Goal: Task Accomplishment & Management: Manage account settings

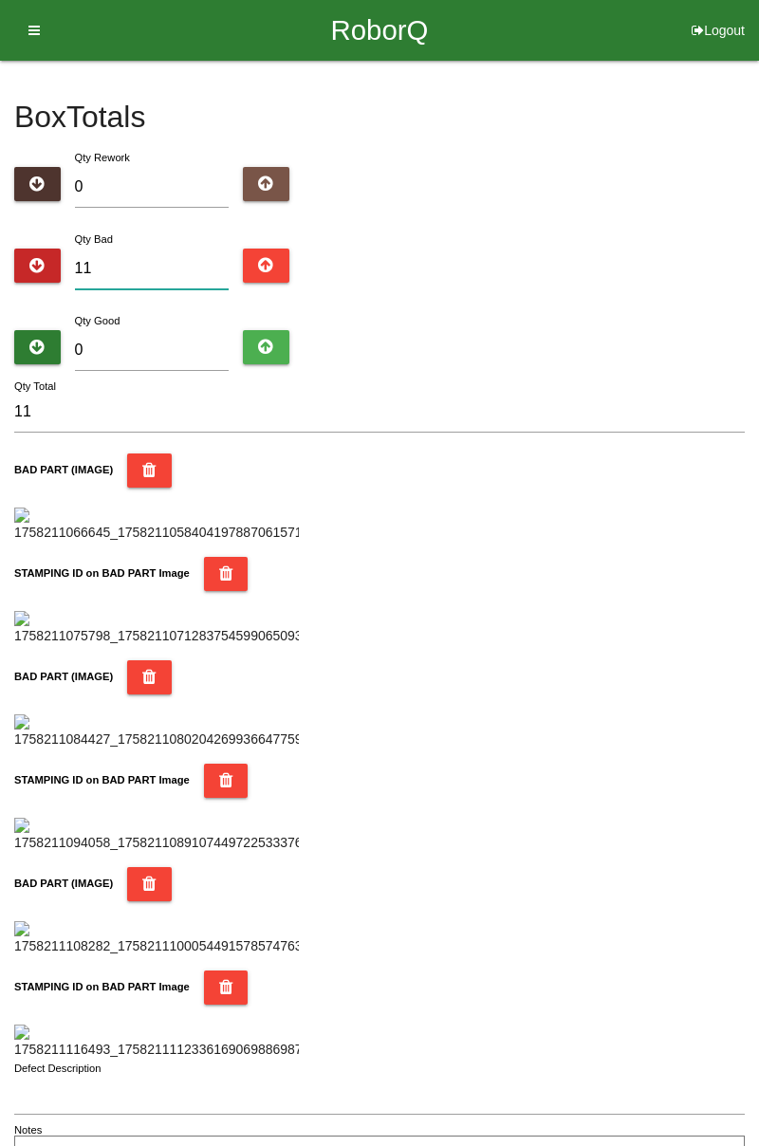
type input "1"
type input "13"
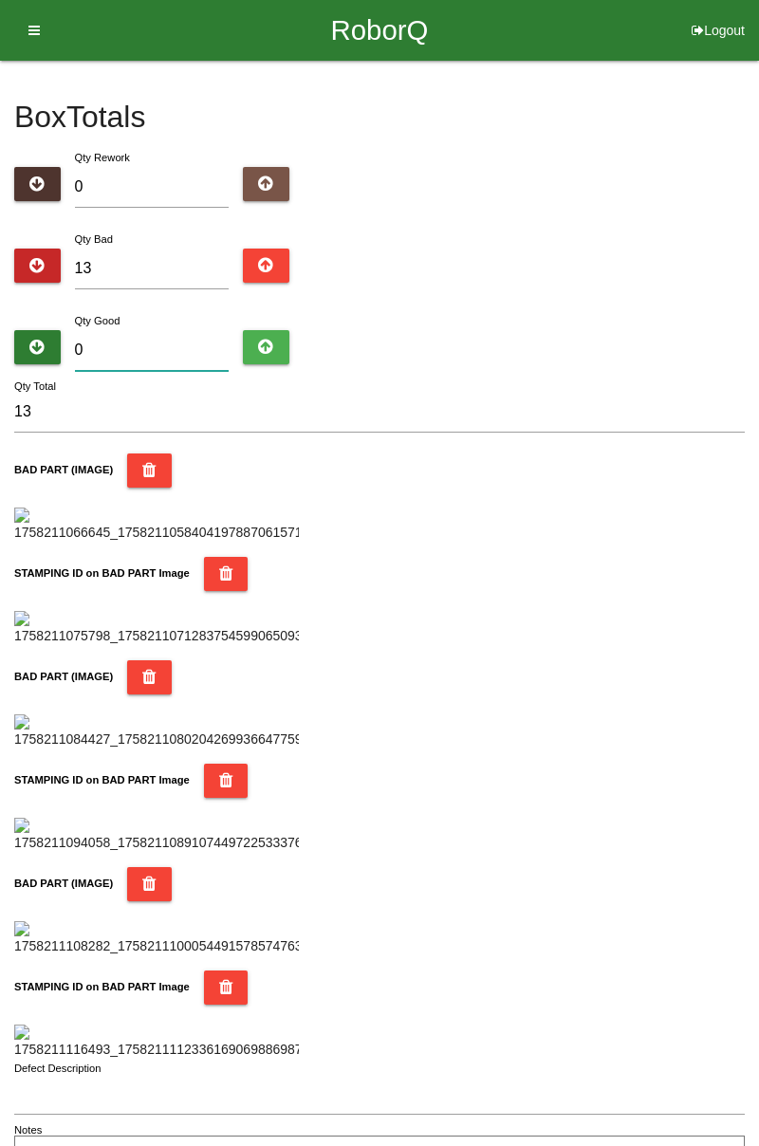
click at [182, 345] on input "0" at bounding box center [152, 350] width 155 height 41
type input "7"
type input "20"
type input "71"
type input "84"
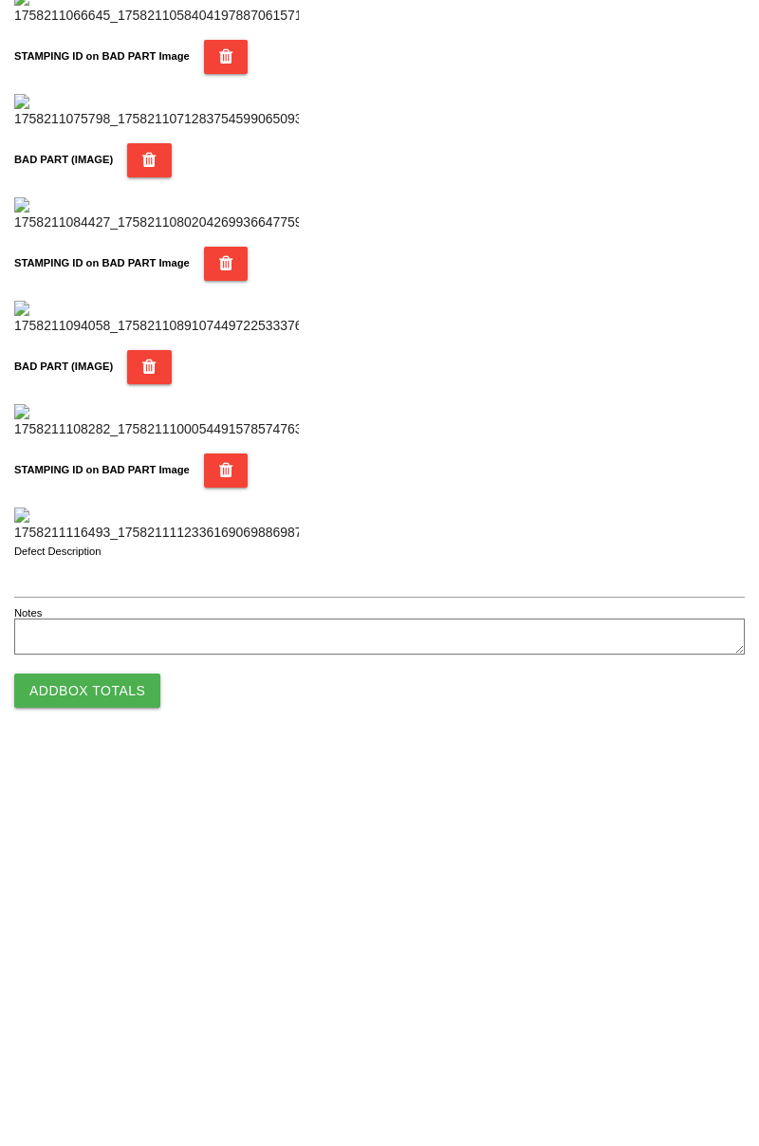
type input "71"
click at [128, 1076] on button "Add Box Totals" at bounding box center [87, 1081] width 146 height 34
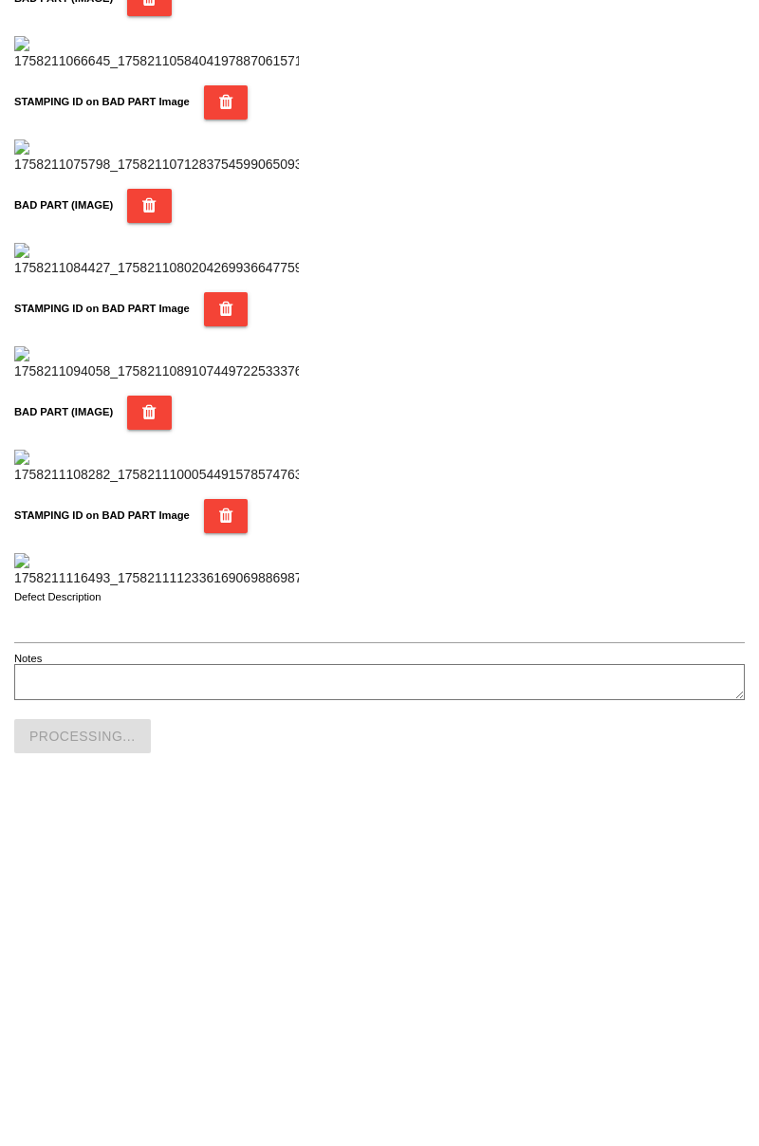
scroll to position [1662, 0]
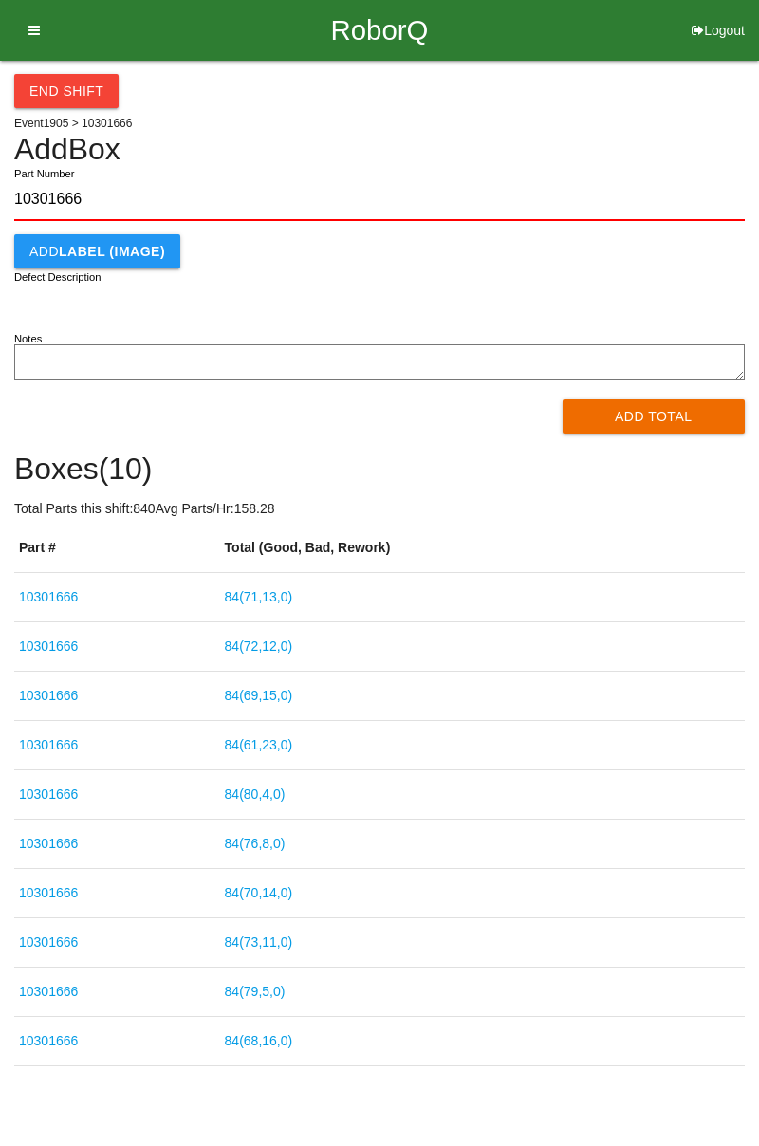
type input "10301666"
click at [667, 414] on button "Add Total" at bounding box center [654, 416] width 183 height 34
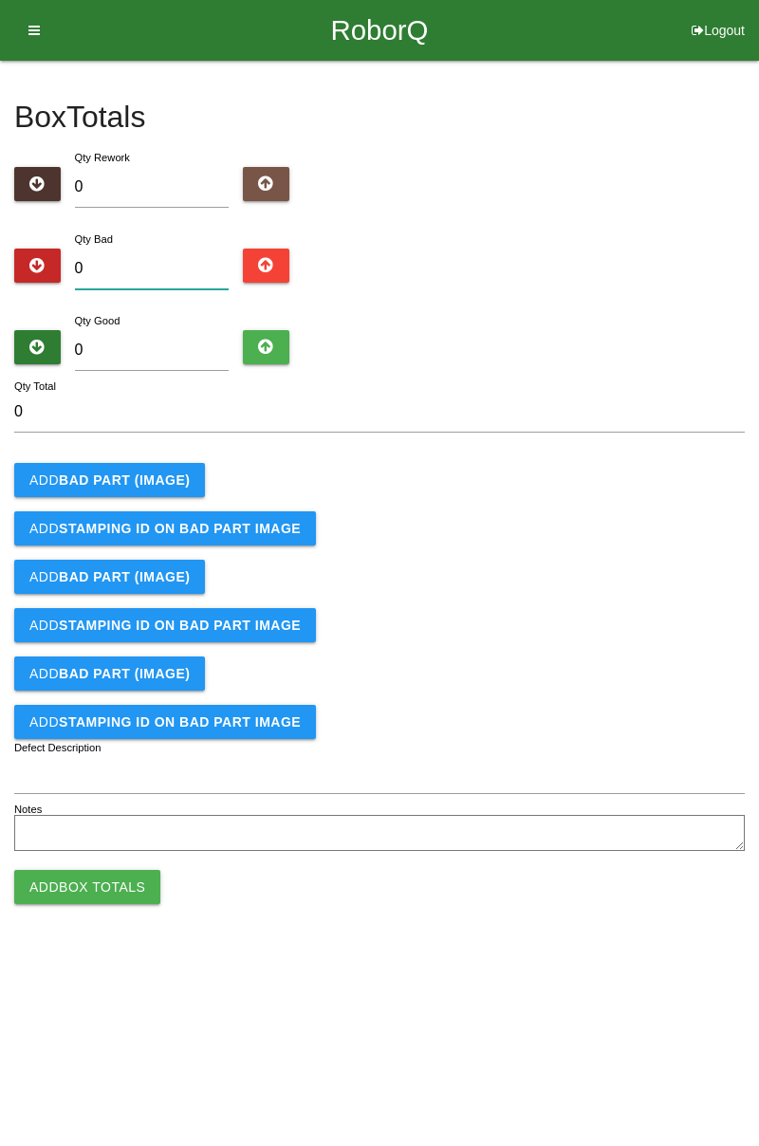
click at [149, 267] on input "0" at bounding box center [152, 269] width 155 height 41
type input "1"
click at [149, 469] on button "Add BAD PART (IMAGE)" at bounding box center [109, 480] width 191 height 34
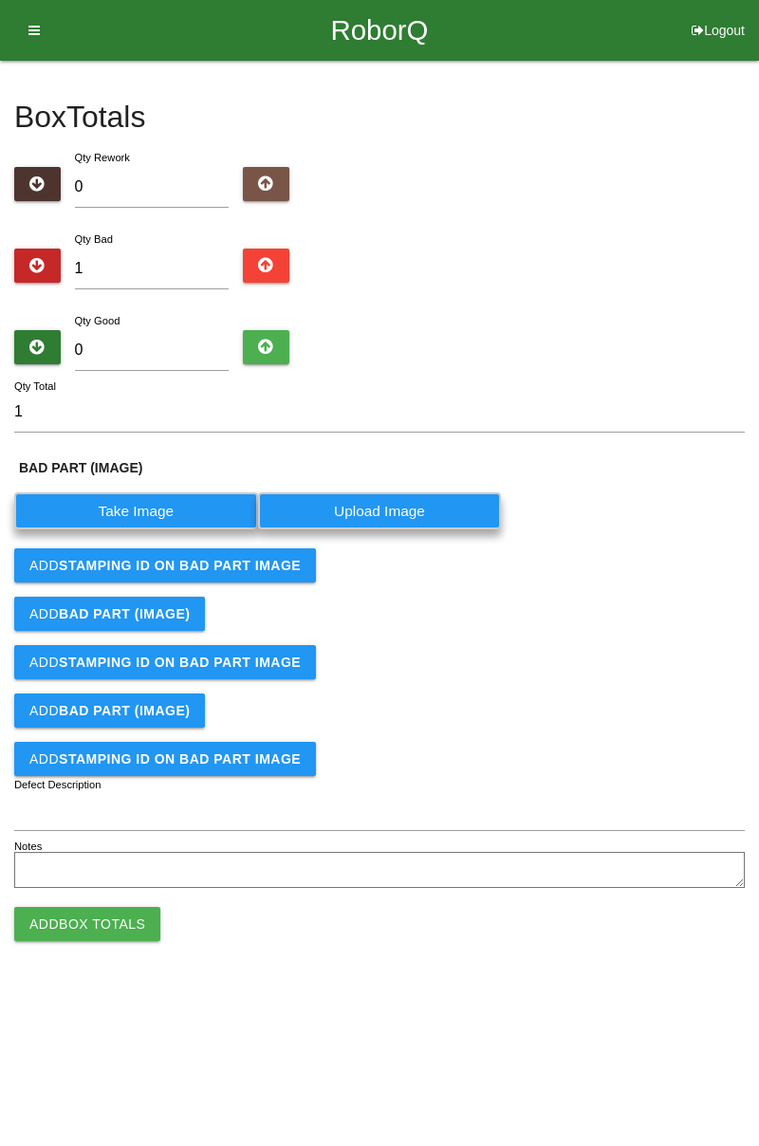
click at [153, 503] on label "Take Image" at bounding box center [136, 510] width 244 height 37
click at [0, 0] on \(IMAGE\) "Take Image" at bounding box center [0, 0] width 0 height 0
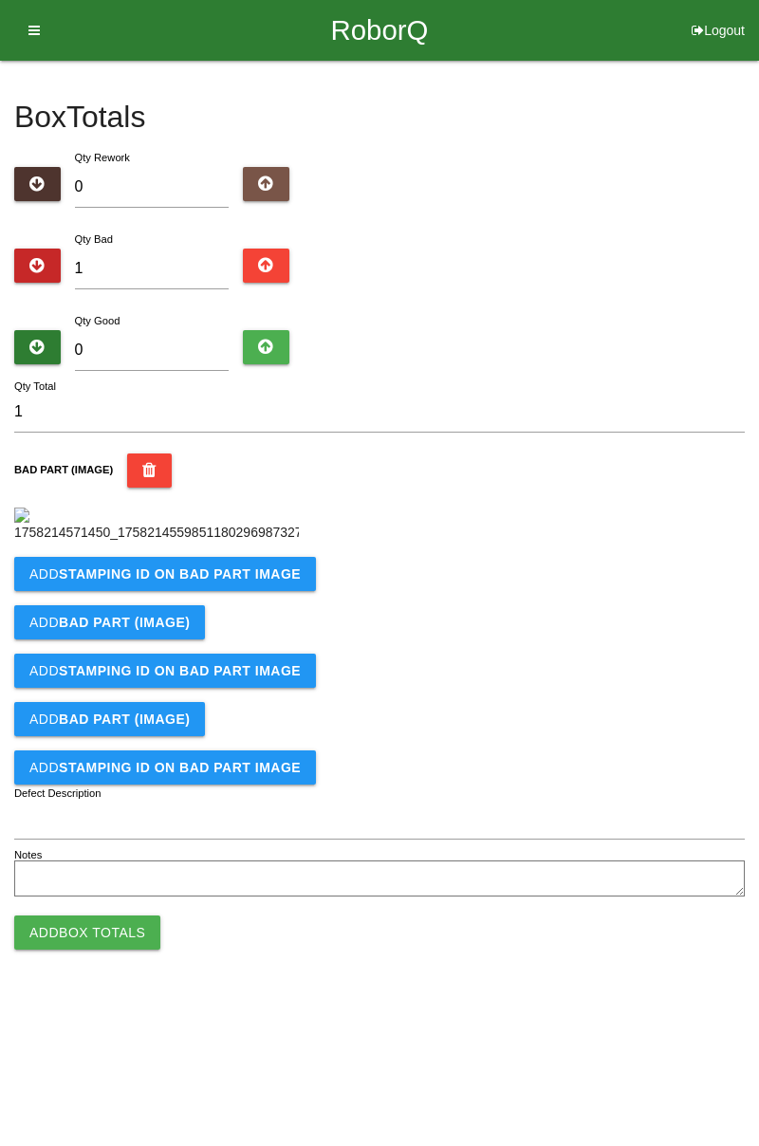
scroll to position [106, 0]
click at [266, 591] on button "Add STAMPING ID on BAD PART Image" at bounding box center [165, 574] width 302 height 34
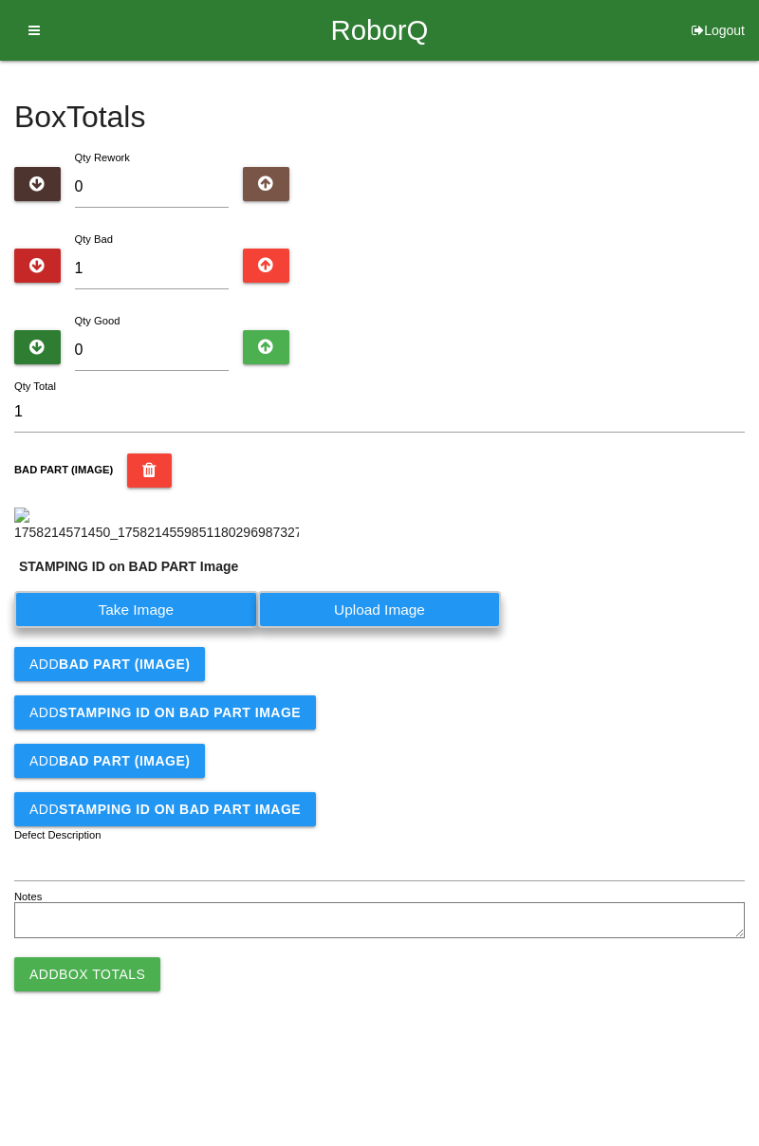
click at [176, 628] on label "Take Image" at bounding box center [136, 609] width 244 height 37
click at [0, 0] on PART "Take Image" at bounding box center [0, 0] width 0 height 0
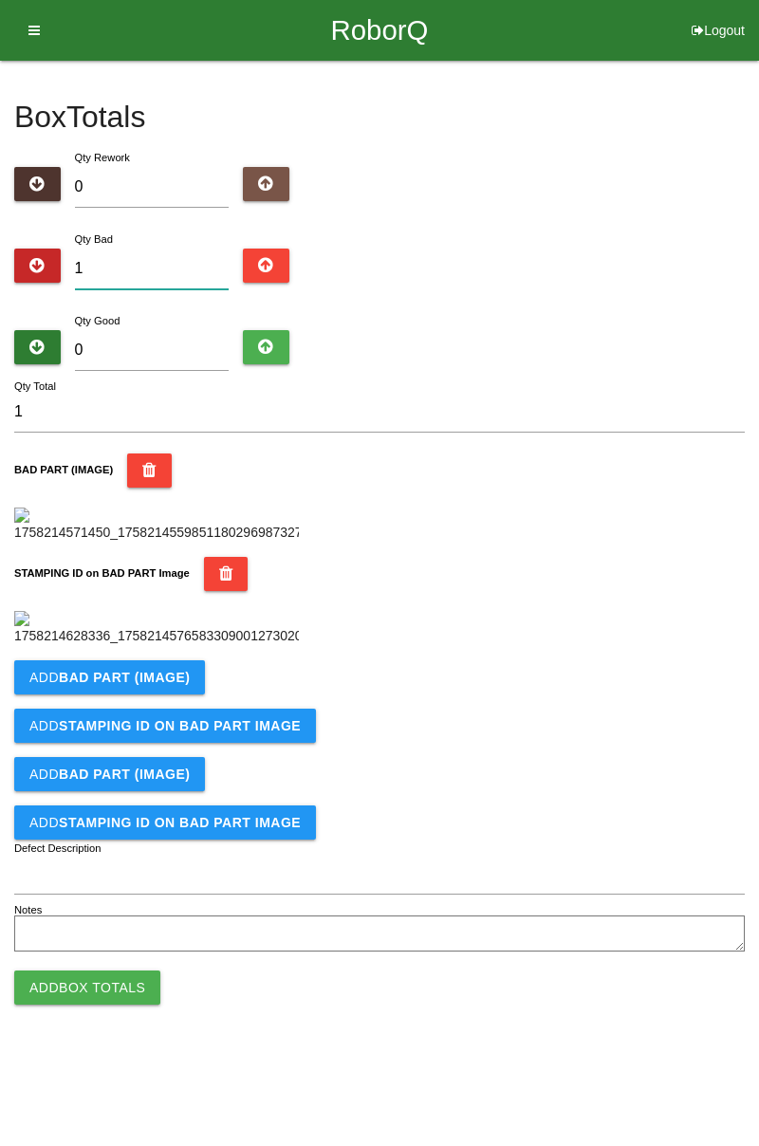
click at [182, 249] on input "1" at bounding box center [152, 269] width 155 height 41
type input "0"
type input "2"
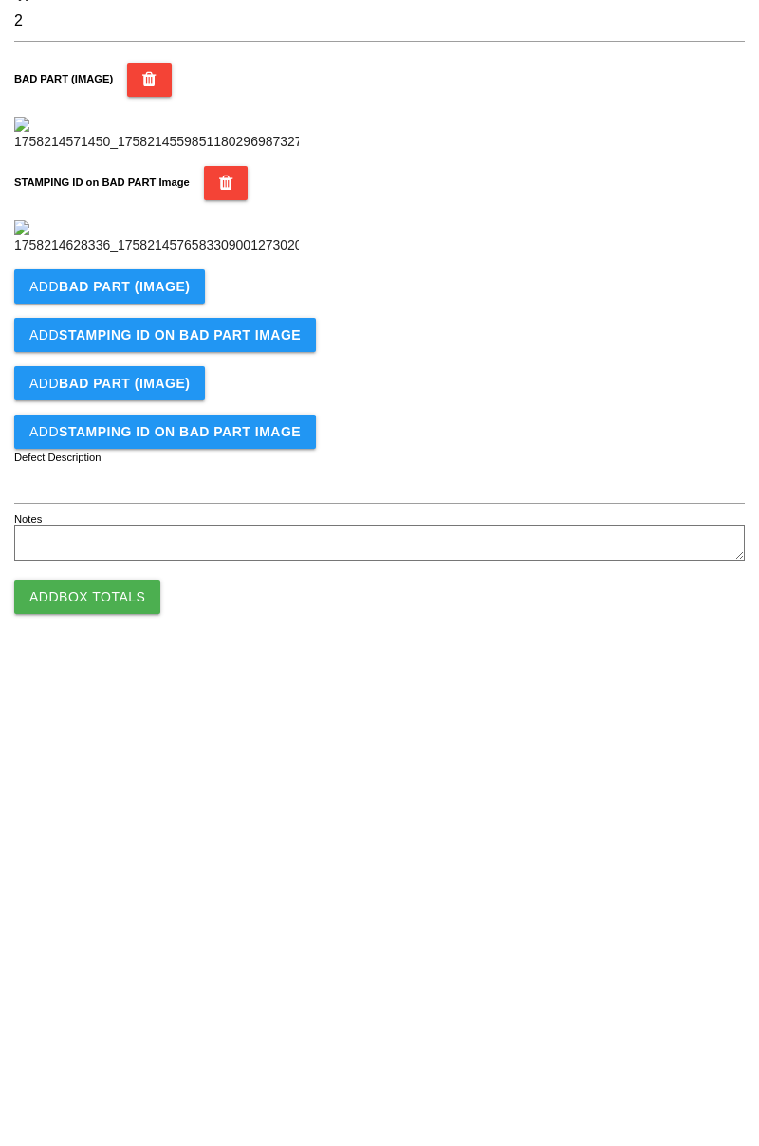
click at [524, 749] on form "2 Qty Total BAD PART (IMAGE) STAMPING ID on BAD PART Image Add BAD PART (IMAGE)…" at bounding box center [379, 674] width 731 height 565
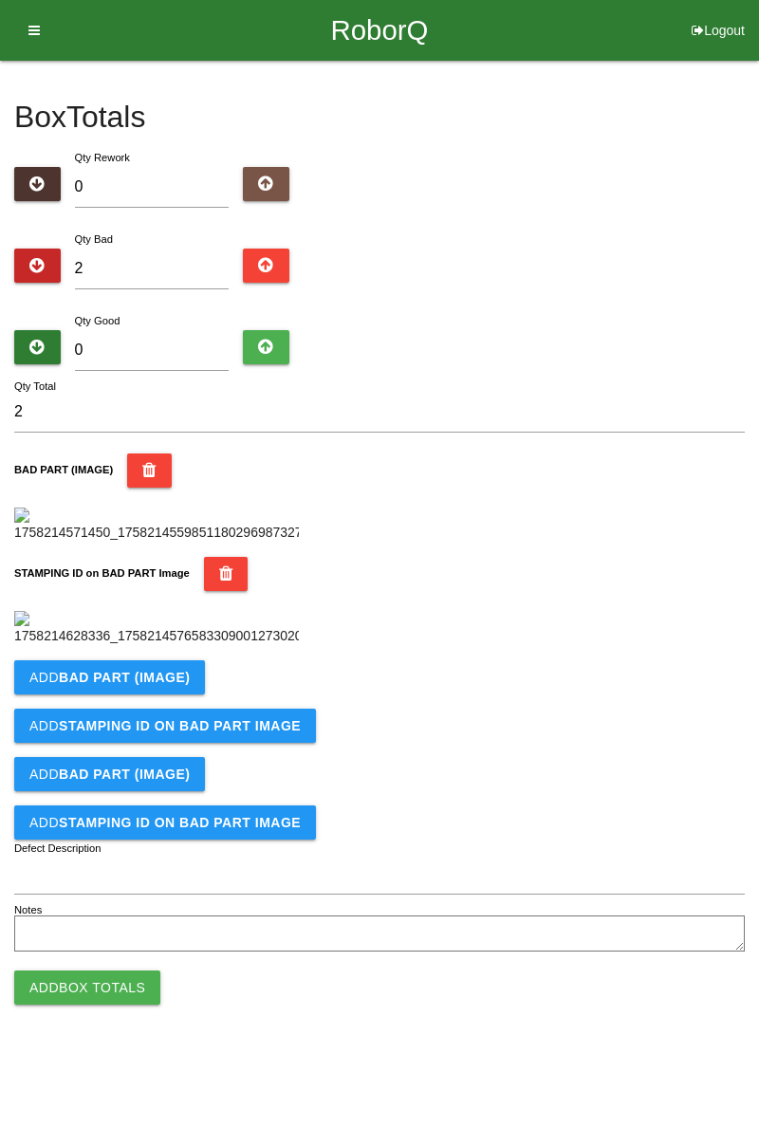
click at [171, 685] on b "BAD PART (IMAGE)" at bounding box center [124, 677] width 131 height 15
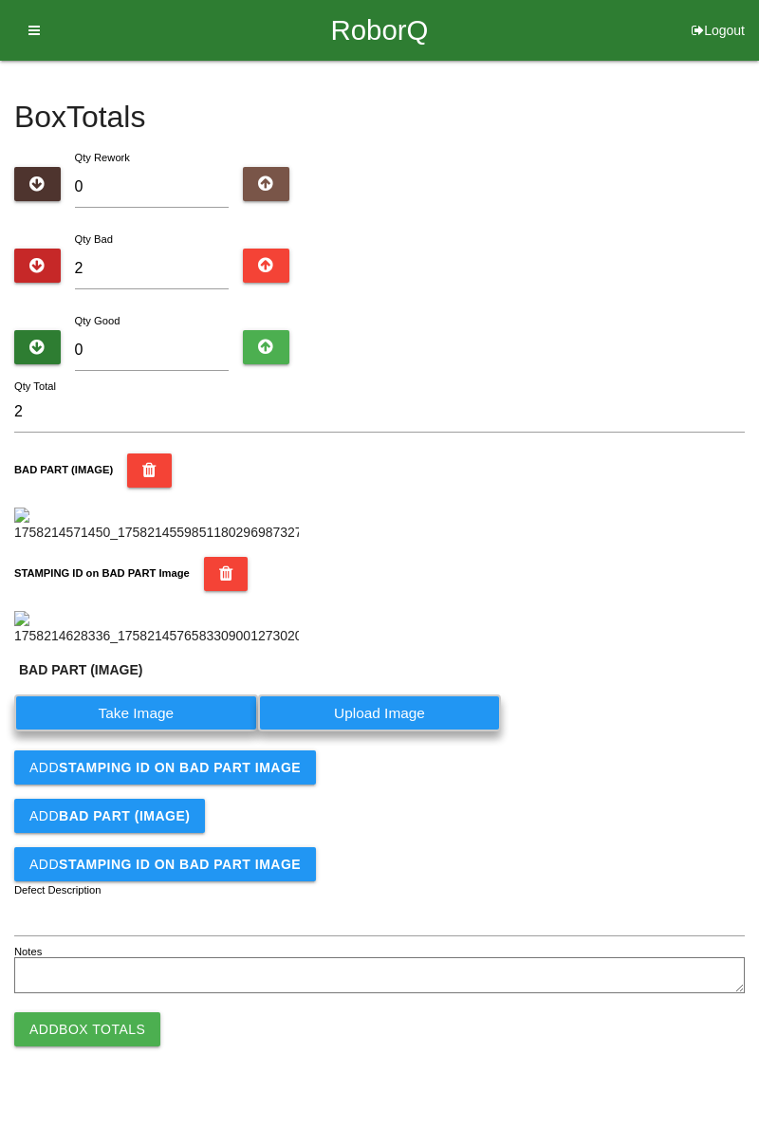
click at [171, 731] on label "Take Image" at bounding box center [136, 712] width 244 height 37
click at [0, 0] on \(IMAGE\) "Take Image" at bounding box center [0, 0] width 0 height 0
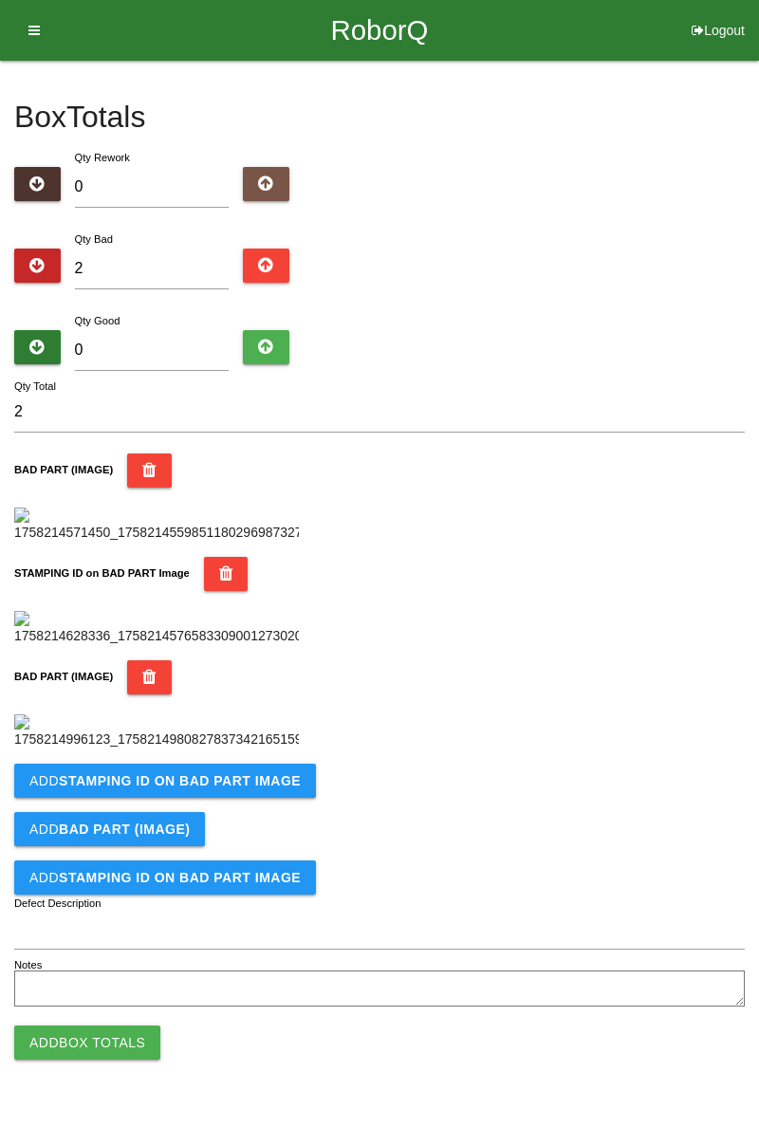
scroll to position [729, 0]
click at [254, 798] on button "Add STAMPING ID on BAD PART Image" at bounding box center [165, 781] width 302 height 34
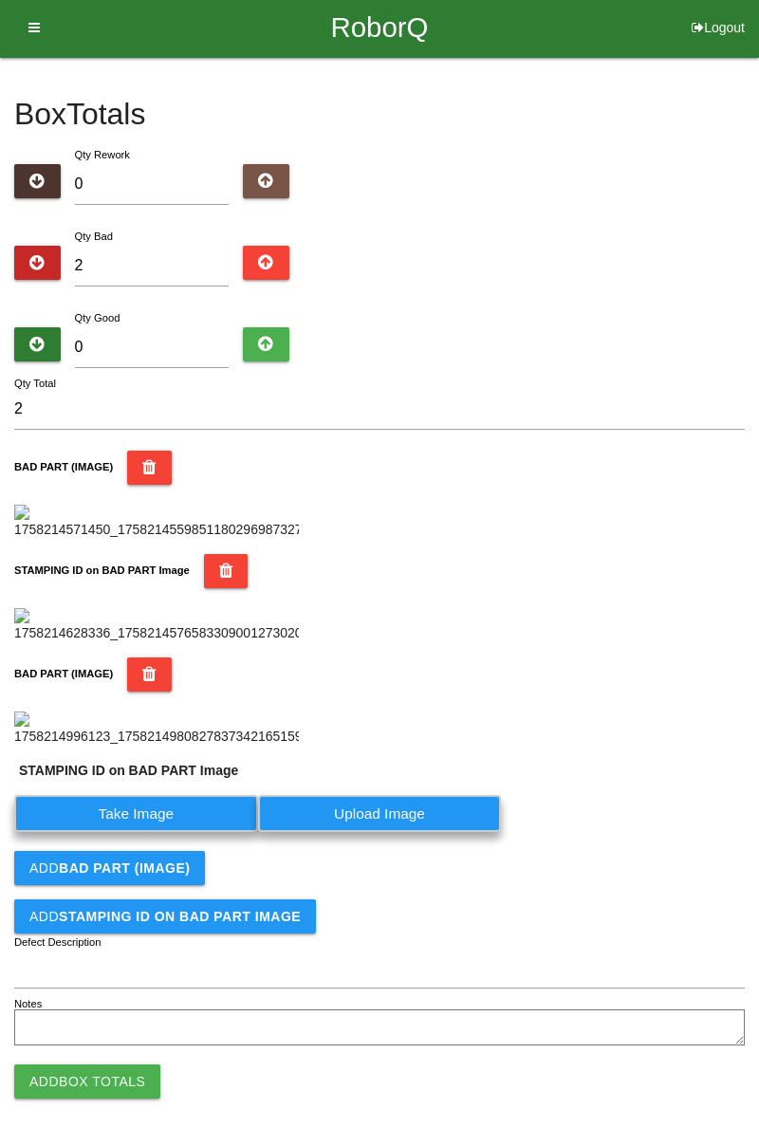
click at [175, 832] on label "Take Image" at bounding box center [136, 813] width 244 height 37
click at [0, 0] on PART "Take Image" at bounding box center [0, 0] width 0 height 0
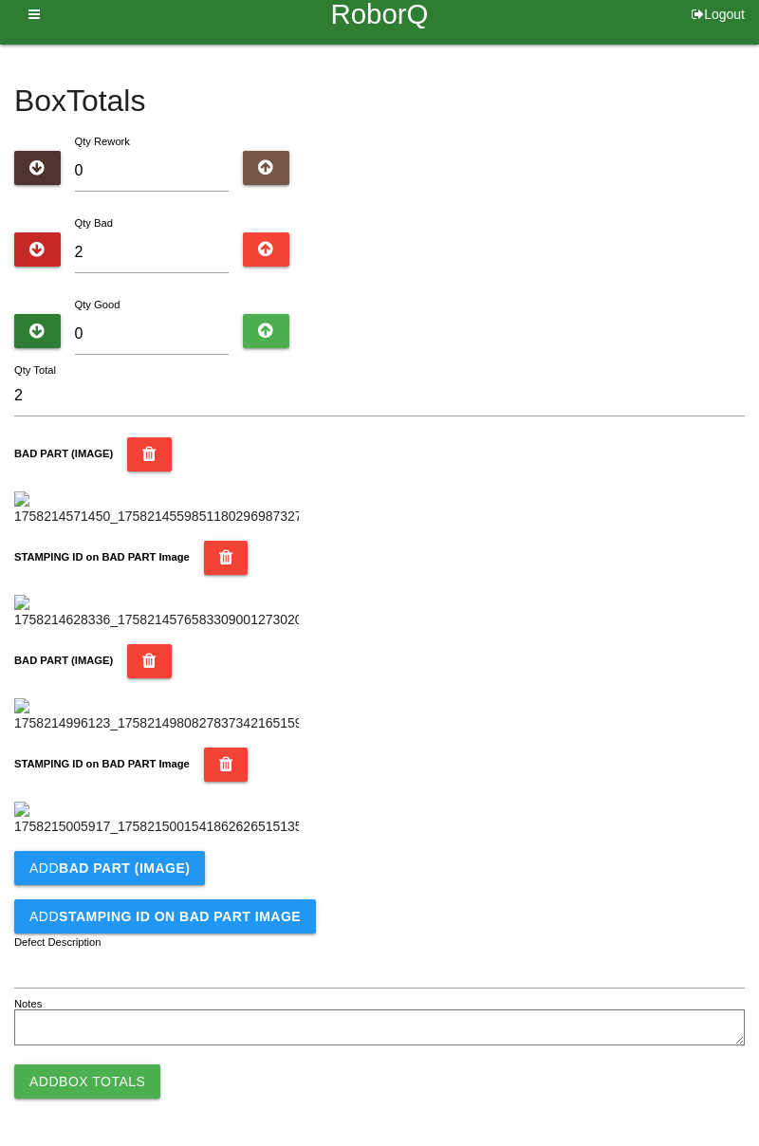
scroll to position [0, 0]
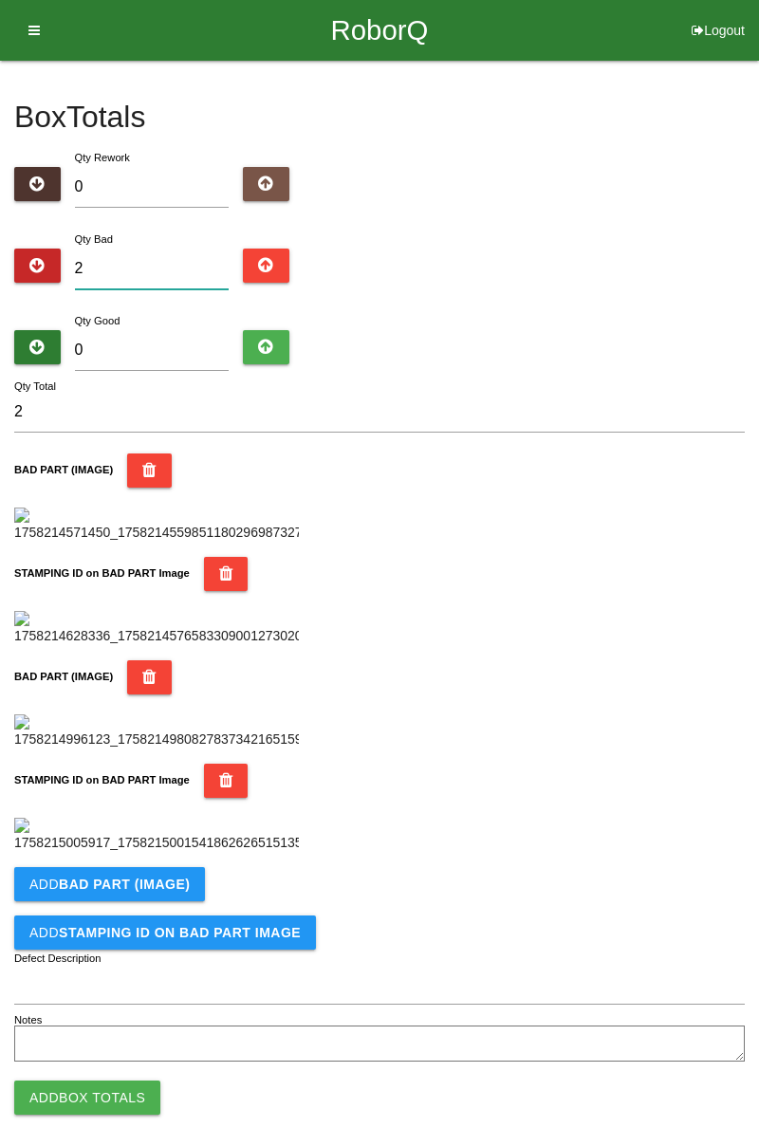
click at [179, 273] on input "2" at bounding box center [152, 269] width 155 height 41
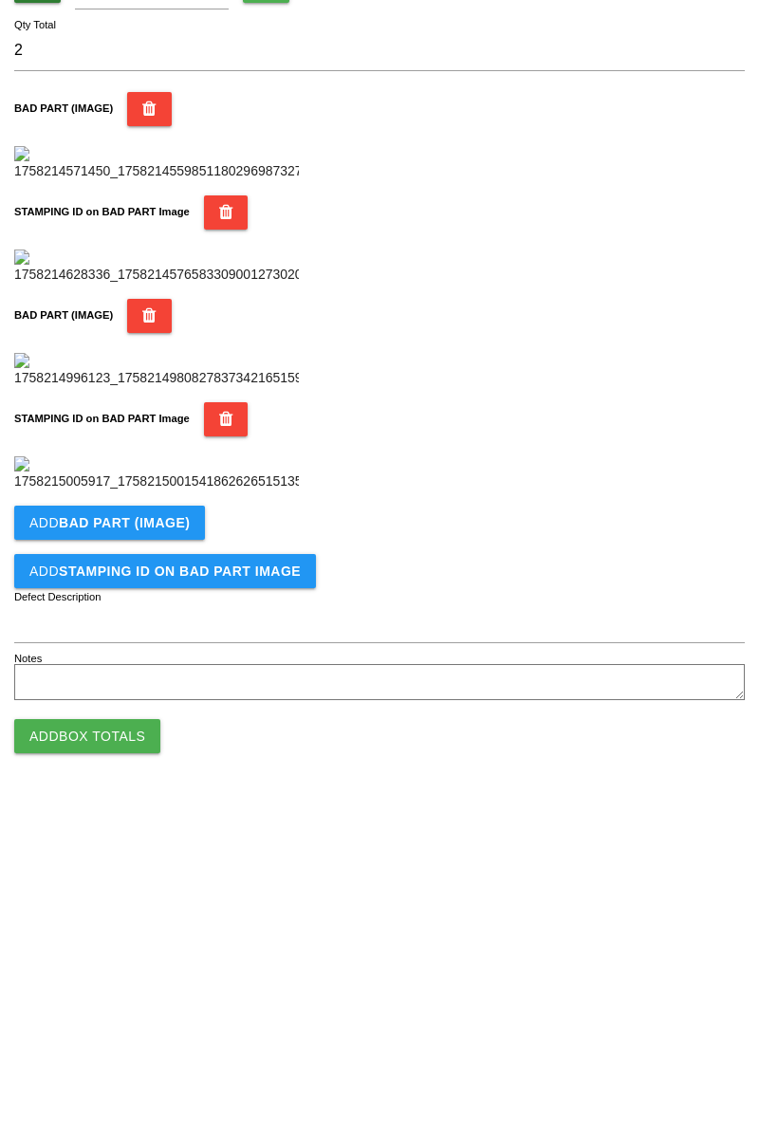
scroll to position [1040, 0]
click at [176, 874] on b "BAD PART (IMAGE)" at bounding box center [124, 867] width 131 height 15
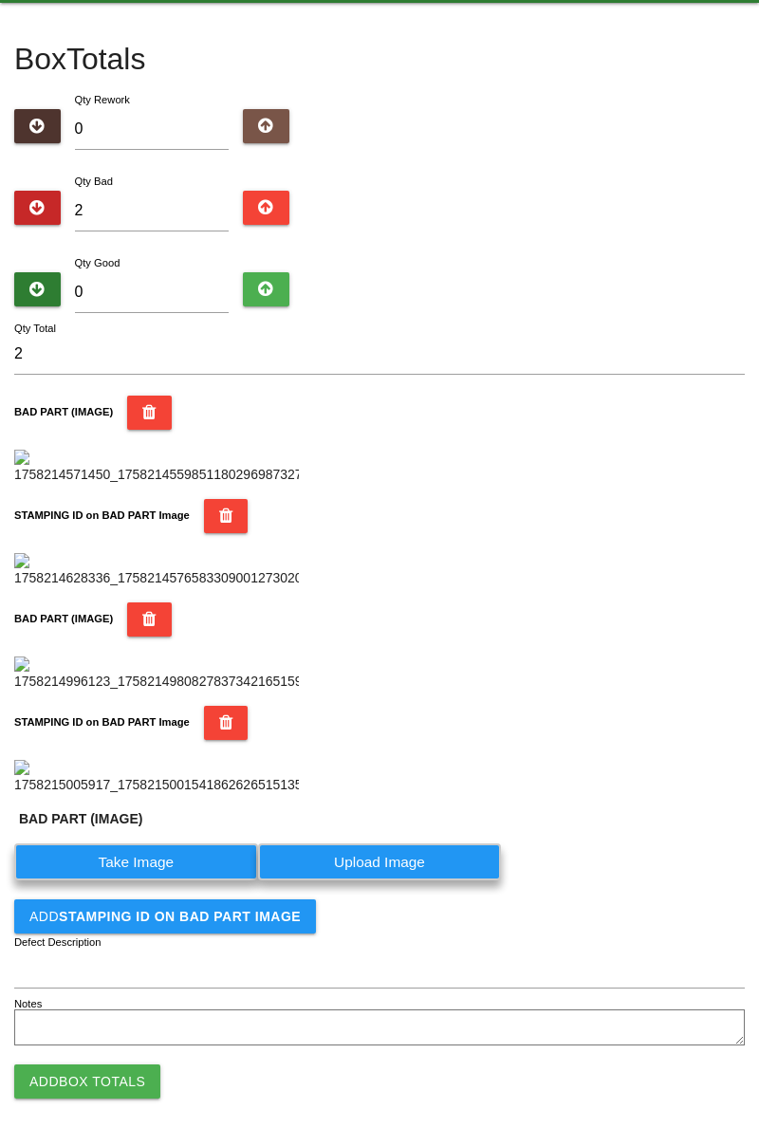
scroll to position [0, 0]
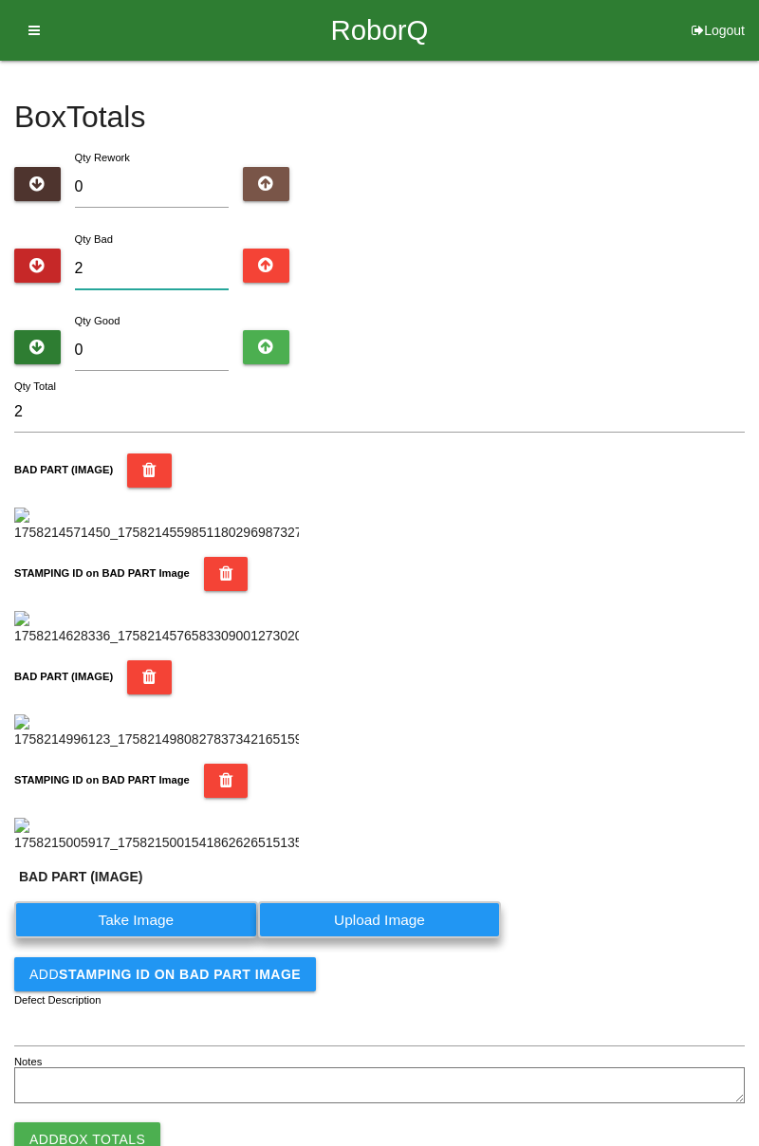
click at [174, 259] on input "2" at bounding box center [152, 269] width 155 height 41
type input "0"
type input "4"
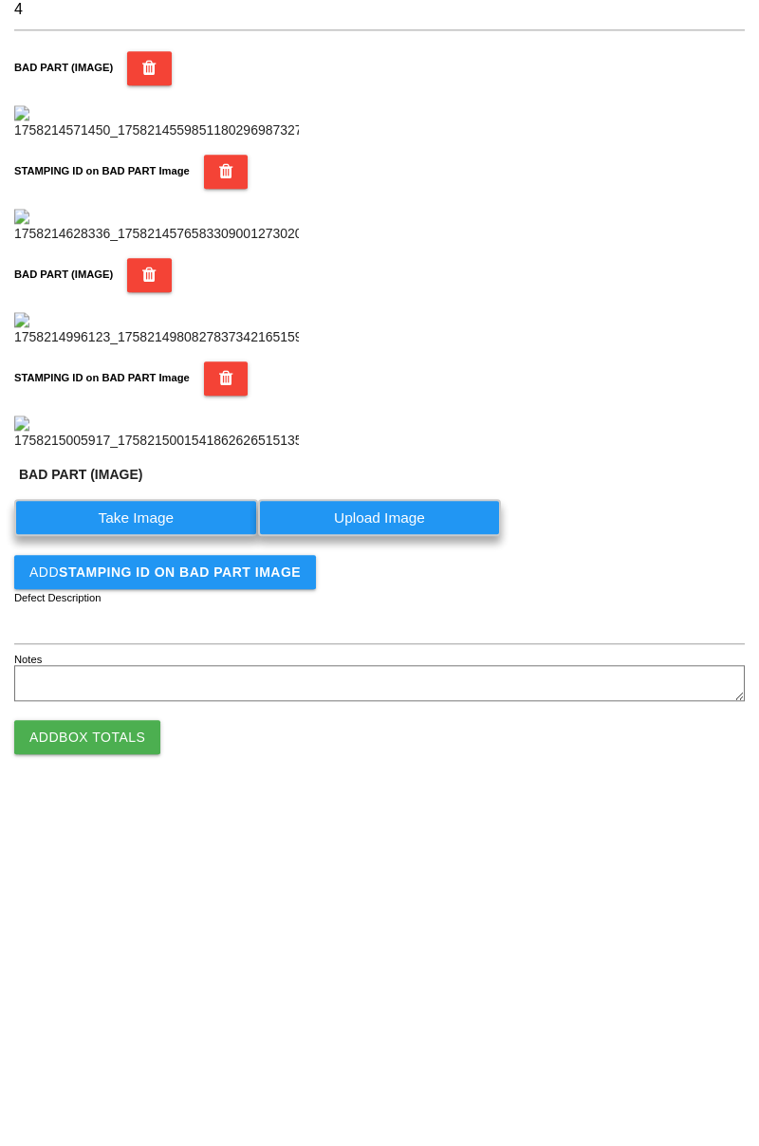
scroll to position [1082, 0]
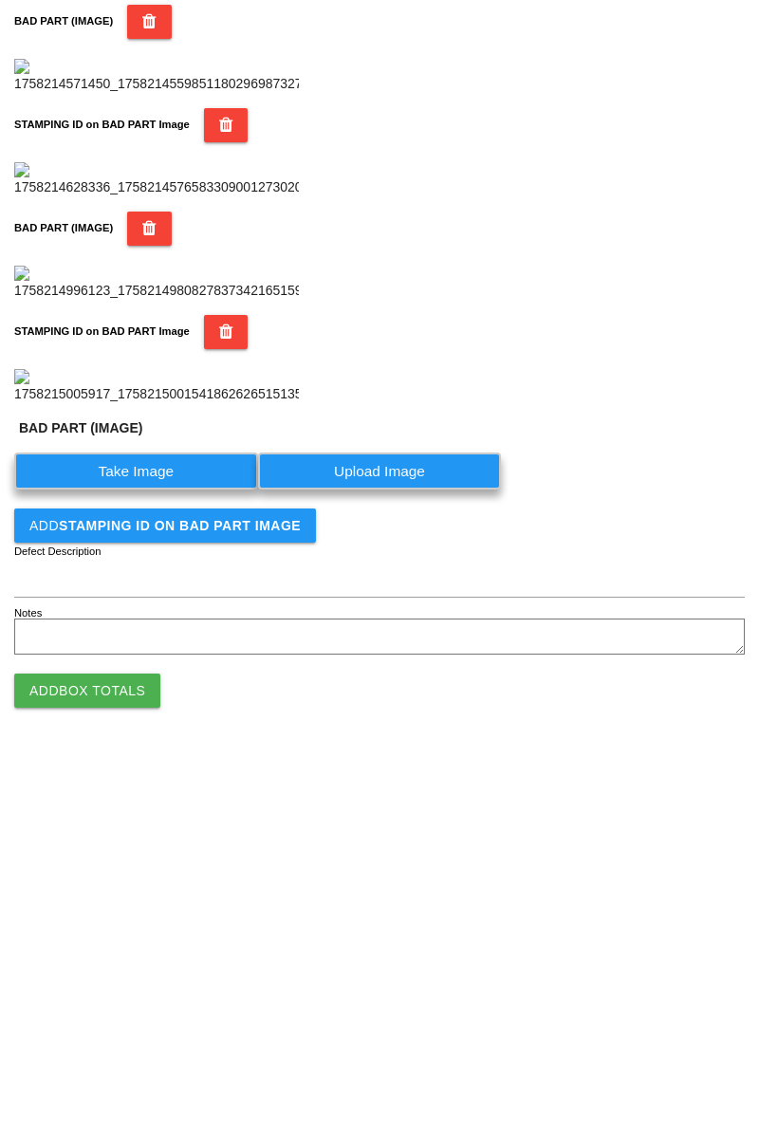
click at [165, 847] on label "Take Image" at bounding box center [136, 861] width 244 height 37
click at [0, 0] on \(IMAGE\) "Take Image" at bounding box center [0, 0] width 0 height 0
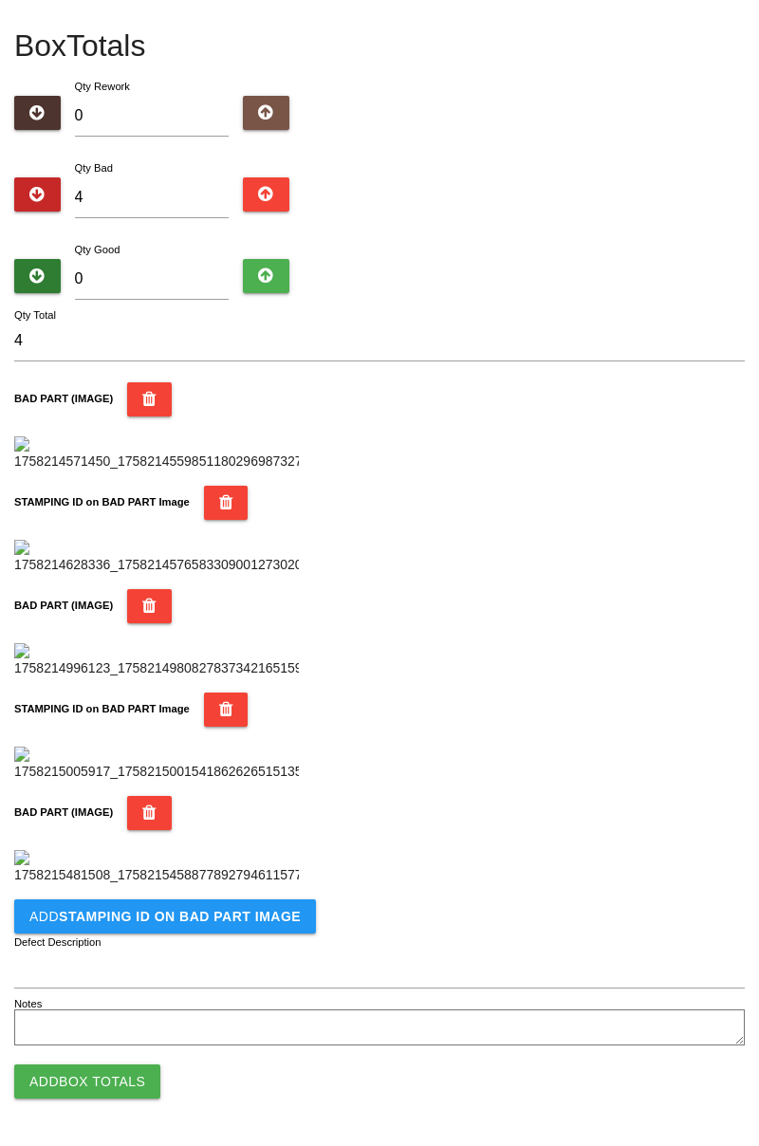
scroll to position [1351, 0]
click at [225, 928] on button "Add STAMPING ID on BAD PART Image" at bounding box center [165, 916] width 302 height 34
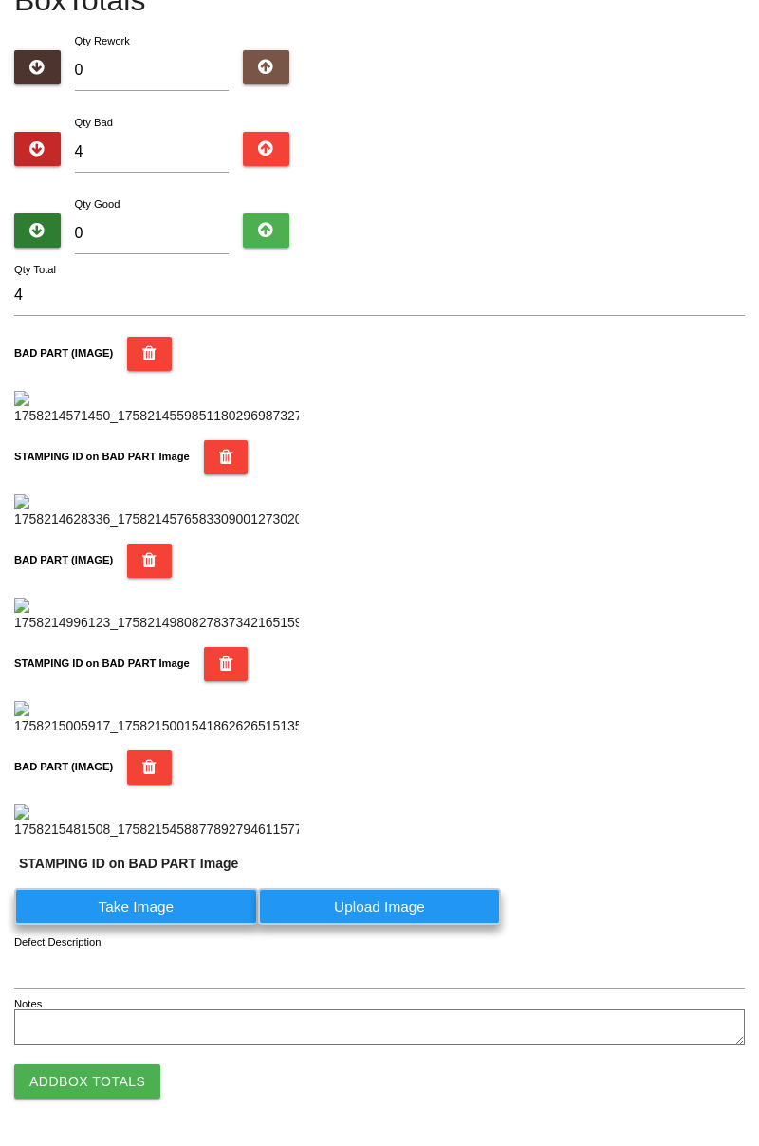
click at [161, 925] on label "Take Image" at bounding box center [136, 906] width 244 height 37
click at [0, 0] on PART "Take Image" at bounding box center [0, 0] width 0 height 0
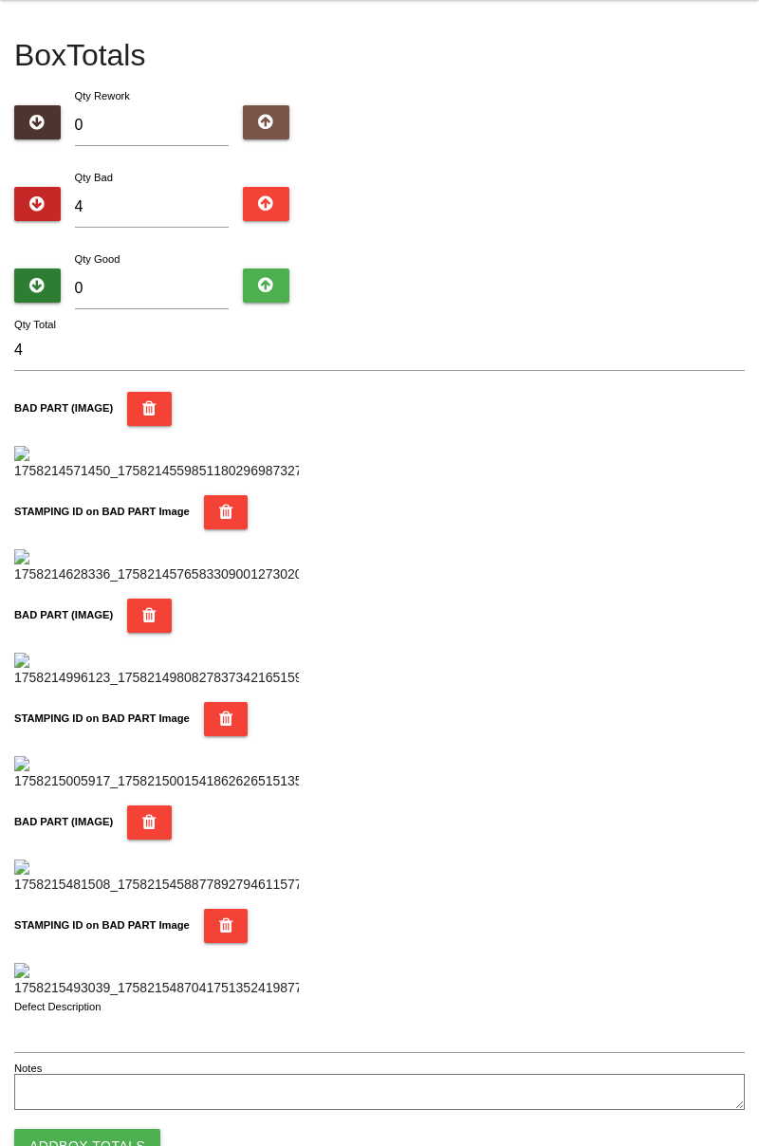
scroll to position [0, 0]
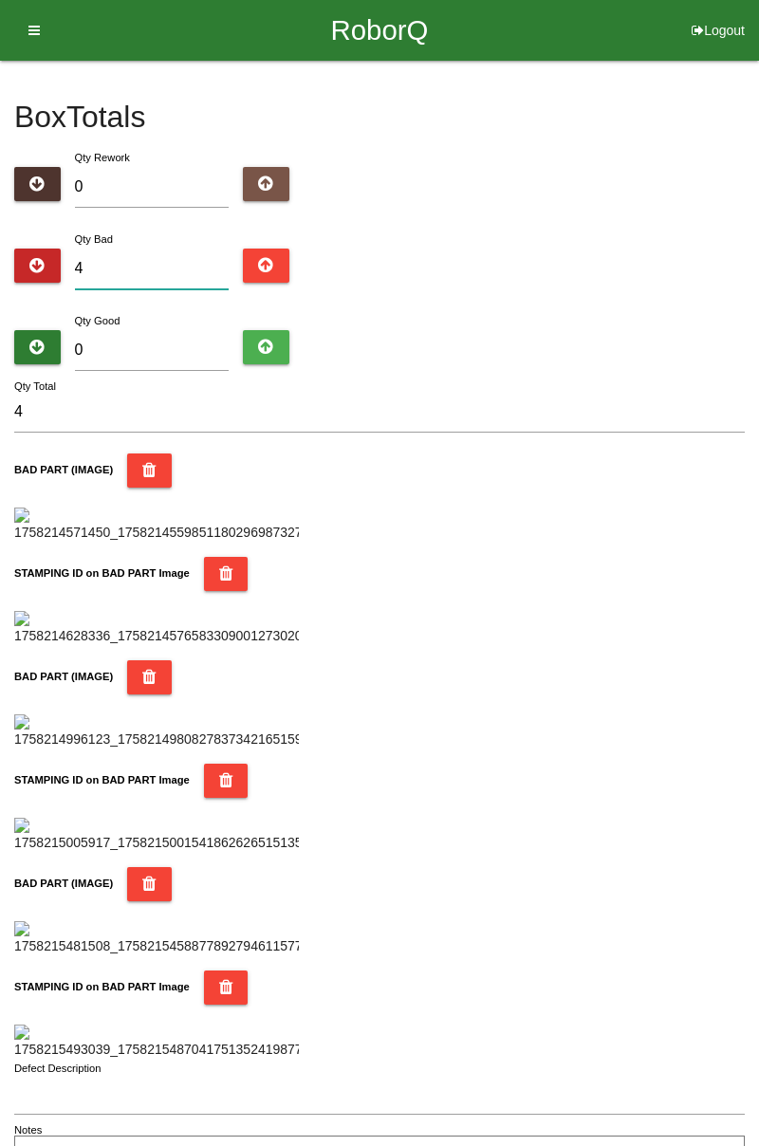
click at [152, 265] on input "4" at bounding box center [152, 269] width 155 height 41
type input "0"
type input "5"
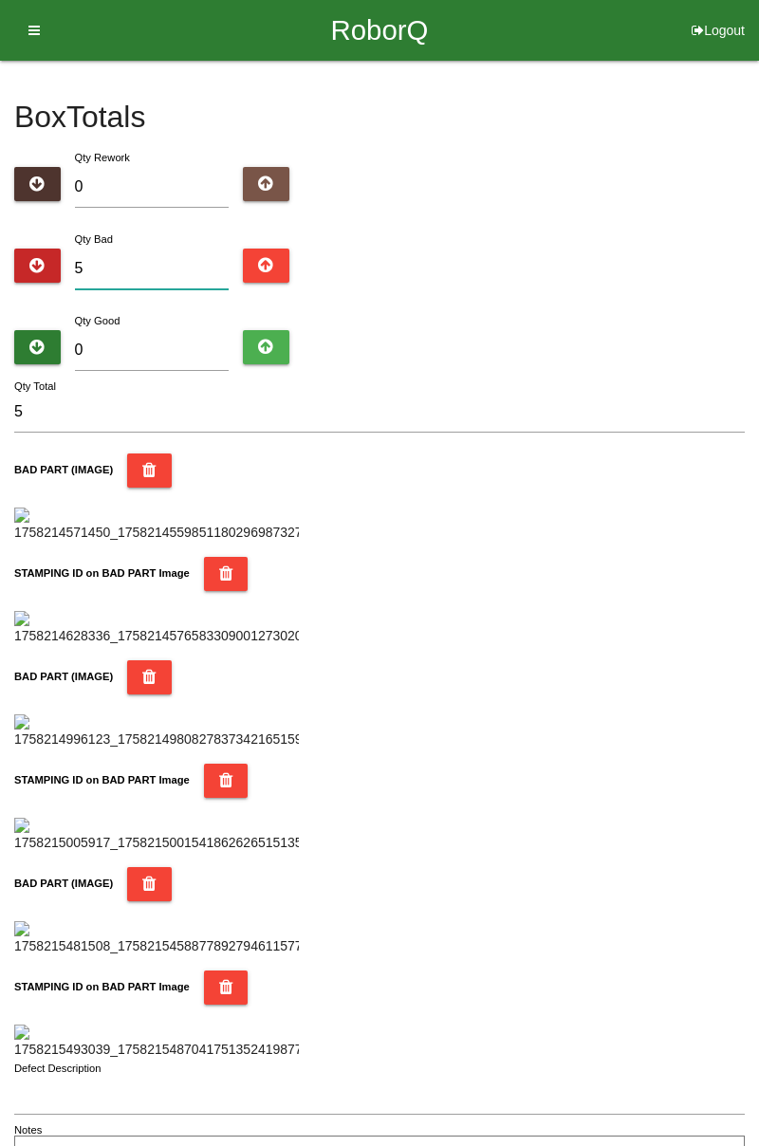
type input "5"
click at [184, 345] on input "0" at bounding box center [152, 350] width 155 height 41
type input "7"
type input "12"
type input "75"
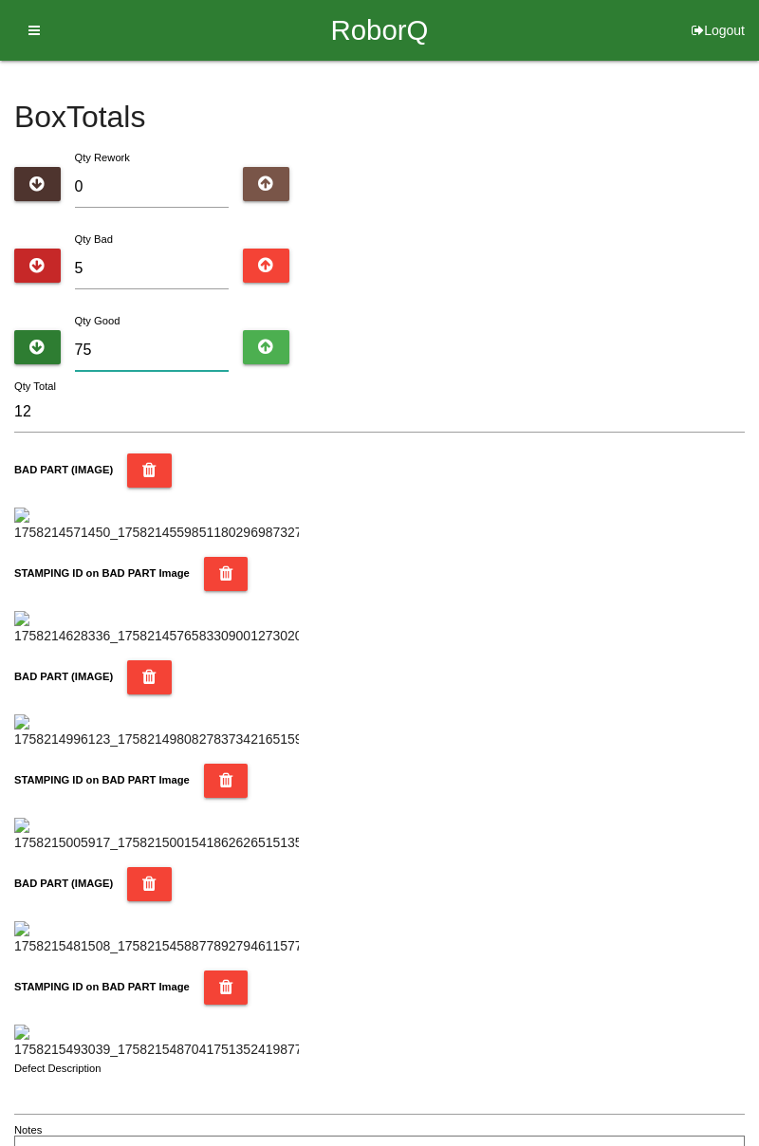
type input "80"
type input "7"
type input "12"
type input "79"
type input "84"
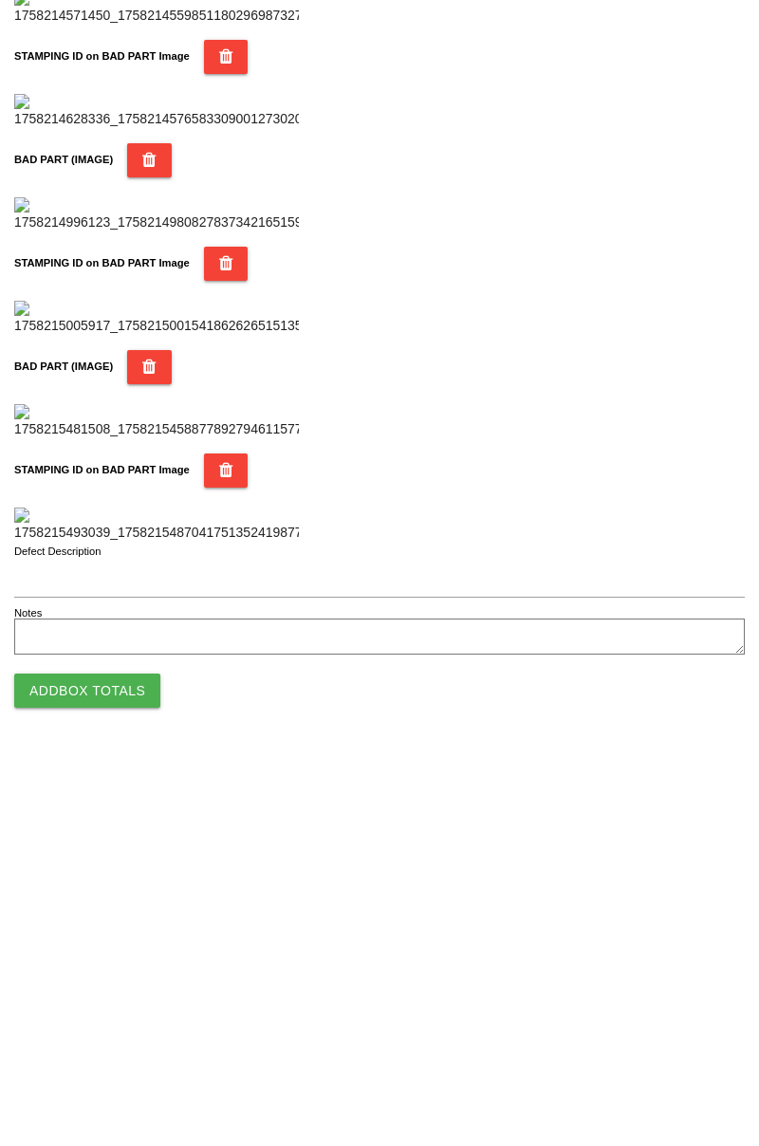
type input "79"
click at [133, 1082] on button "Add Box Totals" at bounding box center [87, 1081] width 146 height 34
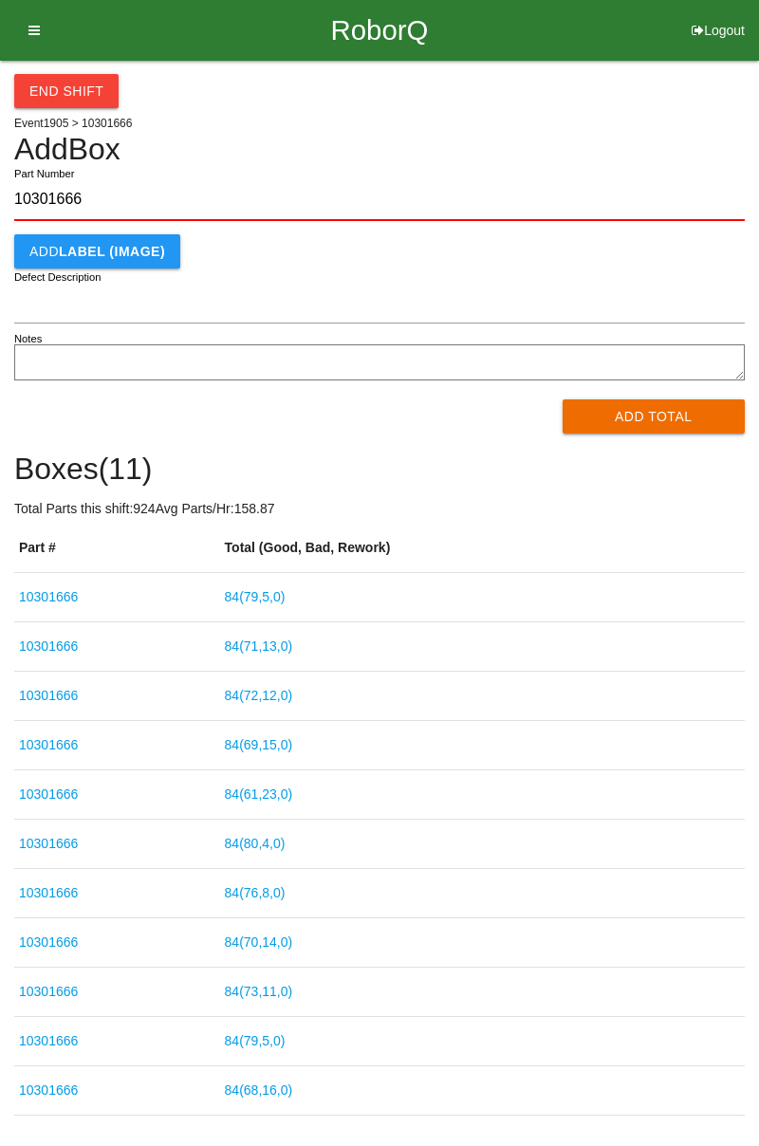
type input "10301666"
click at [677, 408] on button "Add Total" at bounding box center [654, 416] width 183 height 34
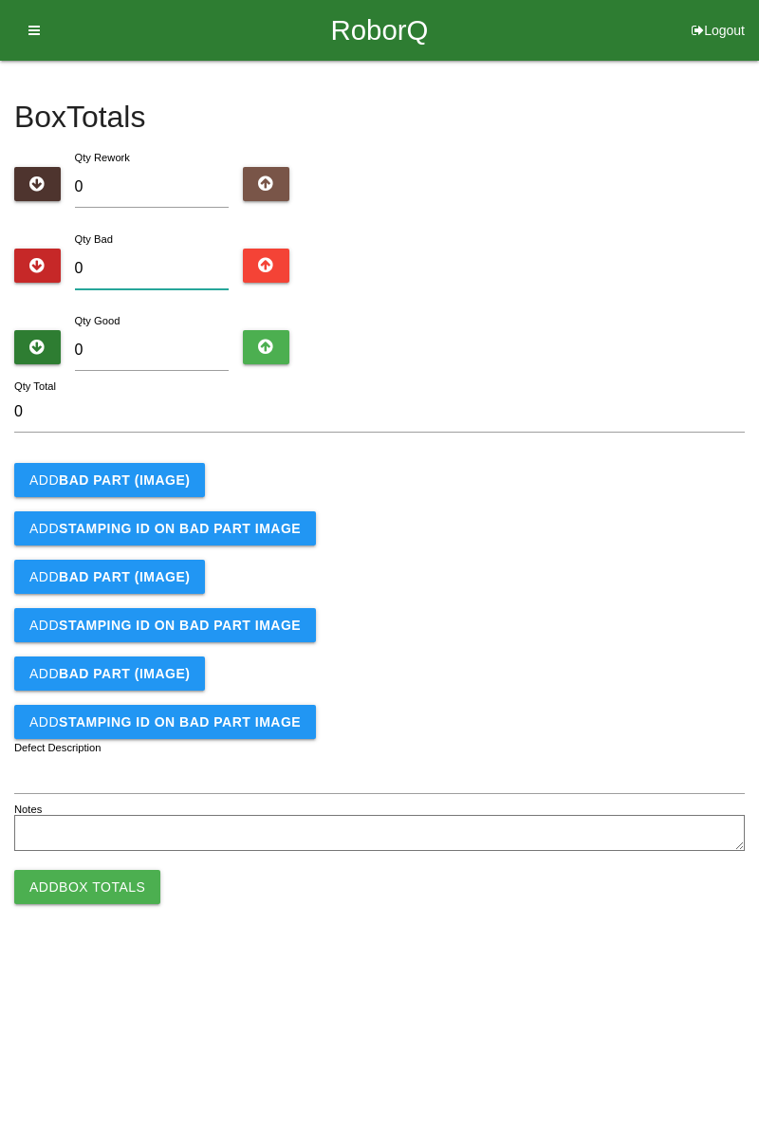
click at [154, 259] on input "0" at bounding box center [152, 269] width 155 height 41
click at [184, 262] on input "0" at bounding box center [152, 269] width 155 height 41
type input "2"
click at [160, 478] on b "BAD PART (IMAGE)" at bounding box center [124, 479] width 131 height 15
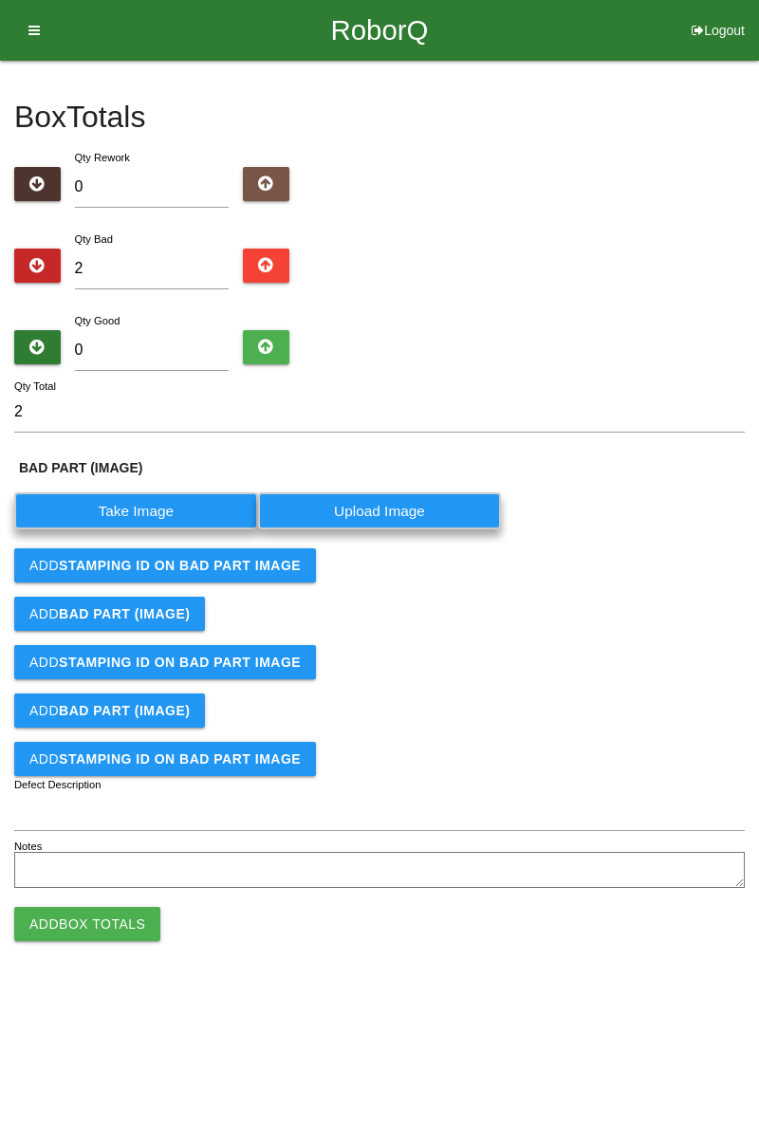
click at [160, 514] on label "Take Image" at bounding box center [136, 510] width 244 height 37
click at [0, 0] on \(IMAGE\) "Take Image" at bounding box center [0, 0] width 0 height 0
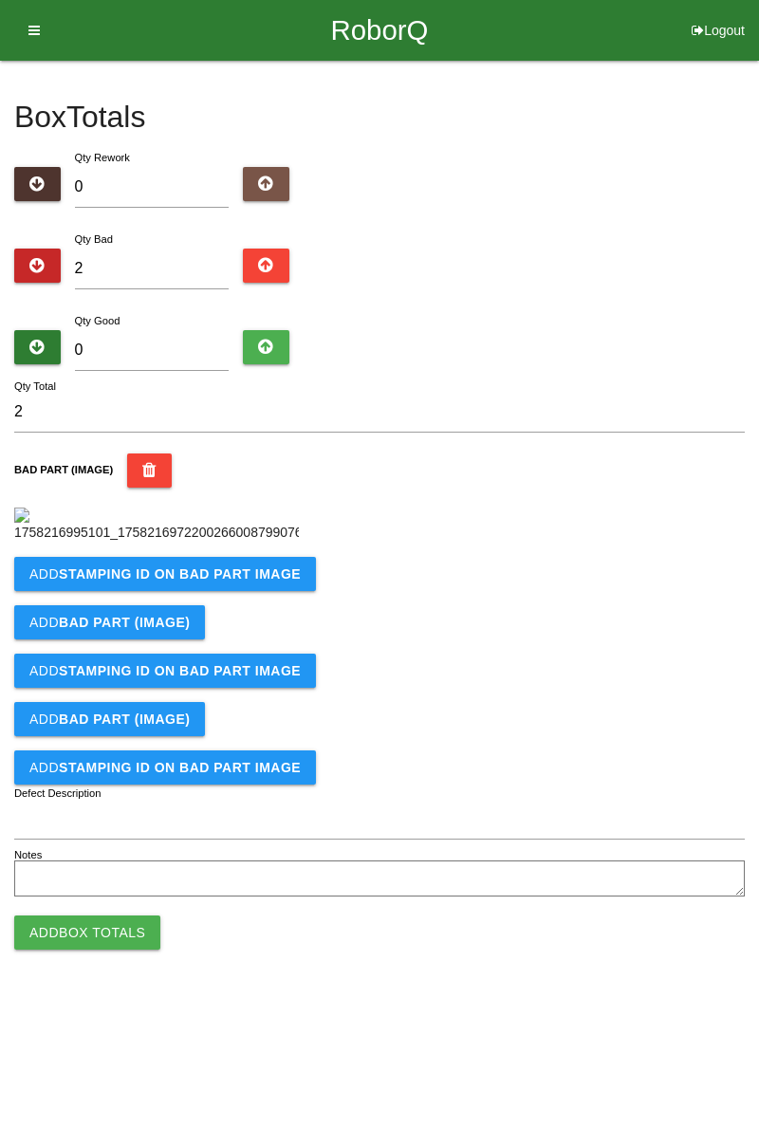
scroll to position [106, 0]
click at [245, 591] on button "Add STAMPING ID on BAD PART Image" at bounding box center [165, 574] width 302 height 34
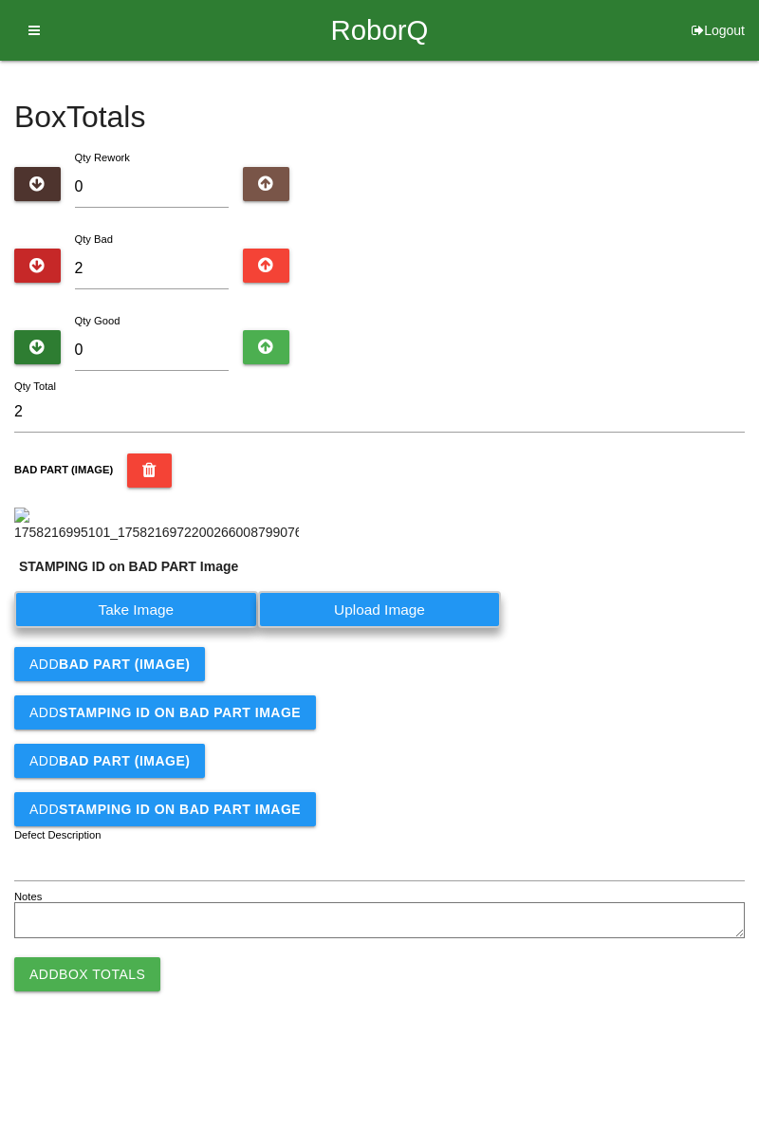
click at [166, 628] on label "Take Image" at bounding box center [136, 609] width 244 height 37
click at [0, 0] on PART "Take Image" at bounding box center [0, 0] width 0 height 0
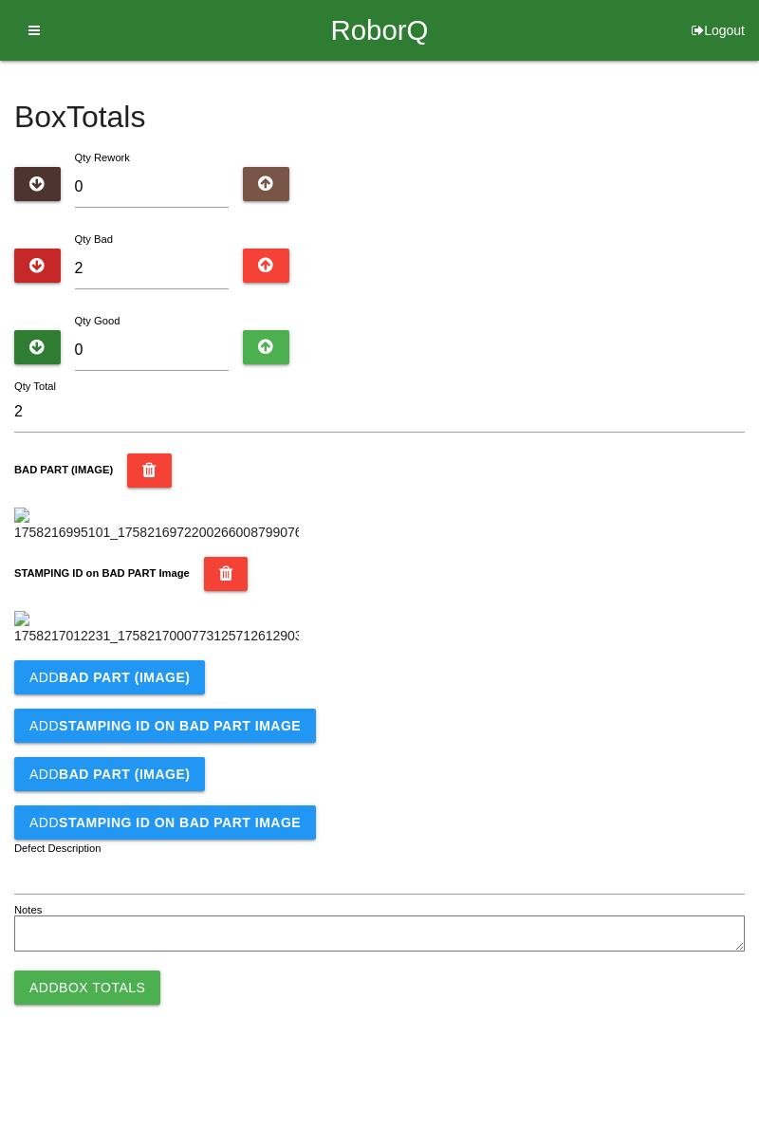
scroll to position [369, 0]
click at [182, 685] on b "BAD PART (IMAGE)" at bounding box center [124, 677] width 131 height 15
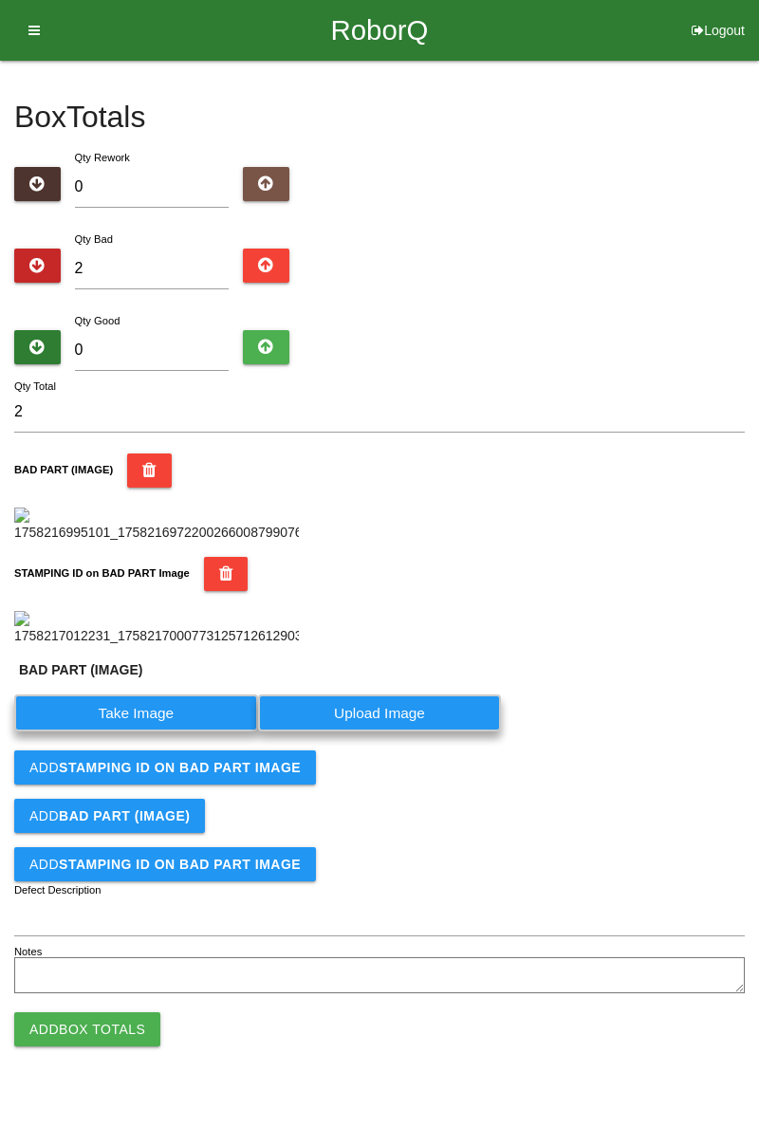
click at [170, 731] on label "Take Image" at bounding box center [136, 712] width 244 height 37
click at [0, 0] on \(IMAGE\) "Take Image" at bounding box center [0, 0] width 0 height 0
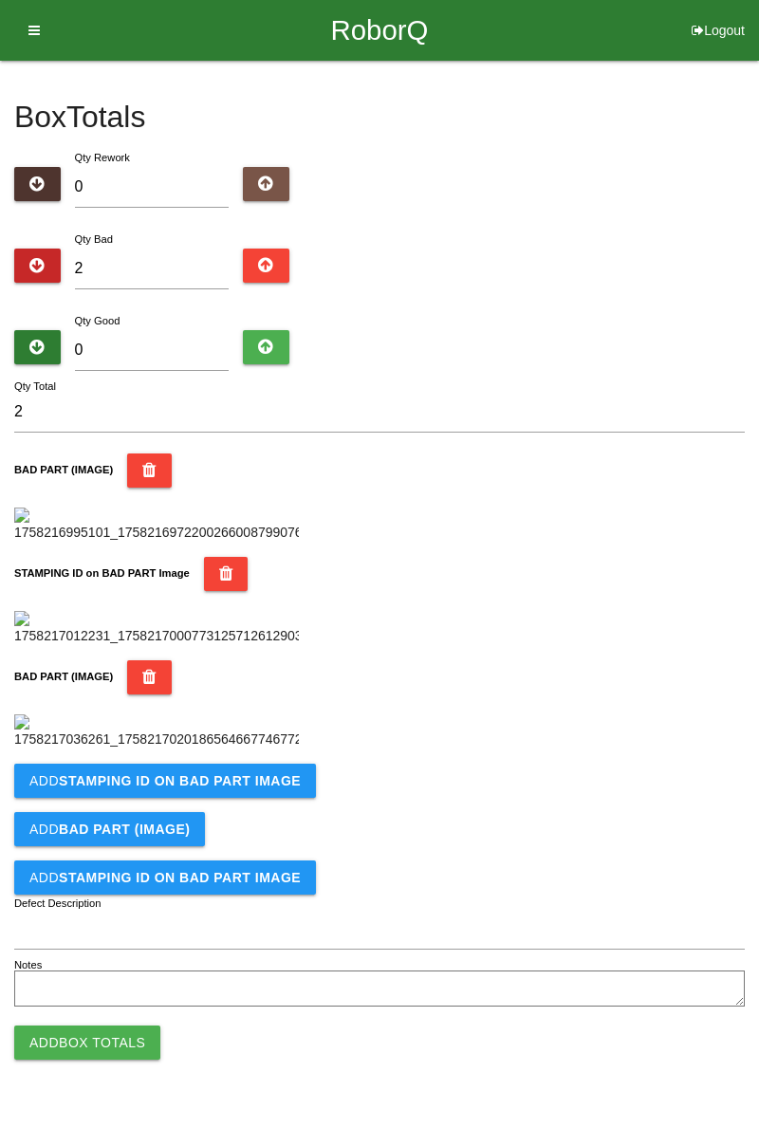
scroll to position [729, 0]
click at [266, 788] on b "STAMPING ID on BAD PART Image" at bounding box center [180, 780] width 242 height 15
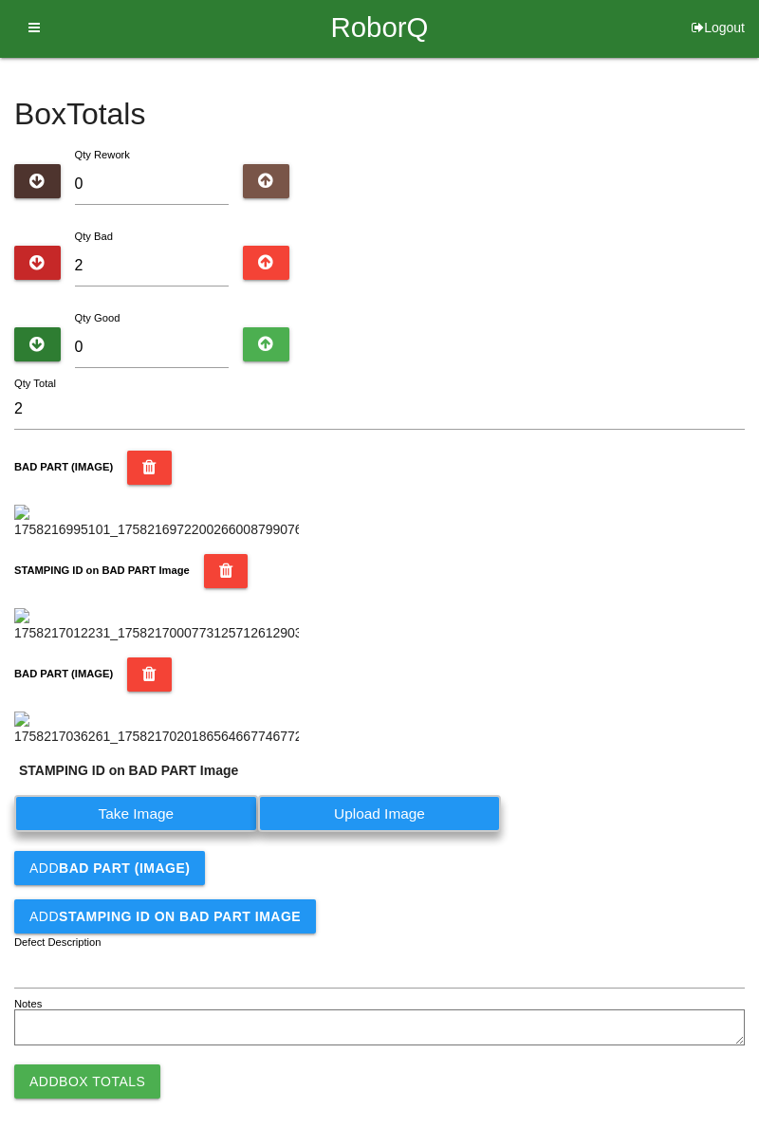
click at [176, 832] on label "Take Image" at bounding box center [136, 813] width 244 height 37
click at [0, 0] on PART "Take Image" at bounding box center [0, 0] width 0 height 0
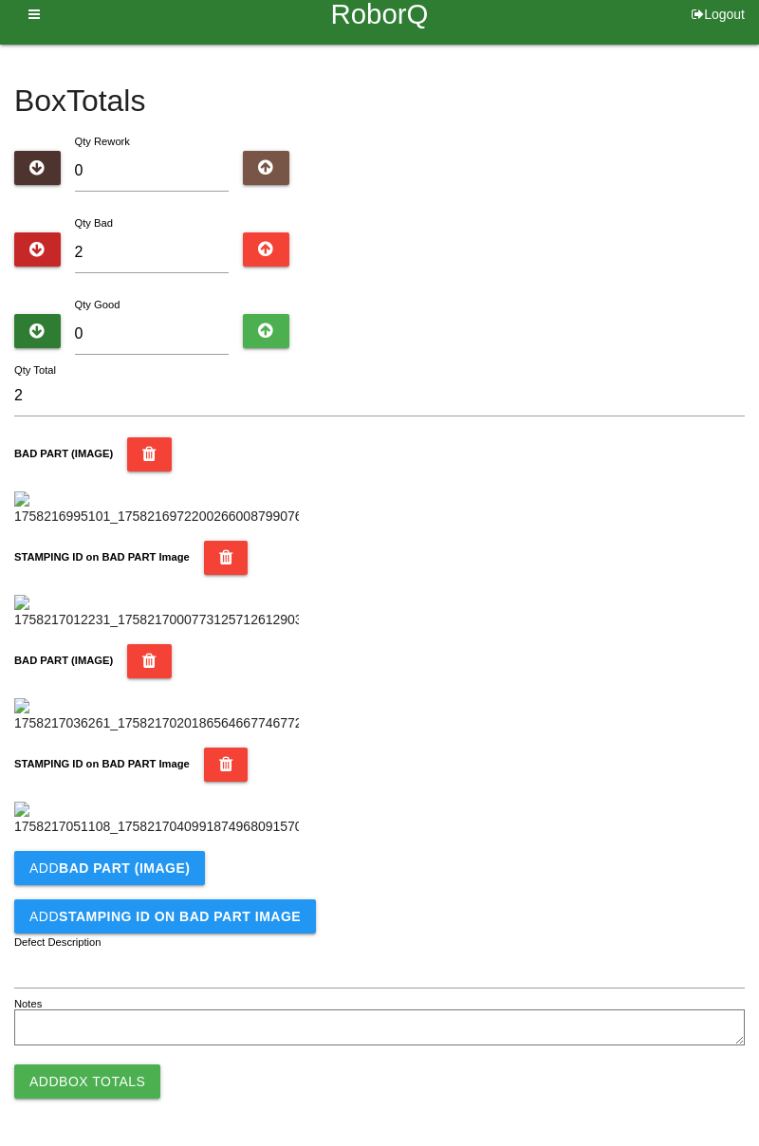
scroll to position [0, 0]
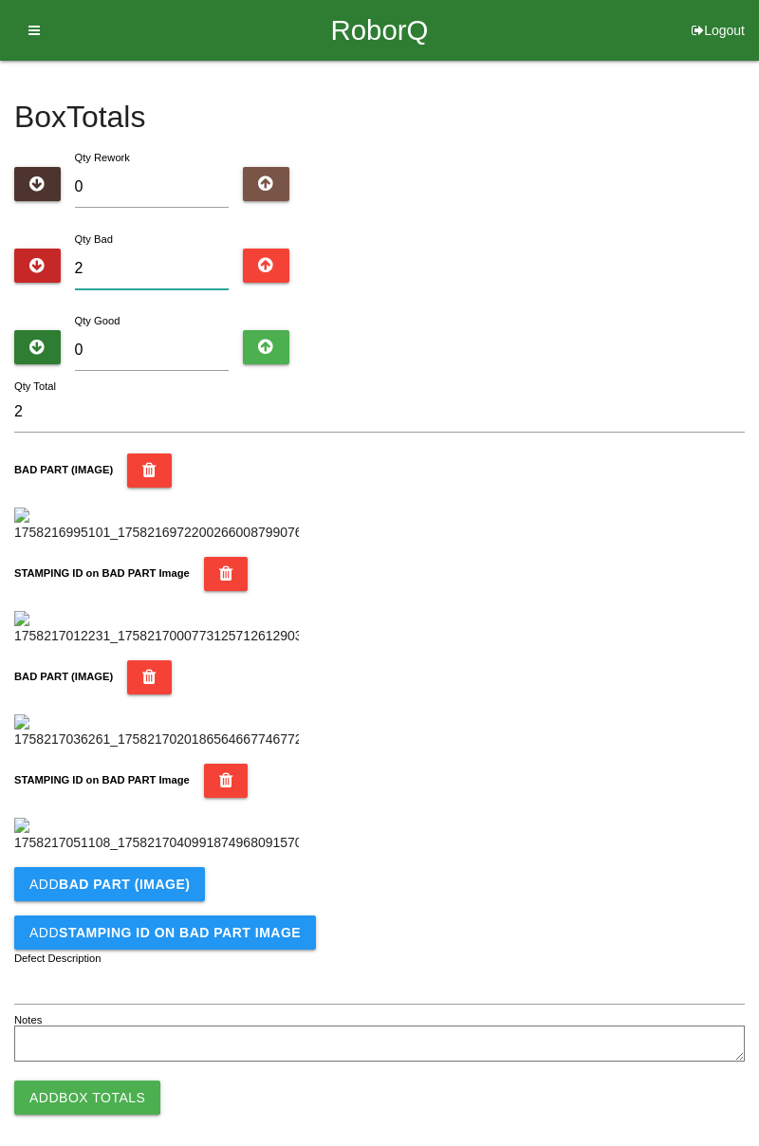
click at [157, 261] on input "2" at bounding box center [152, 269] width 155 height 41
type input "0"
type input "3"
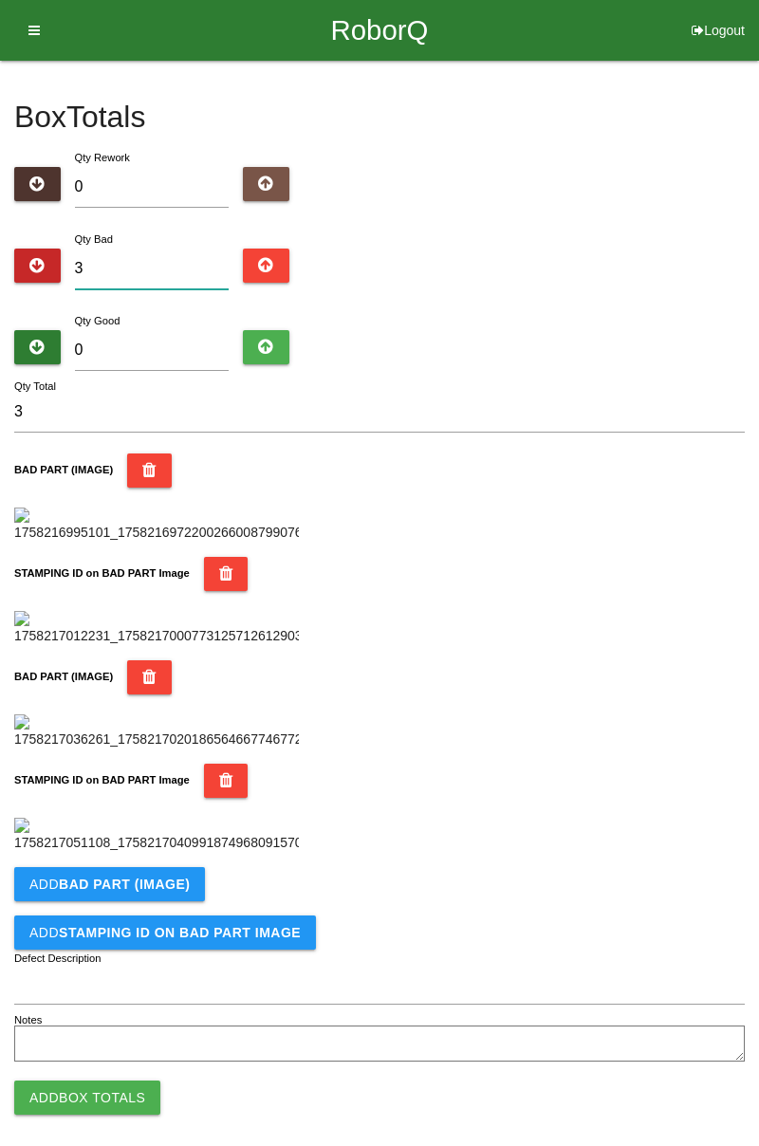
type input "0"
type input "4"
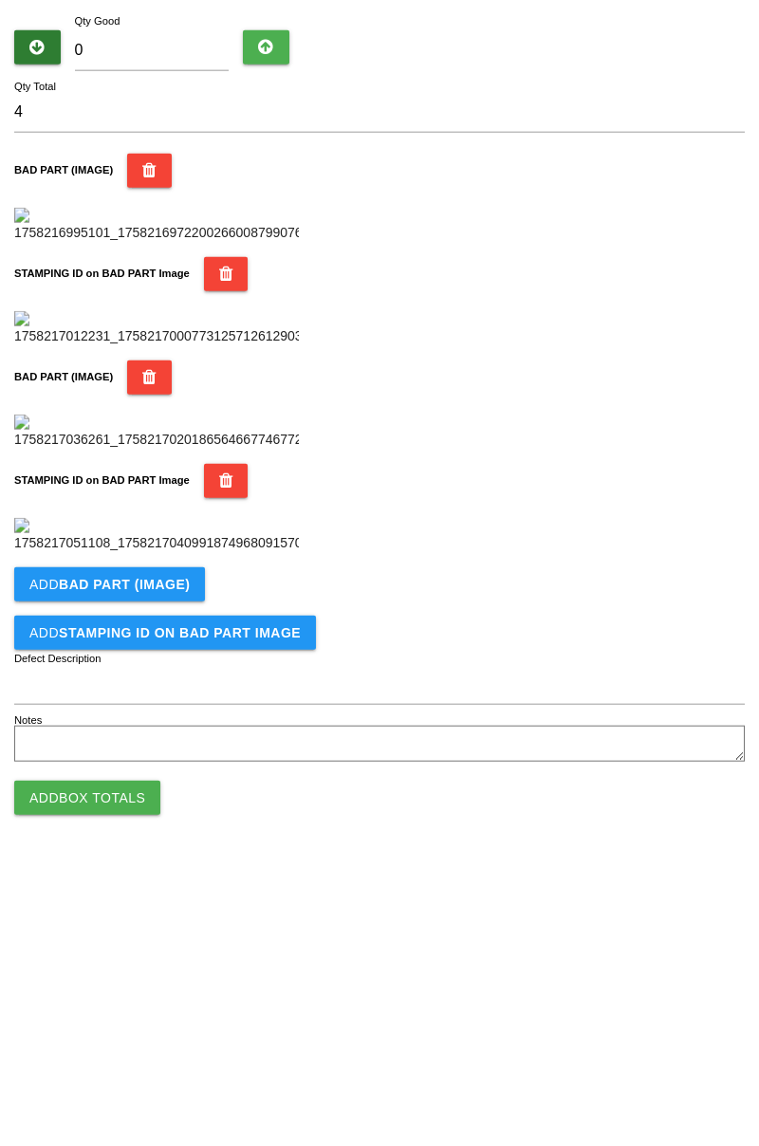
scroll to position [1040, 0]
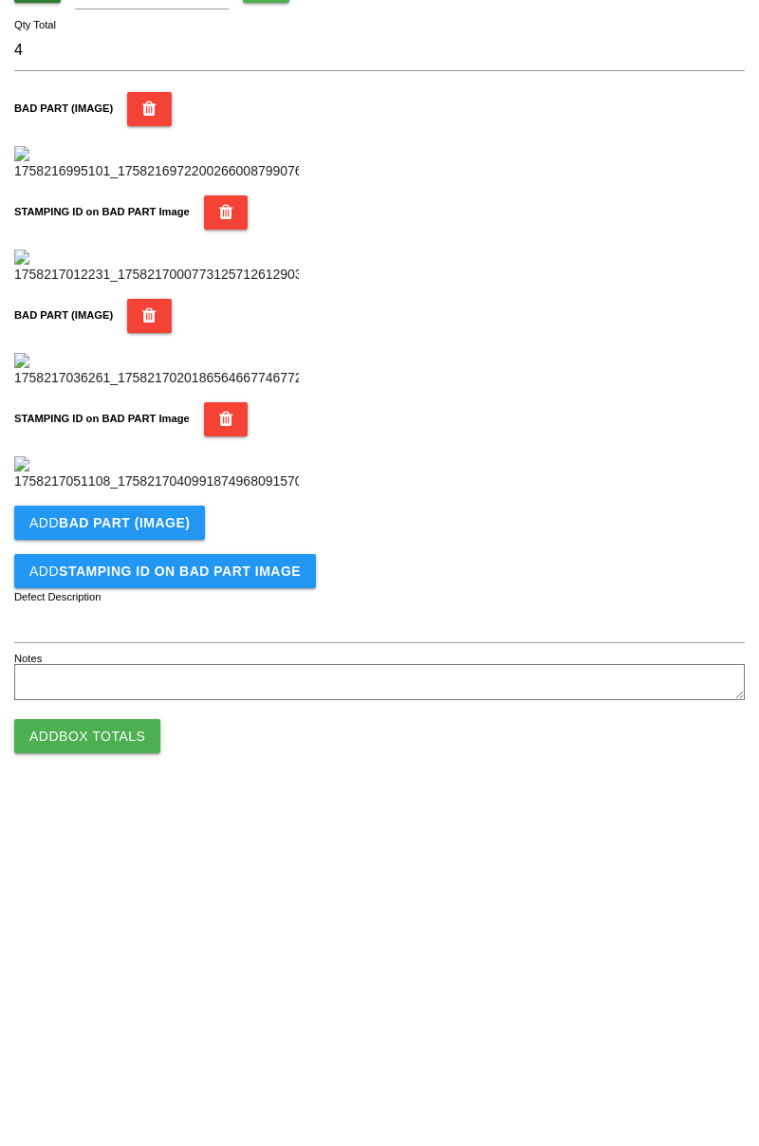
click at [180, 870] on b "BAD PART (IMAGE)" at bounding box center [124, 867] width 131 height 15
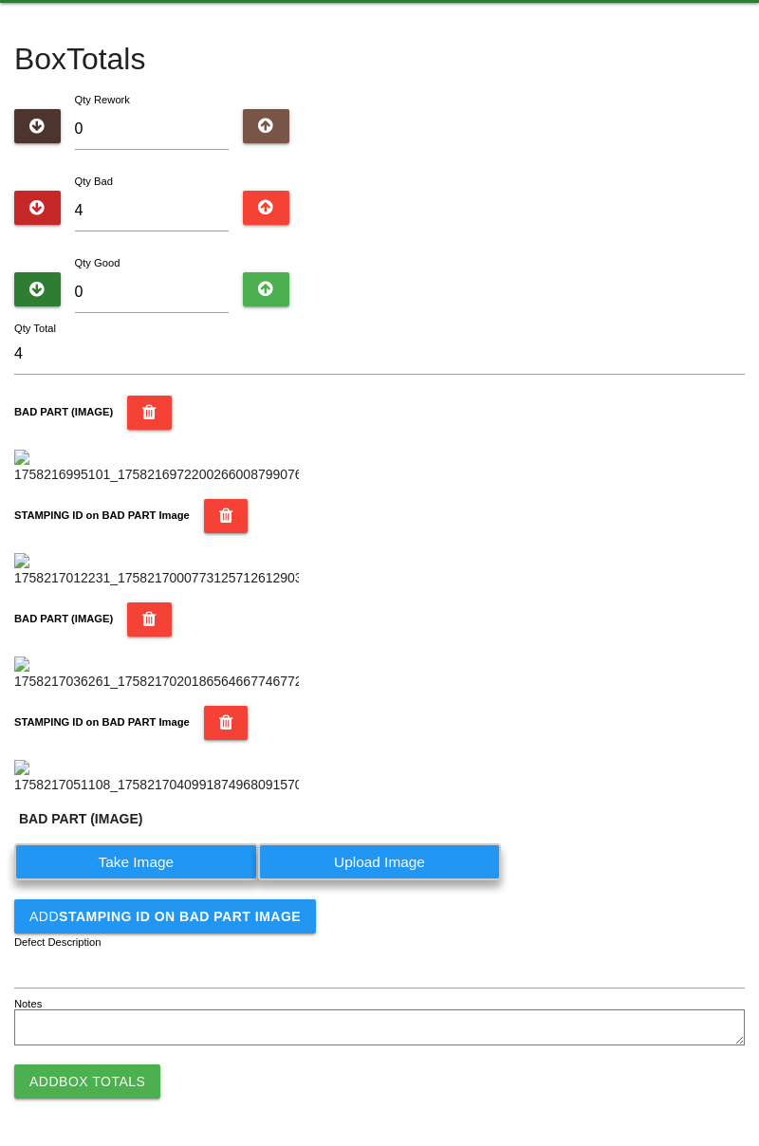
click at [195, 880] on label "Take Image" at bounding box center [136, 861] width 244 height 37
click at [0, 0] on \(IMAGE\) "Take Image" at bounding box center [0, 0] width 0 height 0
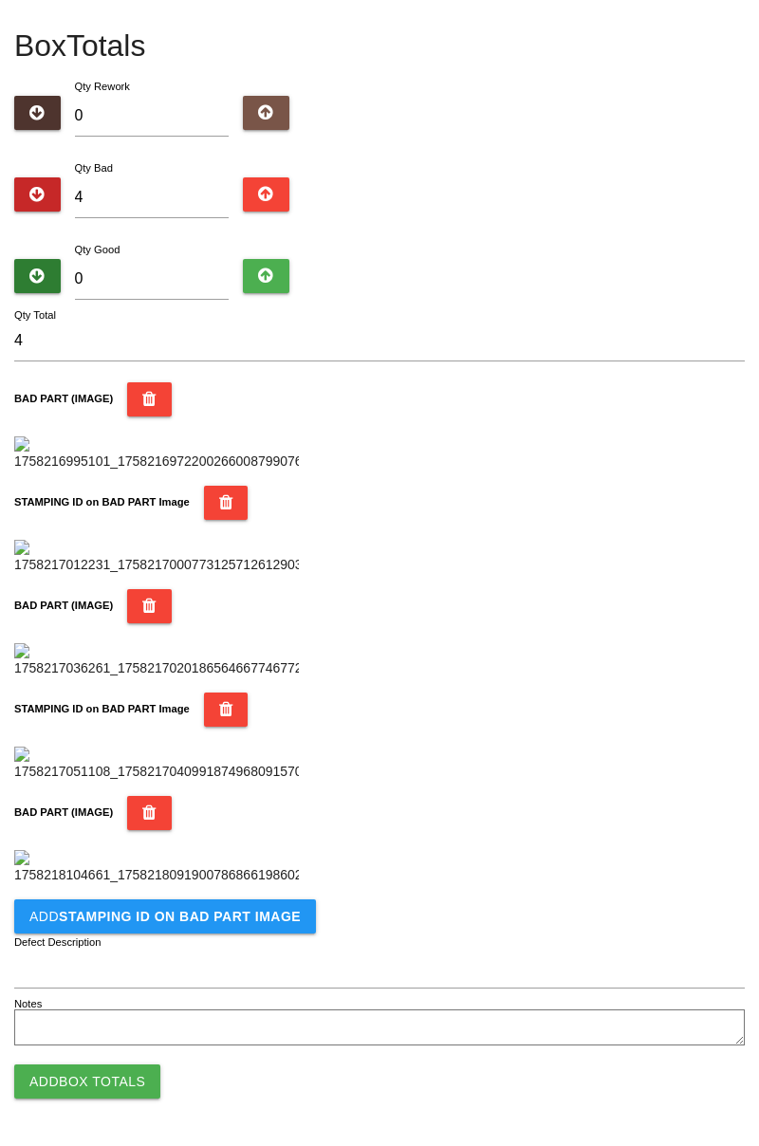
scroll to position [1351, 0]
click at [250, 924] on button "Add STAMPING ID on BAD PART Image" at bounding box center [165, 916] width 302 height 34
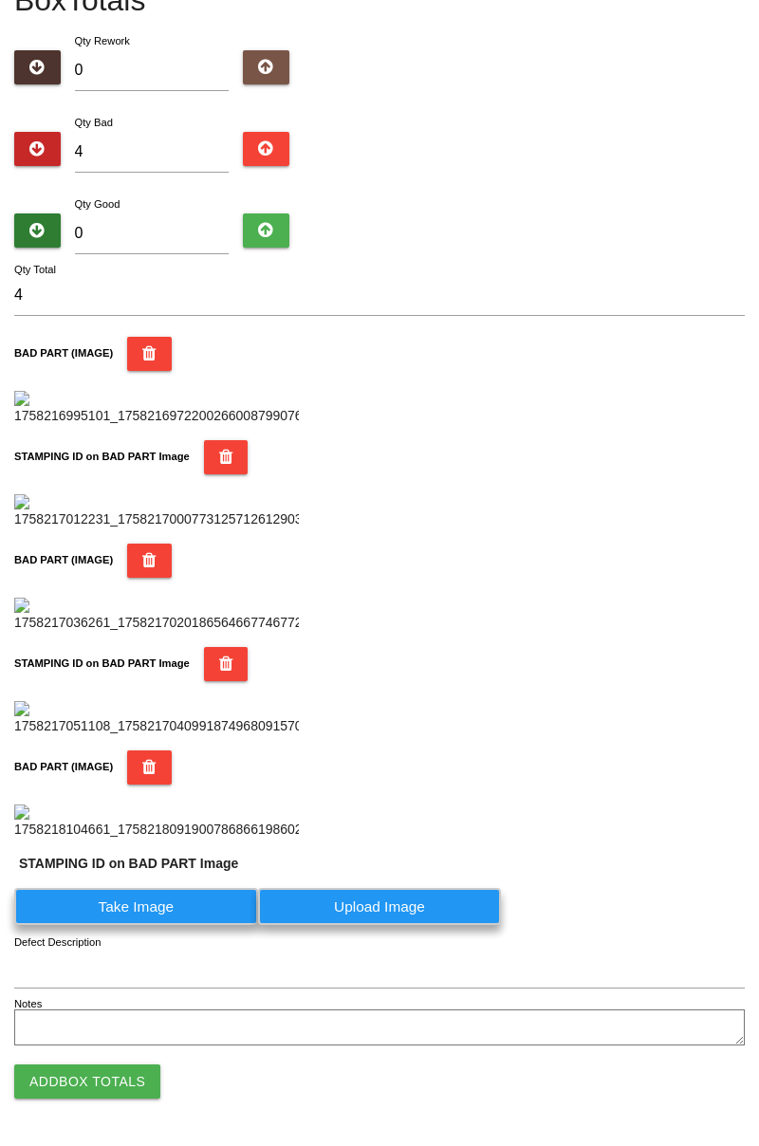
click at [178, 925] on label "Take Image" at bounding box center [136, 906] width 244 height 37
click at [0, 0] on PART "Take Image" at bounding box center [0, 0] width 0 height 0
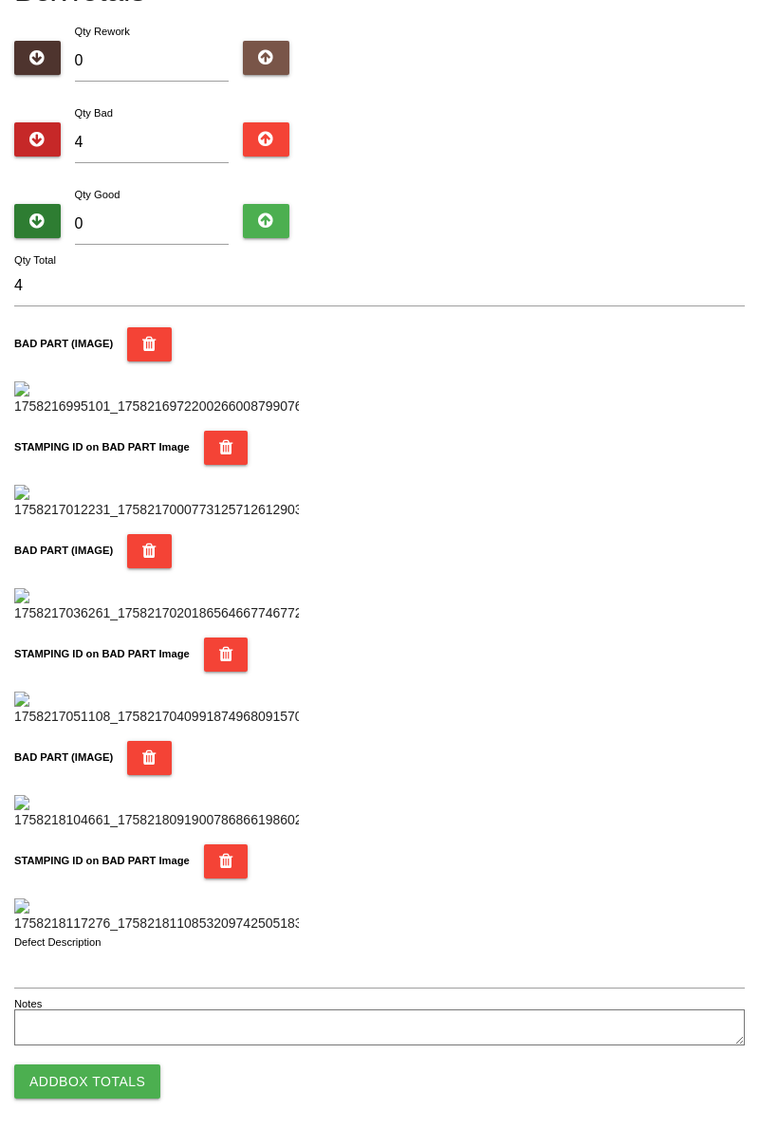
scroll to position [0, 0]
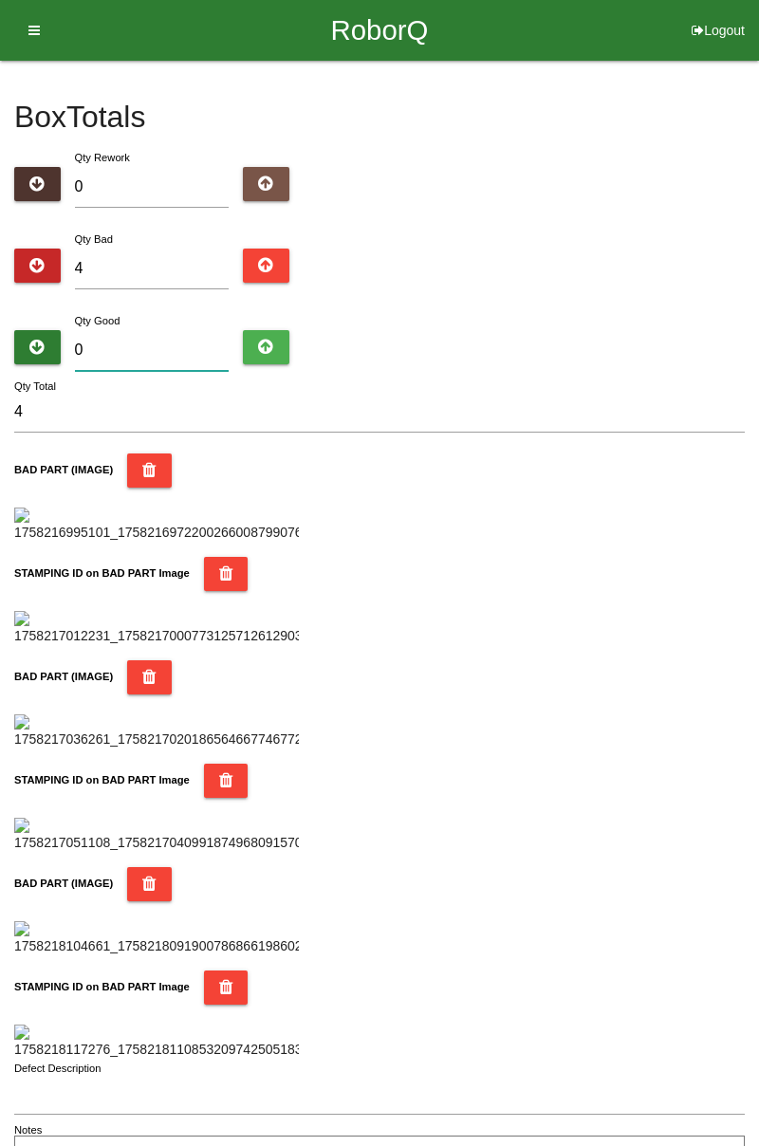
click at [176, 345] on input "0" at bounding box center [152, 350] width 155 height 41
type input "8"
type input "12"
type input "80"
type input "84"
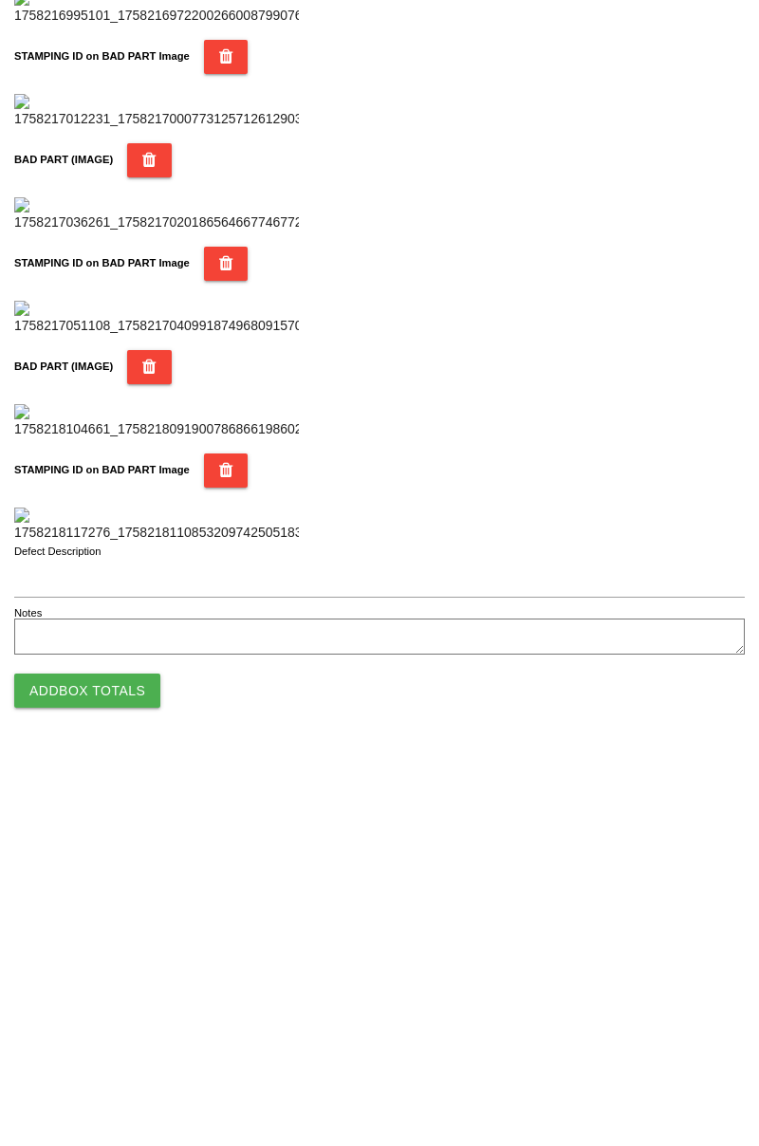
type input "80"
click at [139, 1082] on button "Add Box Totals" at bounding box center [87, 1081] width 146 height 34
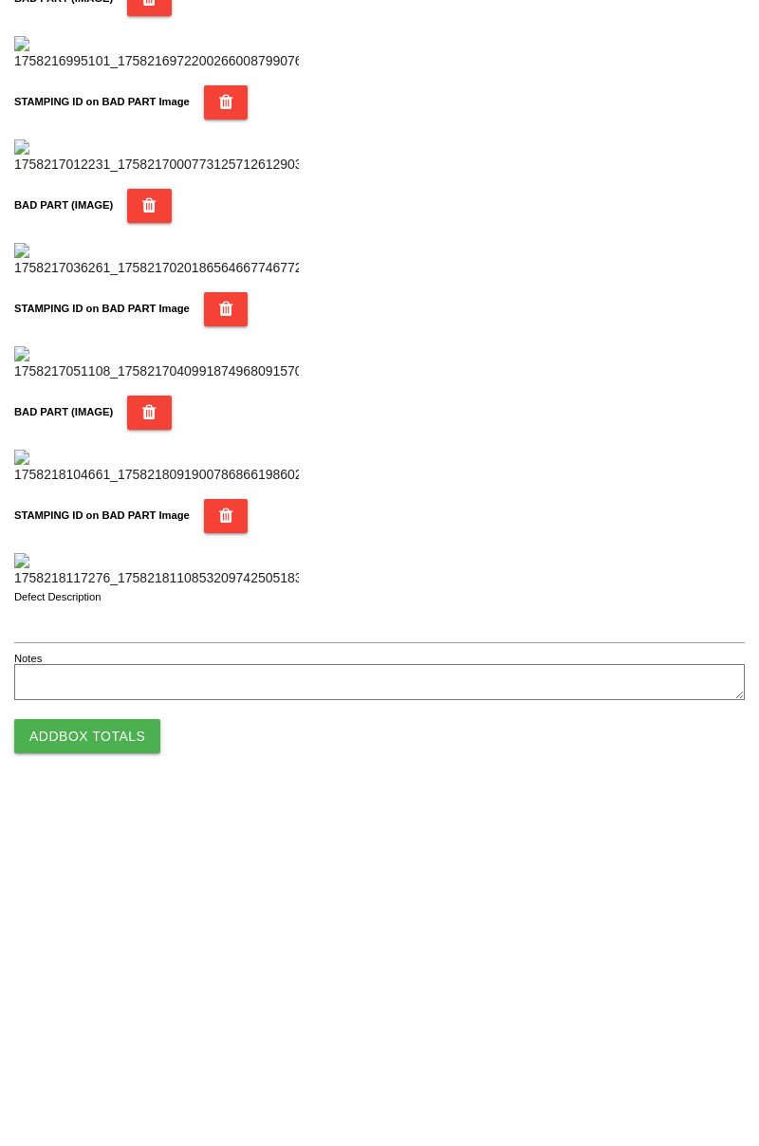
scroll to position [1662, 0]
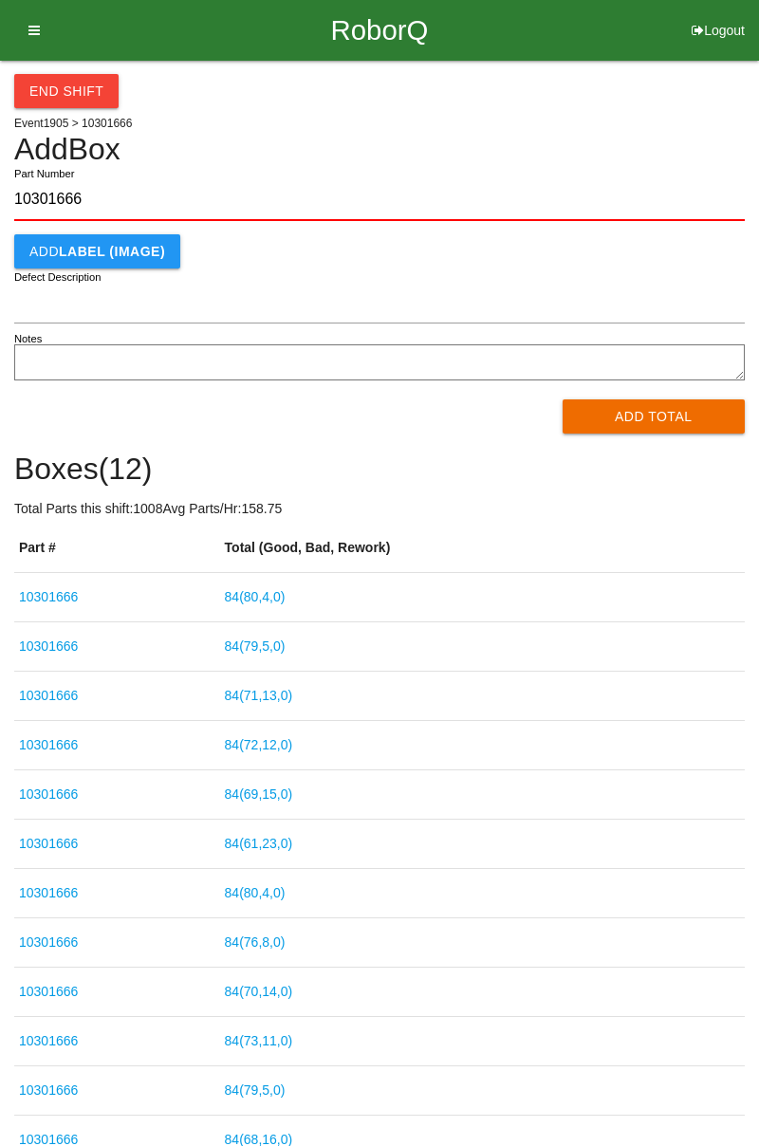
type input "10301666"
click at [666, 431] on button "Add Total" at bounding box center [654, 416] width 183 height 34
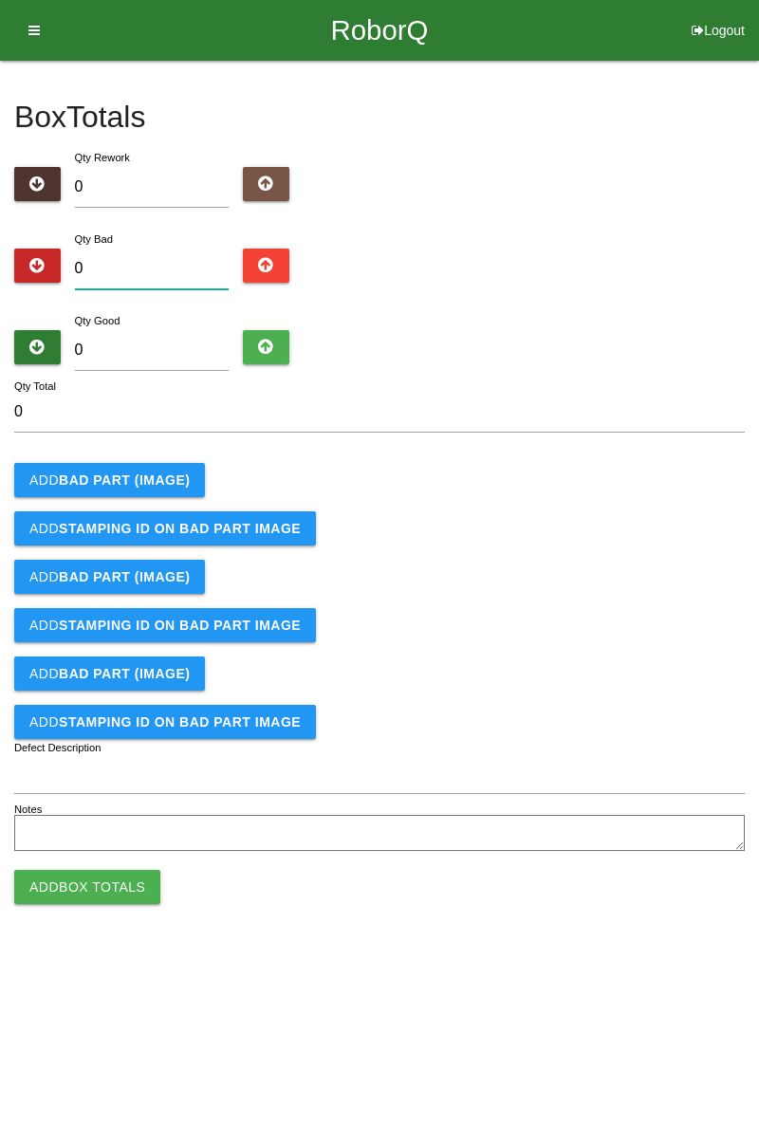
click at [156, 265] on input "0" at bounding box center [152, 269] width 155 height 41
type input "4"
click at [758, 132] on div "Box Totals Translate Weight Weight unit: Rework Weight Bad Weight Good Weight 0…" at bounding box center [379, 459] width 759 height 796
click at [170, 266] on input "4" at bounding box center [152, 269] width 155 height 41
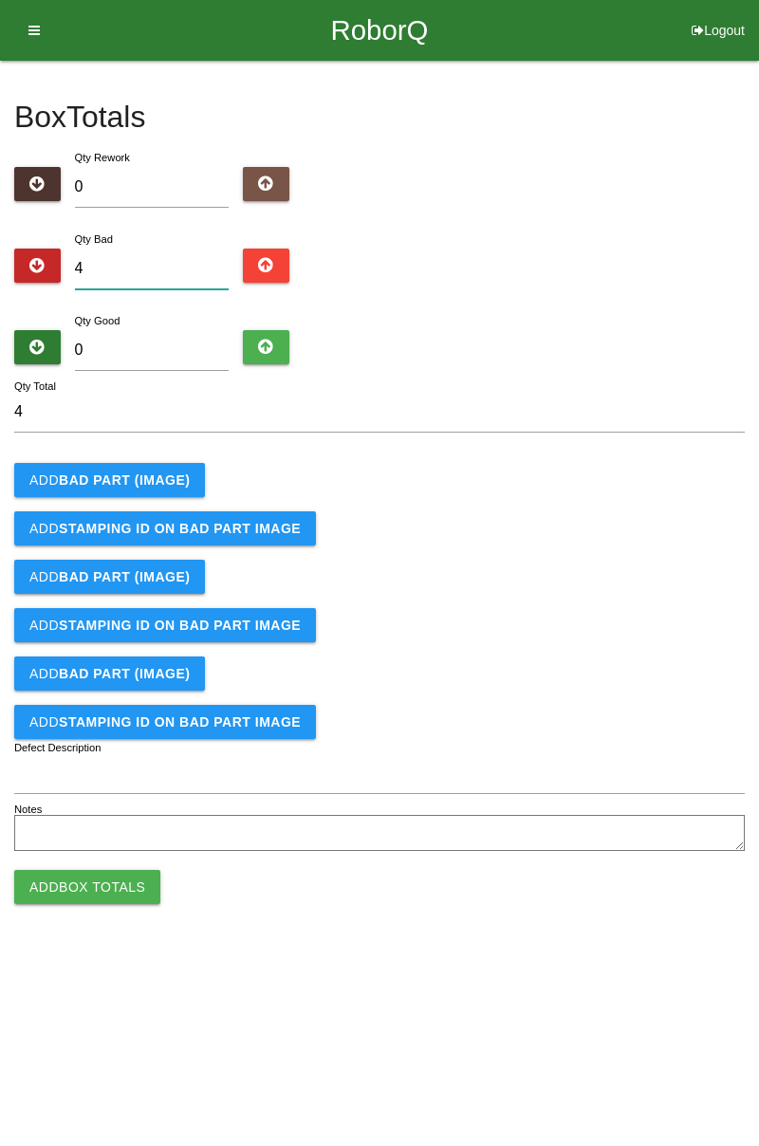
type input "0"
type input "1"
type input "12"
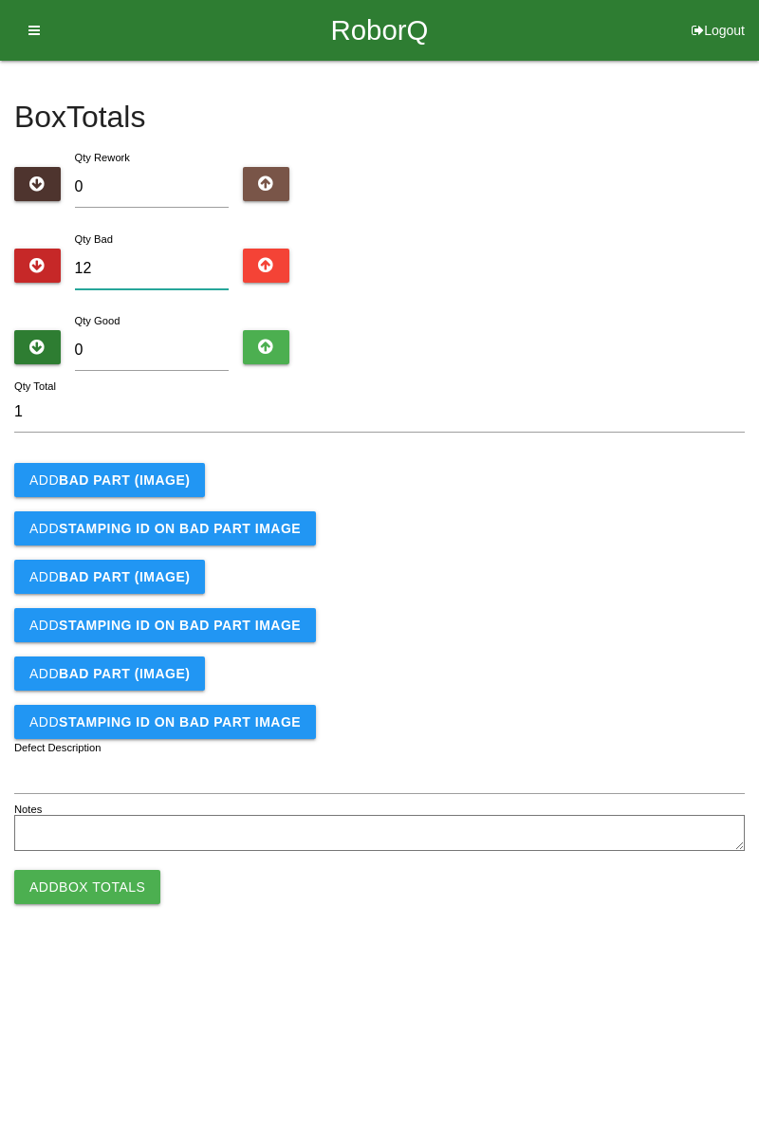
type input "12"
click at [157, 480] on b "BAD PART (IMAGE)" at bounding box center [124, 479] width 131 height 15
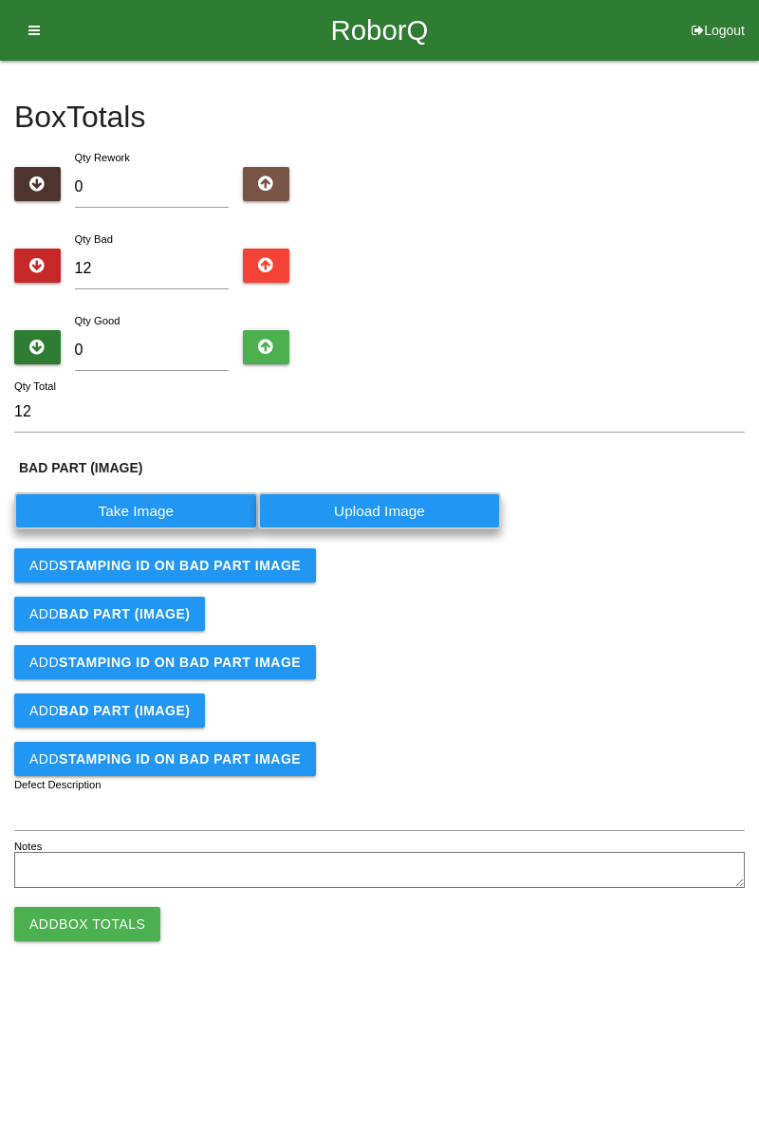
click at [169, 509] on label "Take Image" at bounding box center [136, 510] width 244 height 37
click at [0, 0] on \(IMAGE\) "Take Image" at bounding box center [0, 0] width 0 height 0
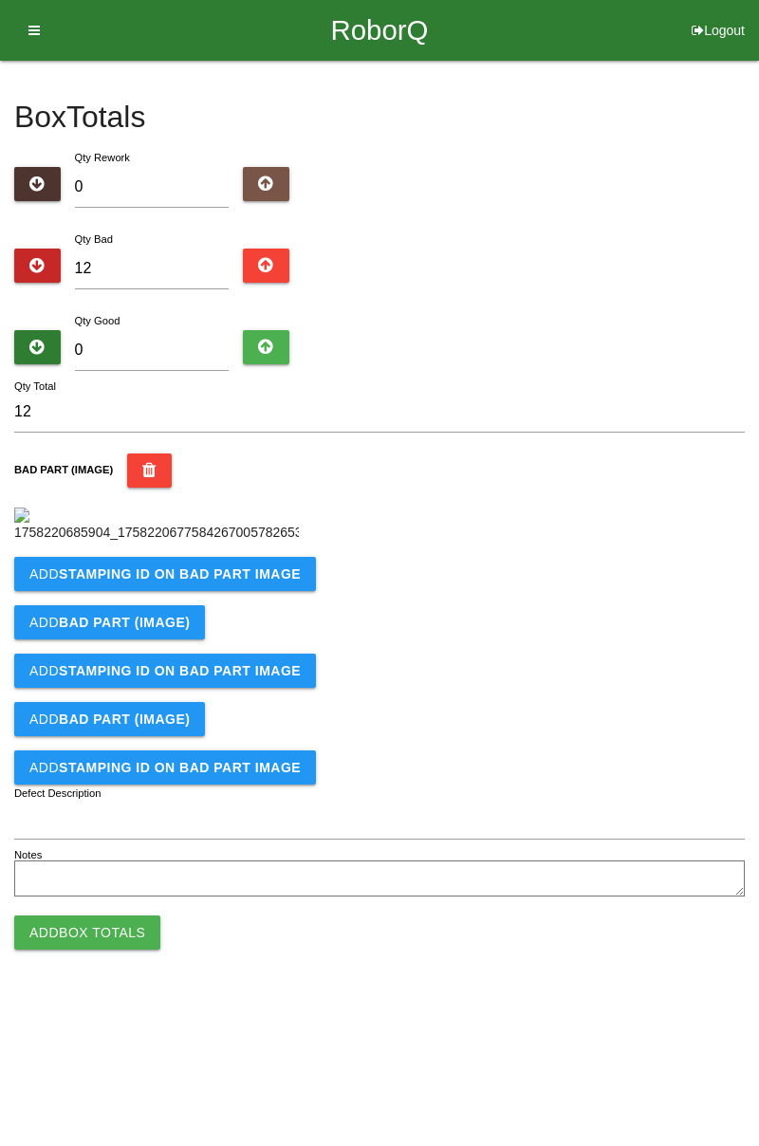
scroll to position [106, 0]
click at [268, 582] on b "STAMPING ID on BAD PART Image" at bounding box center [180, 573] width 242 height 15
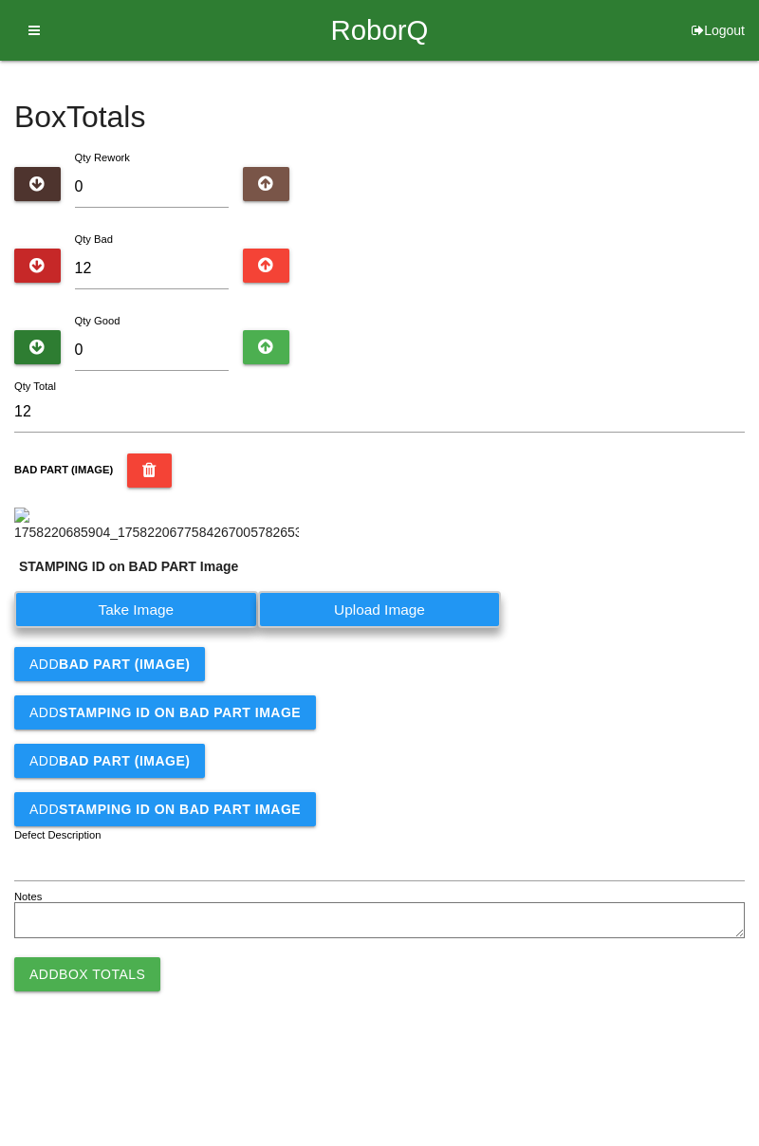
click at [175, 628] on label "Take Image" at bounding box center [136, 609] width 244 height 37
click at [0, 0] on PART "Take Image" at bounding box center [0, 0] width 0 height 0
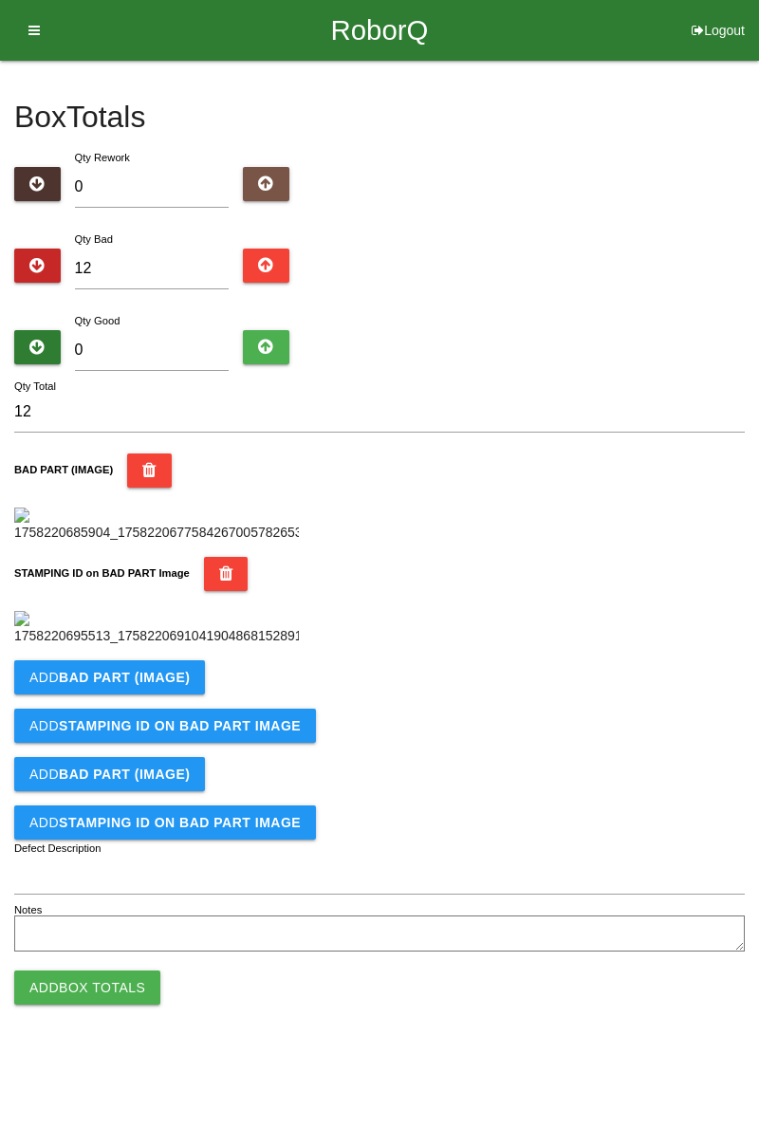
scroll to position [417, 0]
click at [158, 694] on button "Add BAD PART (IMAGE)" at bounding box center [109, 677] width 191 height 34
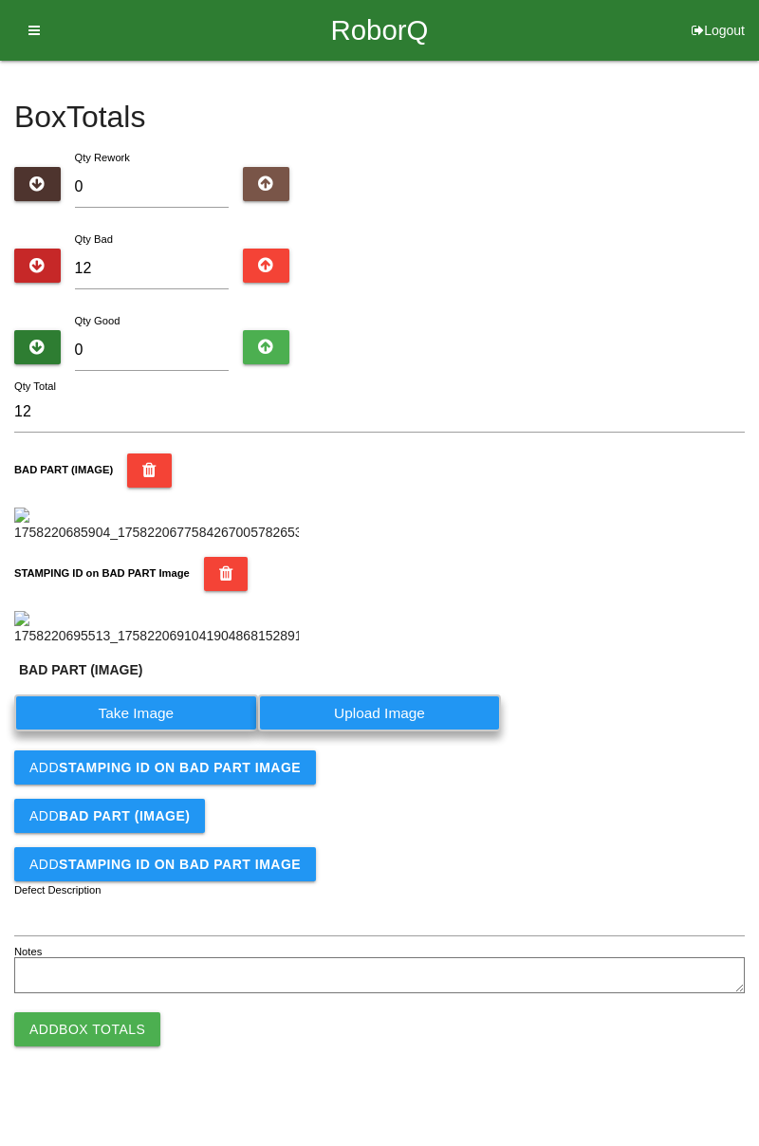
click at [167, 731] on label "Take Image" at bounding box center [136, 712] width 244 height 37
click at [0, 0] on \(IMAGE\) "Take Image" at bounding box center [0, 0] width 0 height 0
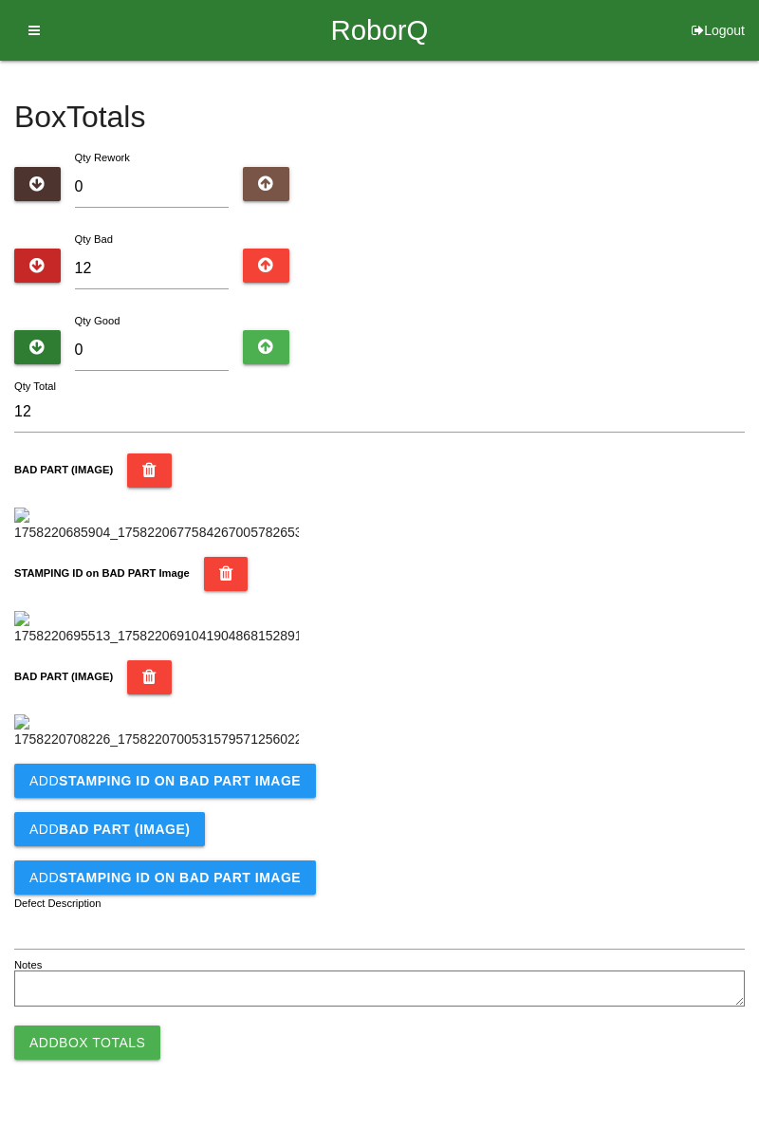
scroll to position [729, 0]
click at [231, 788] on b "STAMPING ID on BAD PART Image" at bounding box center [180, 780] width 242 height 15
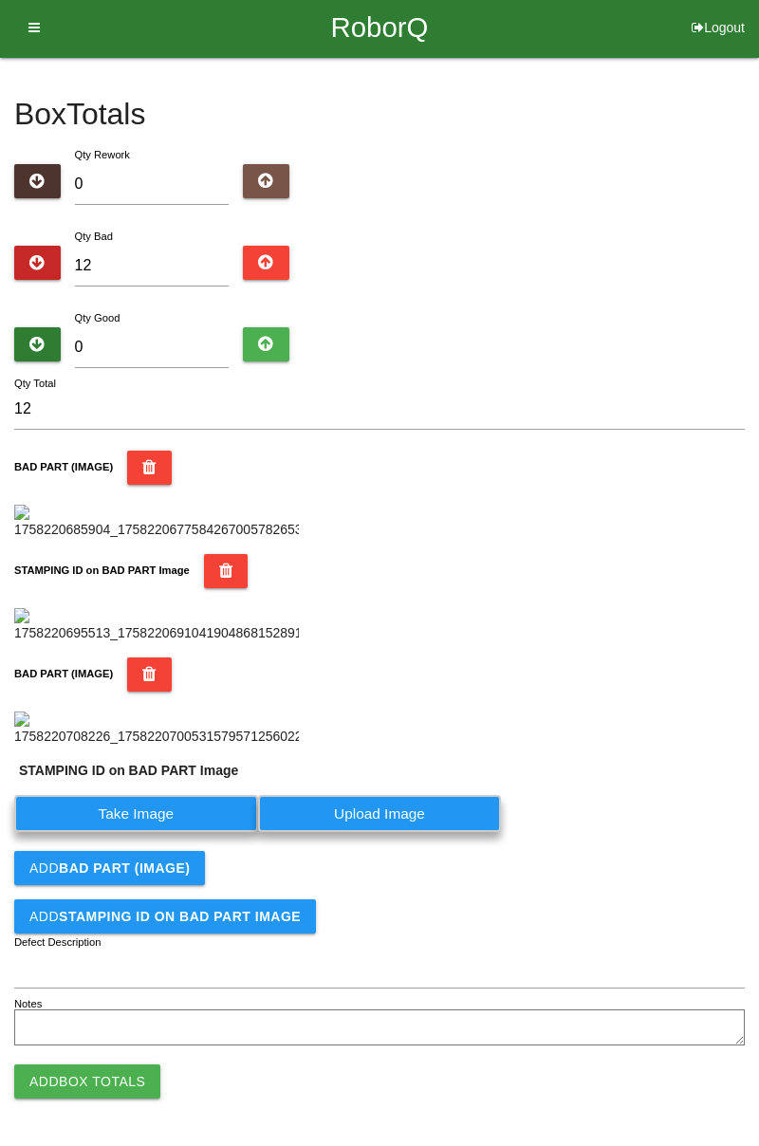
click at [190, 832] on label "Take Image" at bounding box center [136, 813] width 244 height 37
click at [0, 0] on PART "Take Image" at bounding box center [0, 0] width 0 height 0
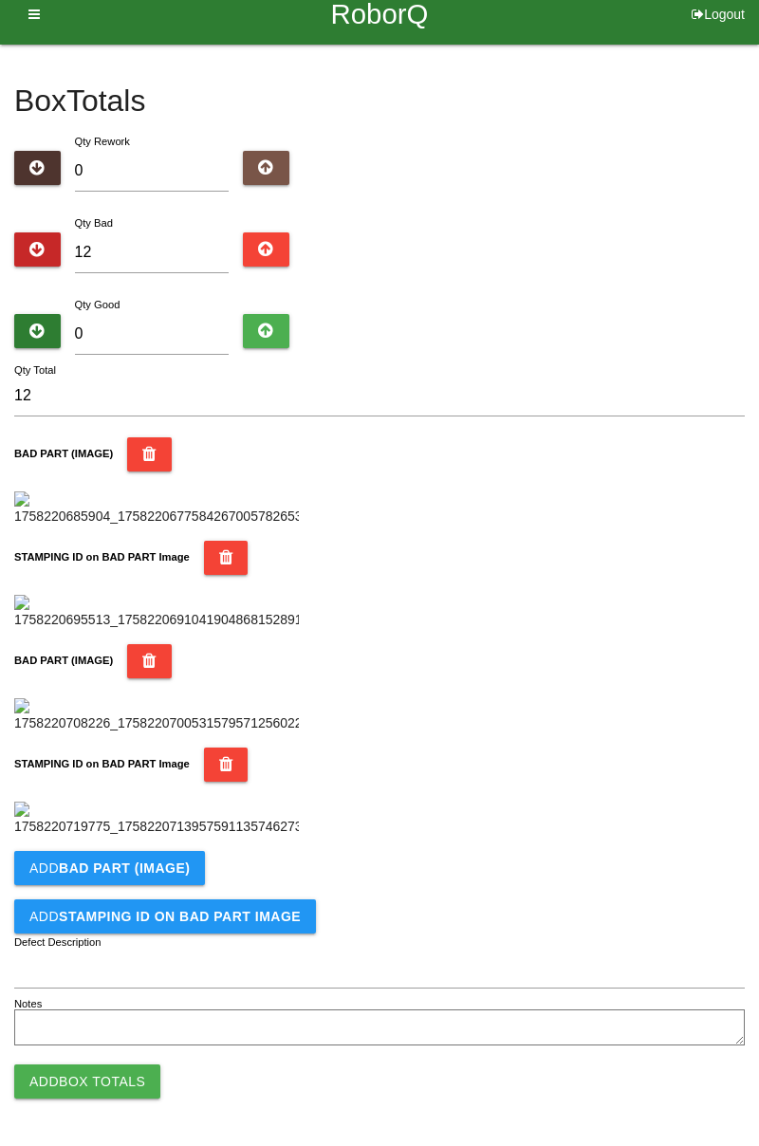
scroll to position [1040, 0]
click at [160, 874] on b "BAD PART (IMAGE)" at bounding box center [124, 867] width 131 height 15
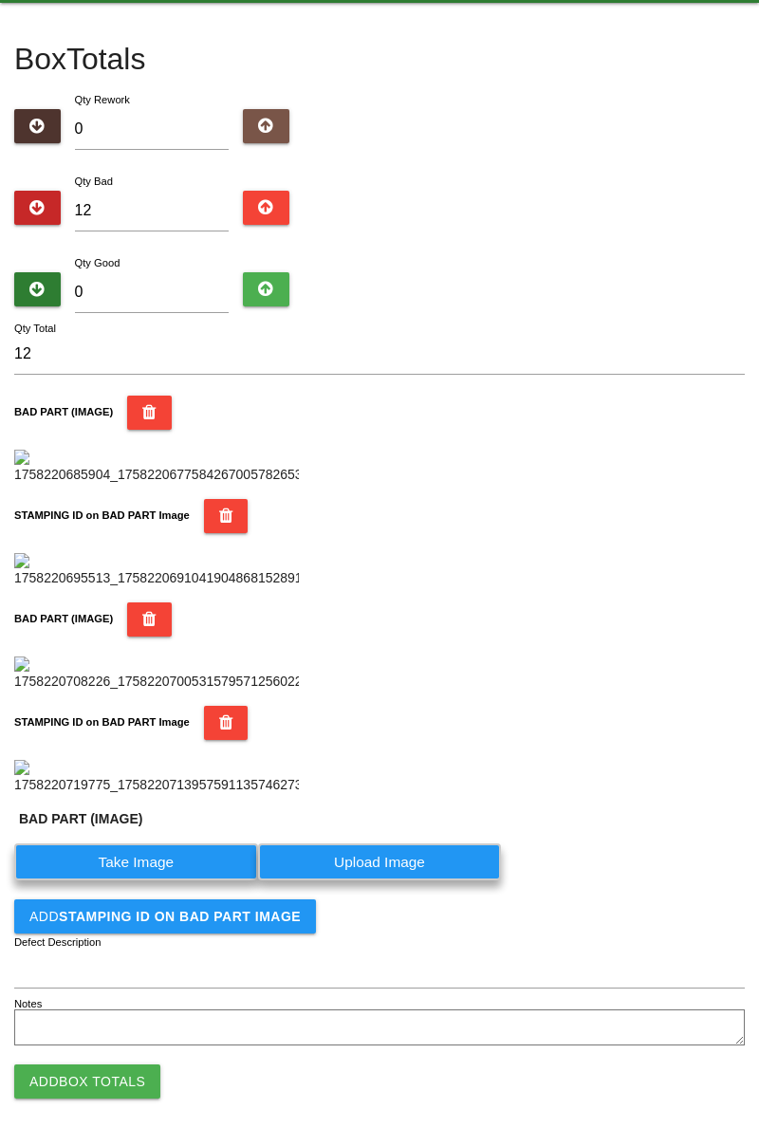
click at [158, 880] on label "Take Image" at bounding box center [136, 861] width 244 height 37
click at [0, 0] on \(IMAGE\) "Take Image" at bounding box center [0, 0] width 0 height 0
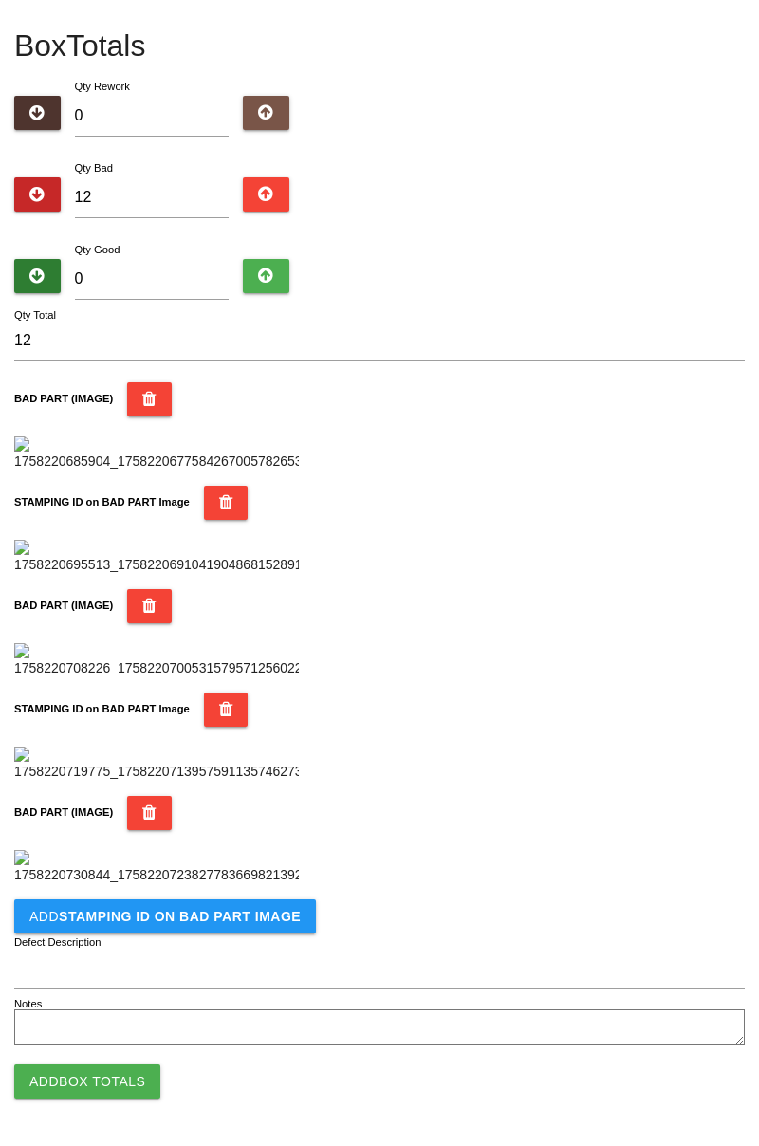
scroll to position [1351, 0]
click at [241, 926] on button "Add STAMPING ID on BAD PART Image" at bounding box center [165, 916] width 302 height 34
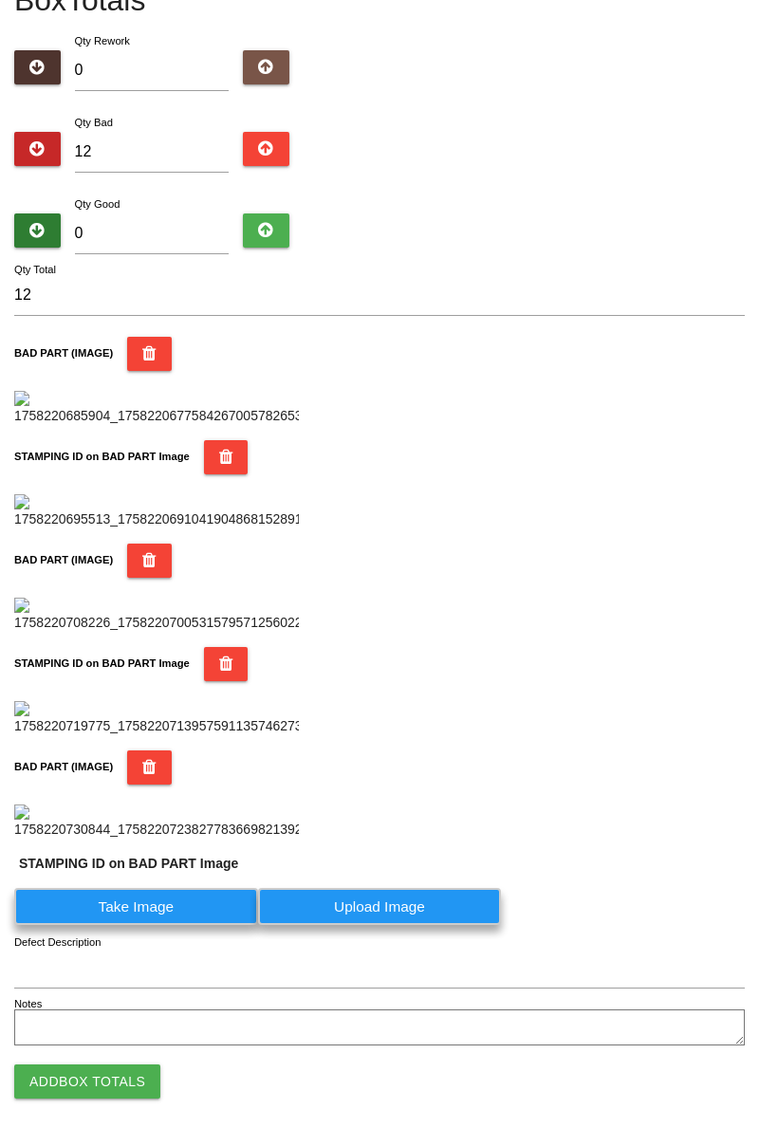
click at [181, 925] on label "Take Image" at bounding box center [136, 906] width 244 height 37
click at [0, 0] on PART "Take Image" at bounding box center [0, 0] width 0 height 0
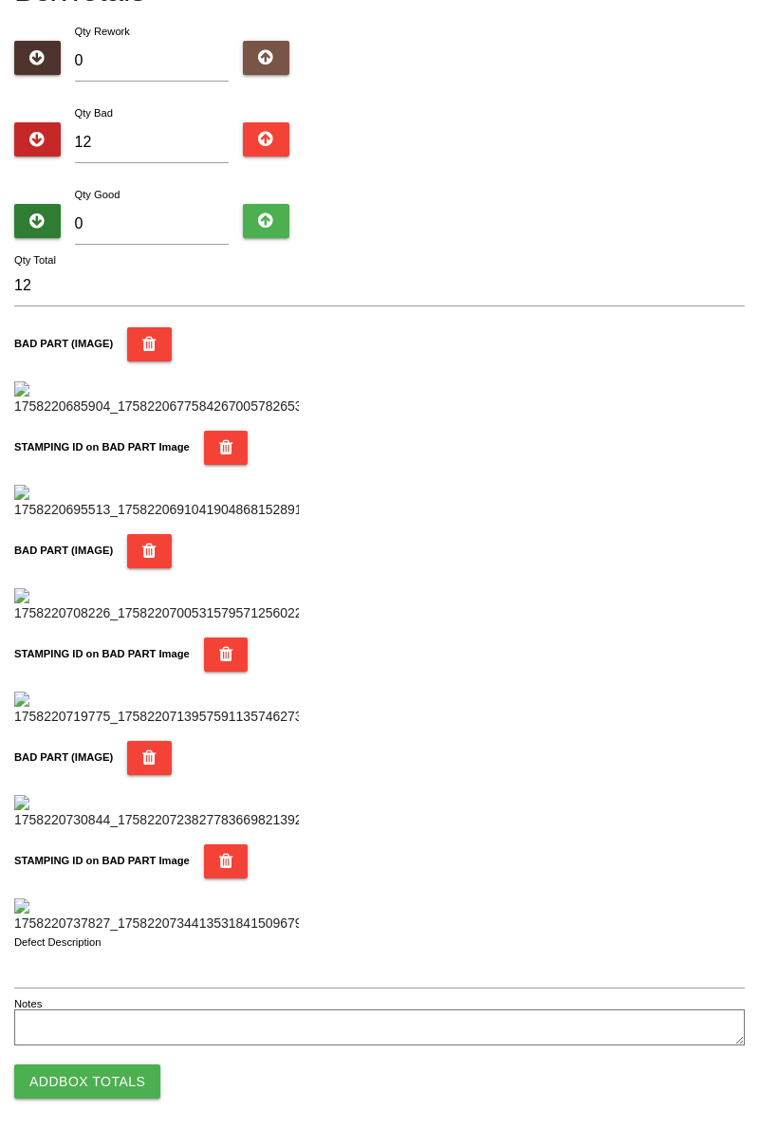
scroll to position [0, 0]
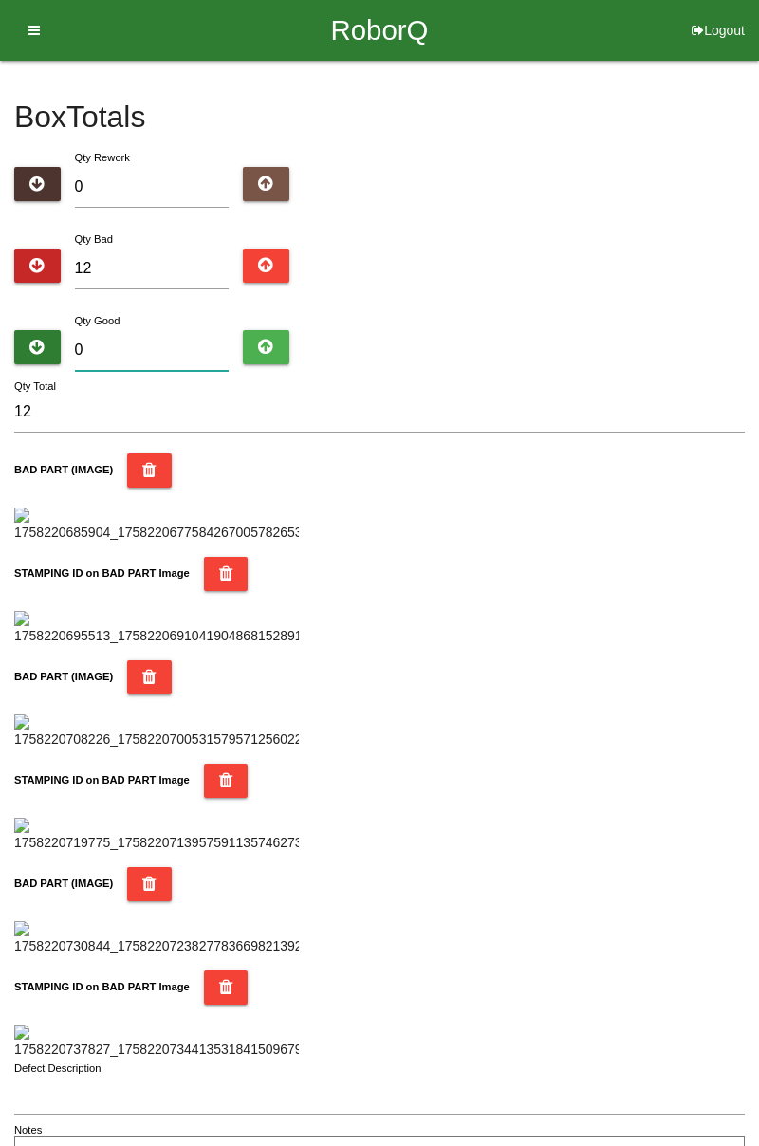
click at [181, 341] on input "0" at bounding box center [152, 350] width 155 height 41
click at [182, 315] on div "Qty Good 0" at bounding box center [152, 344] width 183 height 68
click at [163, 330] on input "0" at bounding box center [152, 350] width 155 height 41
type input "7"
type input "19"
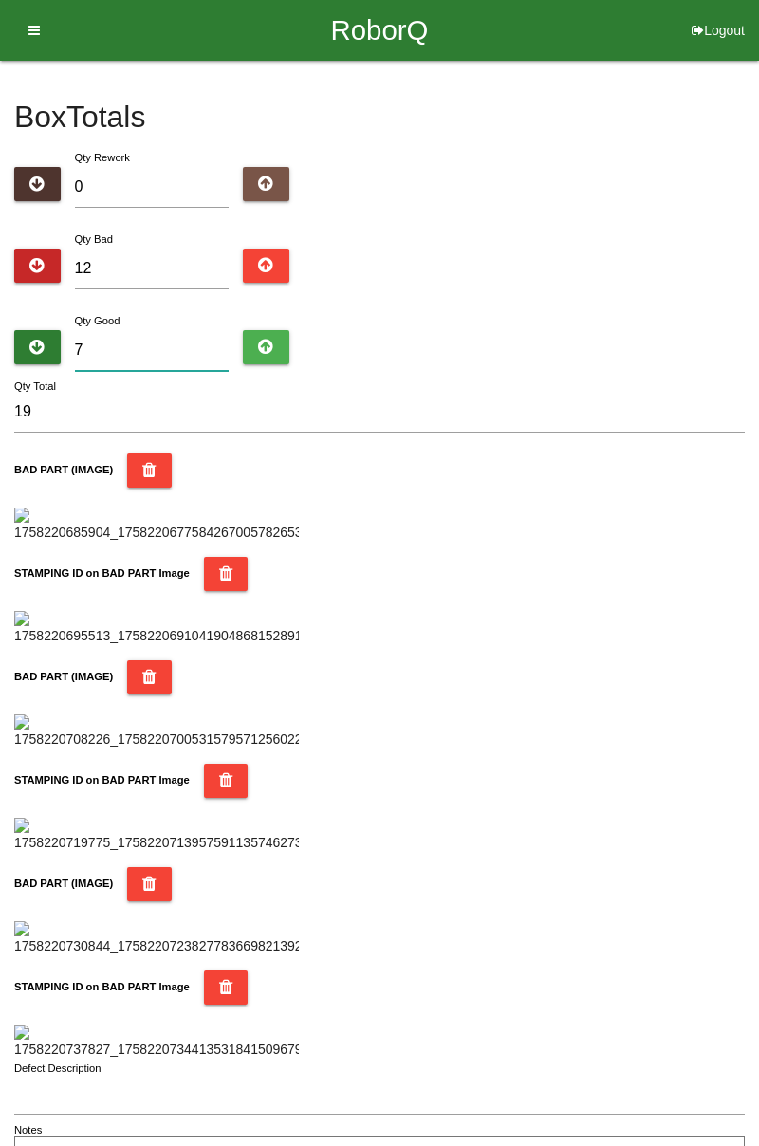
type input "72"
type input "84"
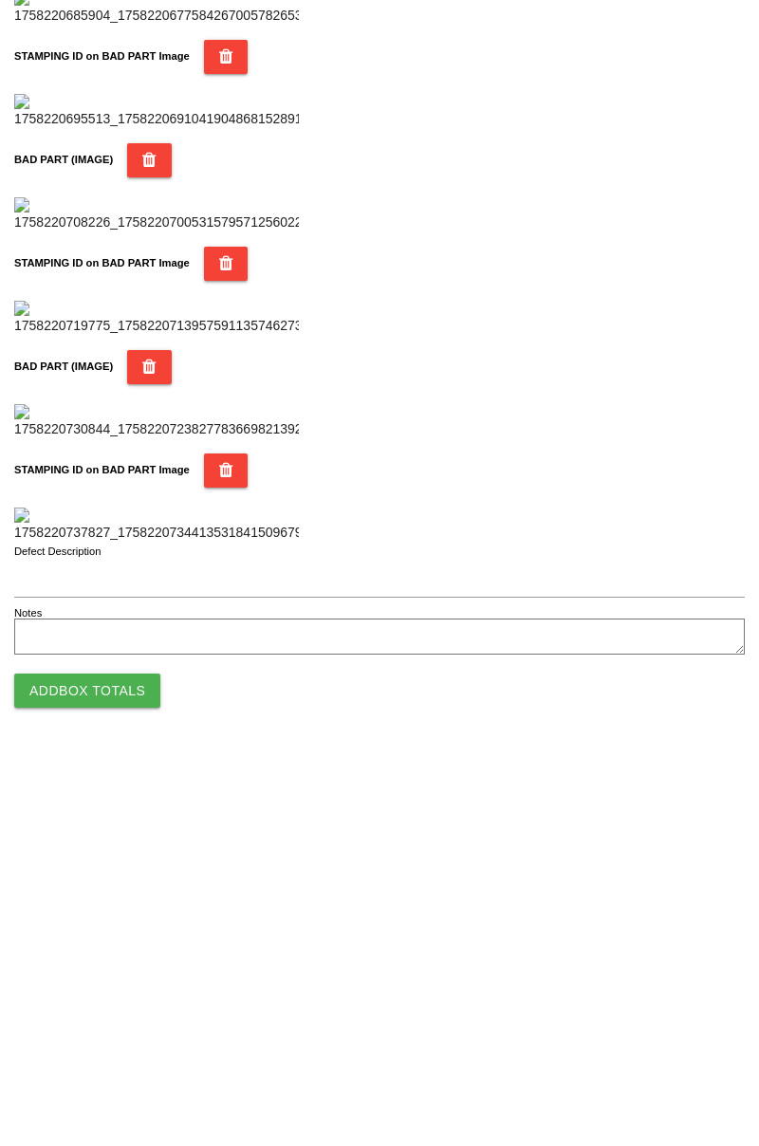
type input "72"
click at [118, 1076] on button "Add Box Totals" at bounding box center [87, 1081] width 146 height 34
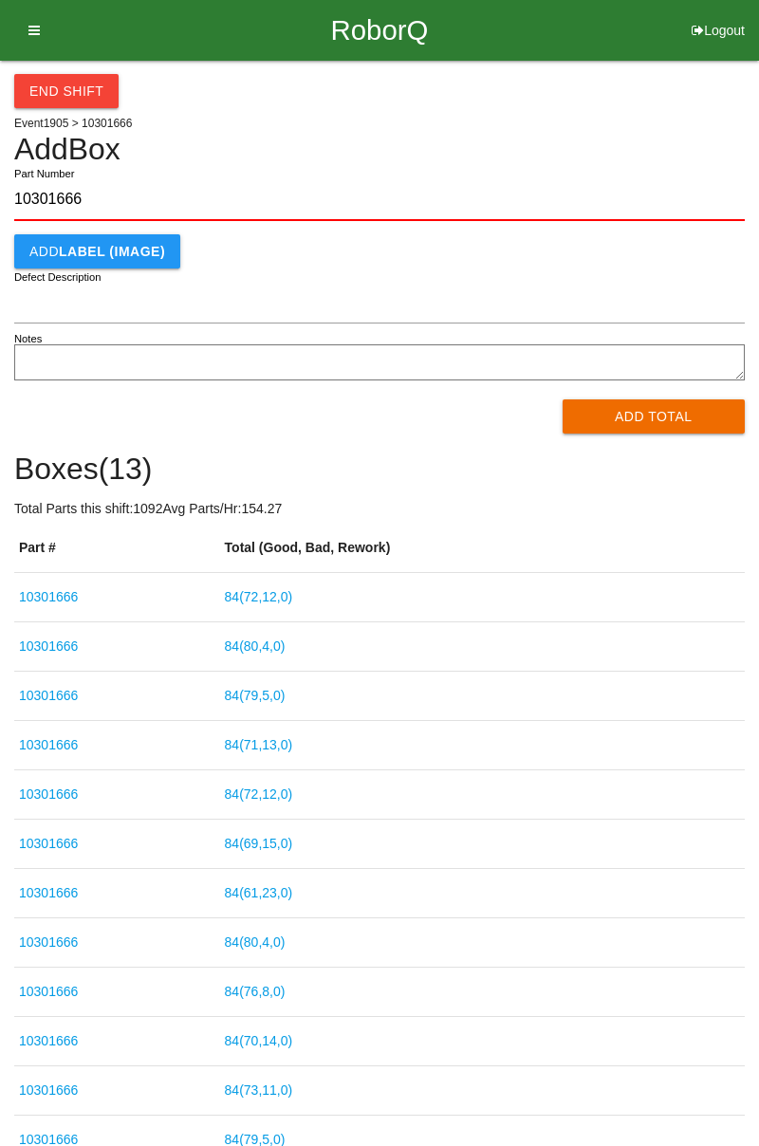
type input "10301666"
click at [640, 419] on button "Add Total" at bounding box center [654, 416] width 183 height 34
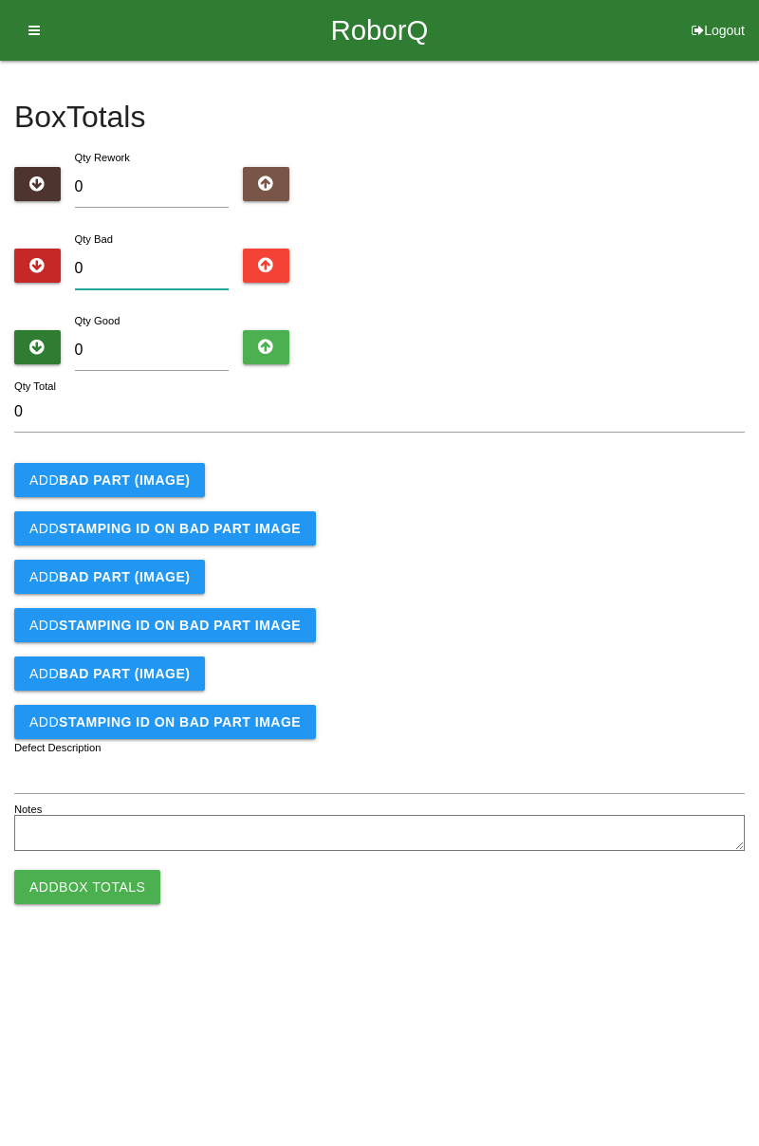
click at [142, 260] on input "0" at bounding box center [152, 269] width 155 height 41
type input "2"
click at [162, 484] on b "BAD PART (IMAGE)" at bounding box center [124, 479] width 131 height 15
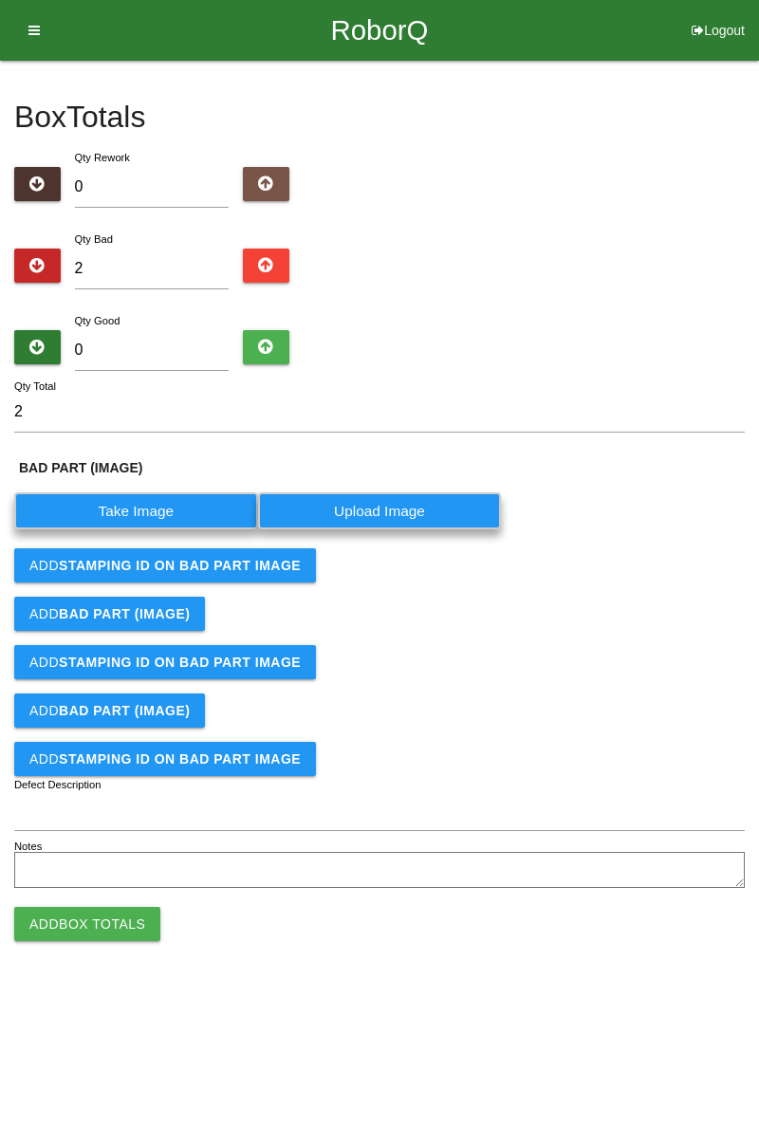
click at [145, 510] on label "Take Image" at bounding box center [136, 510] width 244 height 37
click at [0, 0] on \(IMAGE\) "Take Image" at bounding box center [0, 0] width 0 height 0
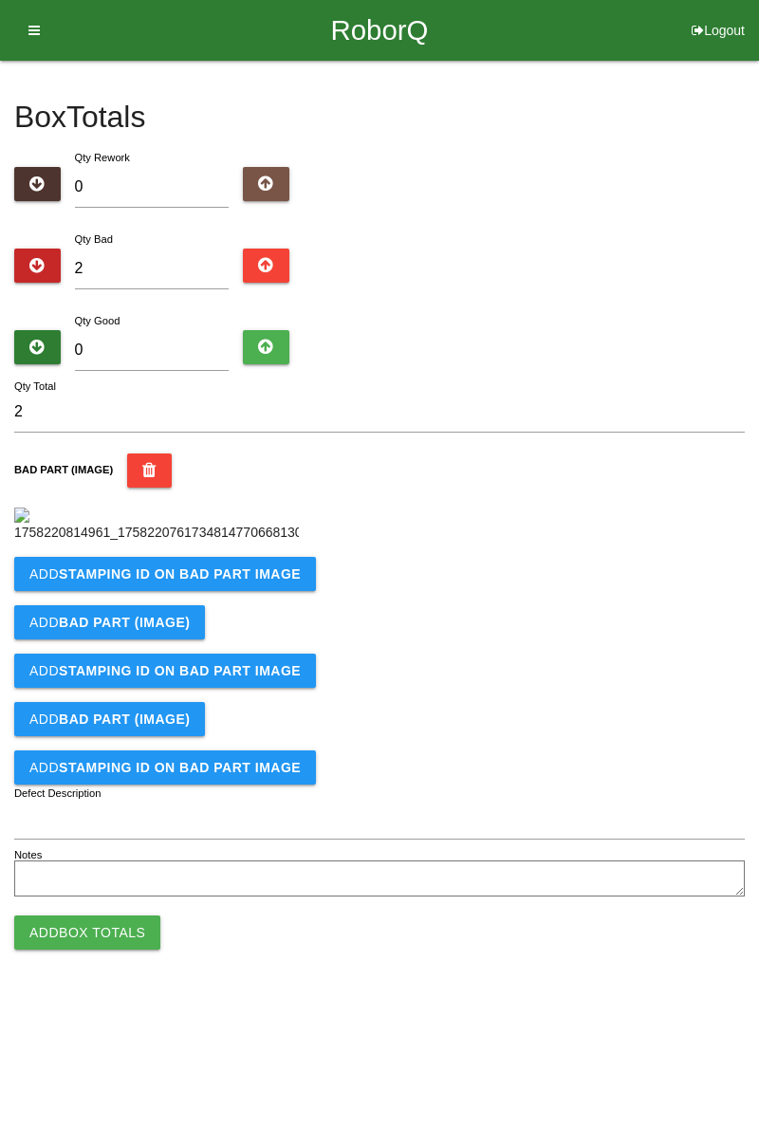
scroll to position [106, 0]
click at [179, 582] on b "STAMPING ID on BAD PART Image" at bounding box center [180, 573] width 242 height 15
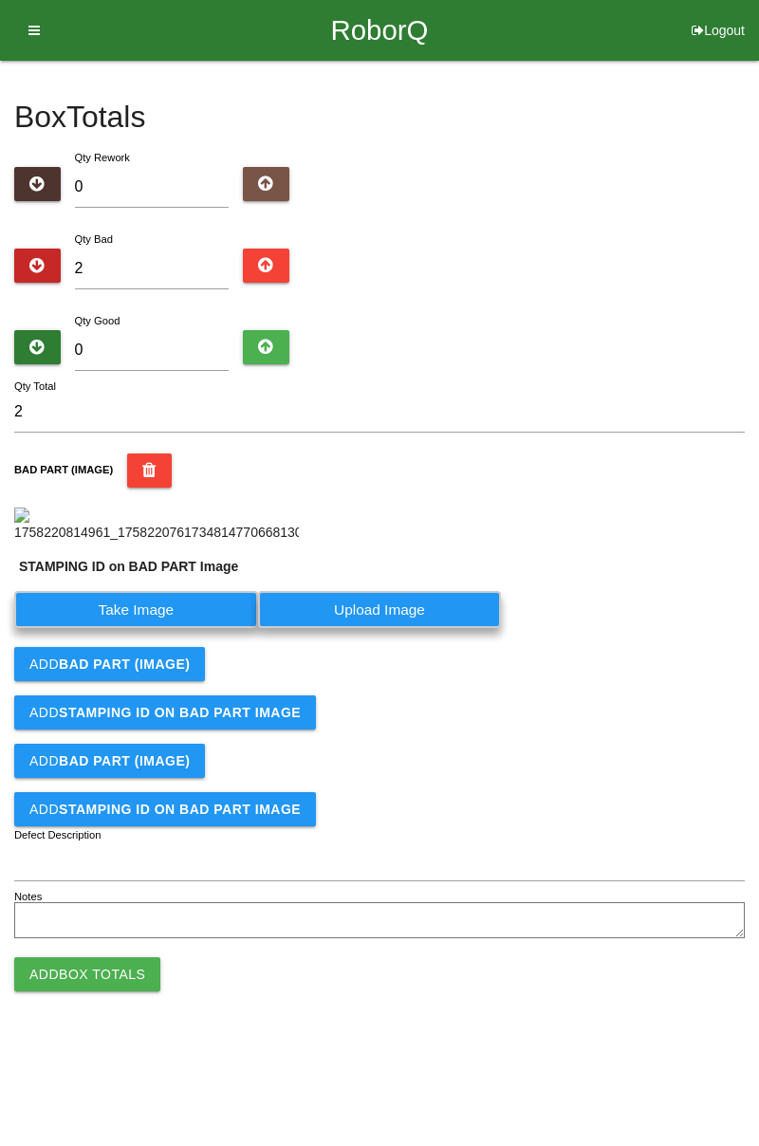
click at [152, 628] on label "Take Image" at bounding box center [136, 609] width 244 height 37
click at [0, 0] on PART "Take Image" at bounding box center [0, 0] width 0 height 0
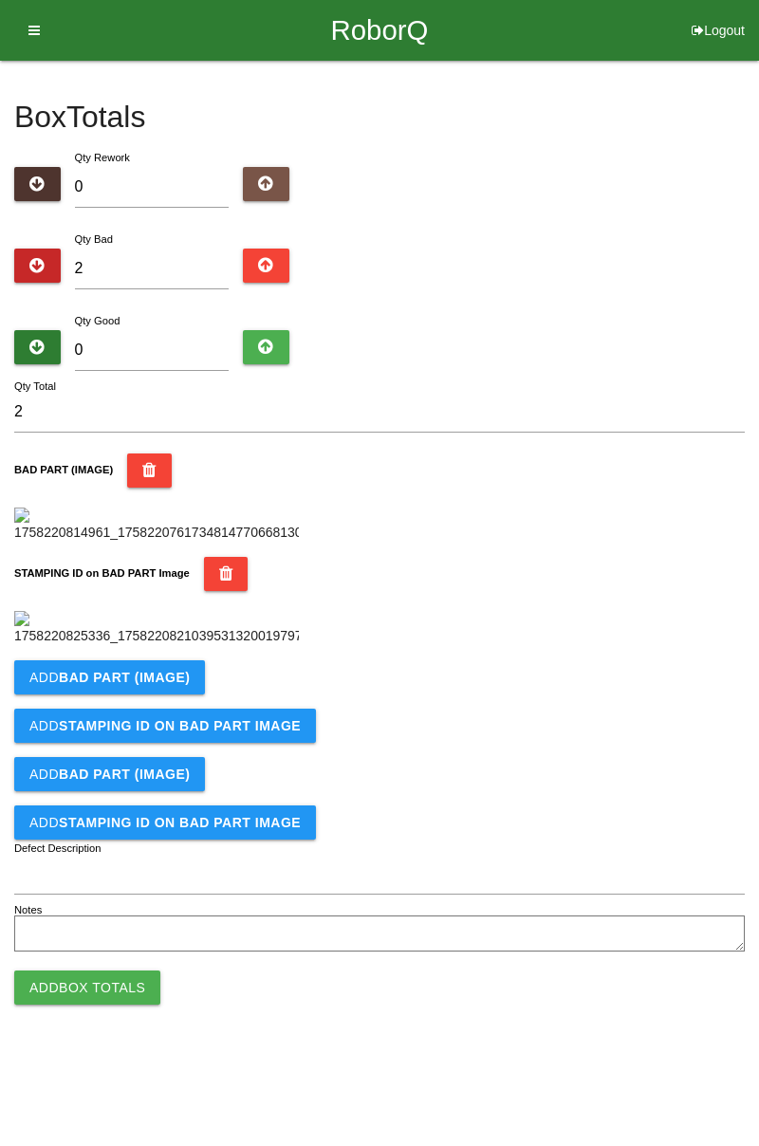
scroll to position [417, 0]
click at [176, 685] on b "BAD PART (IMAGE)" at bounding box center [124, 677] width 131 height 15
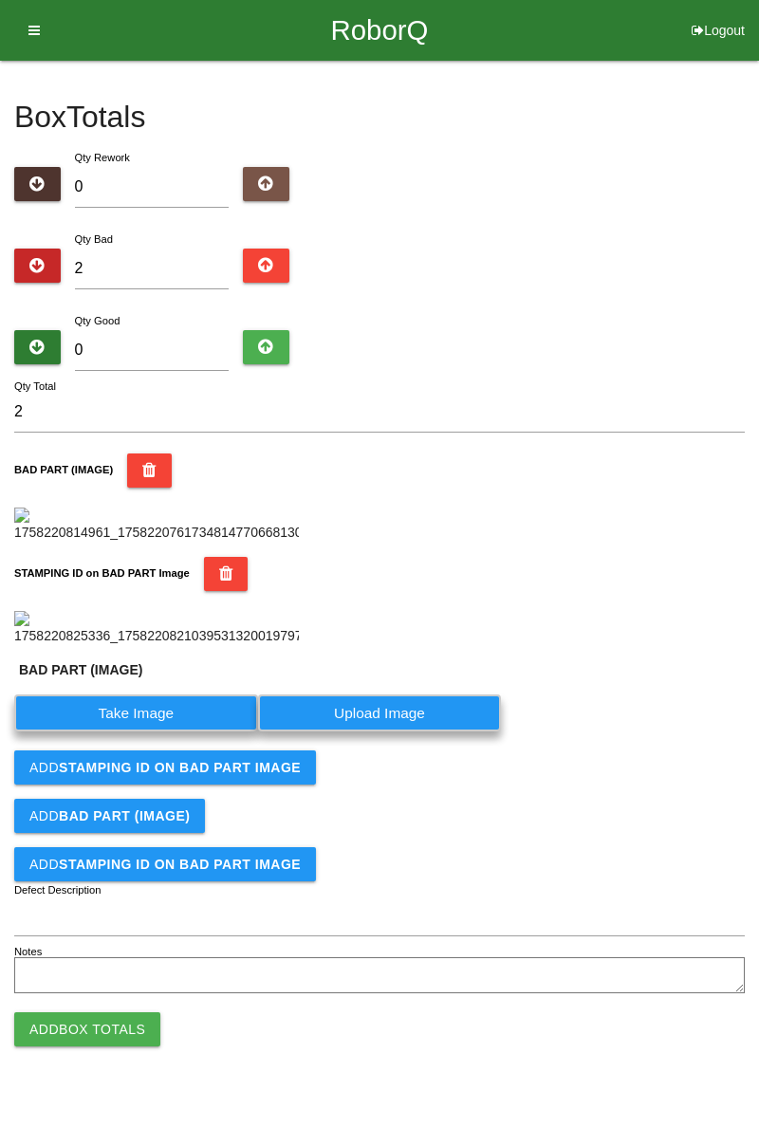
click at [171, 731] on label "Take Image" at bounding box center [136, 712] width 244 height 37
click at [0, 0] on \(IMAGE\) "Take Image" at bounding box center [0, 0] width 0 height 0
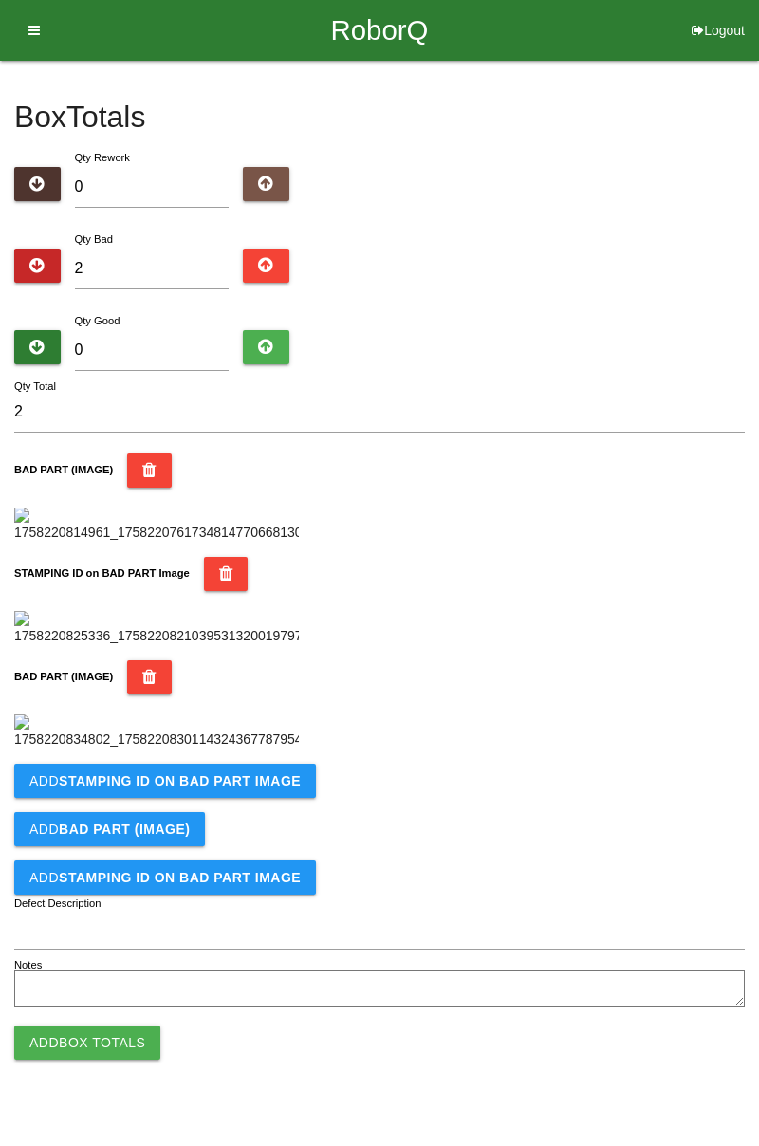
scroll to position [729, 0]
click at [252, 788] on b "STAMPING ID on BAD PART Image" at bounding box center [180, 780] width 242 height 15
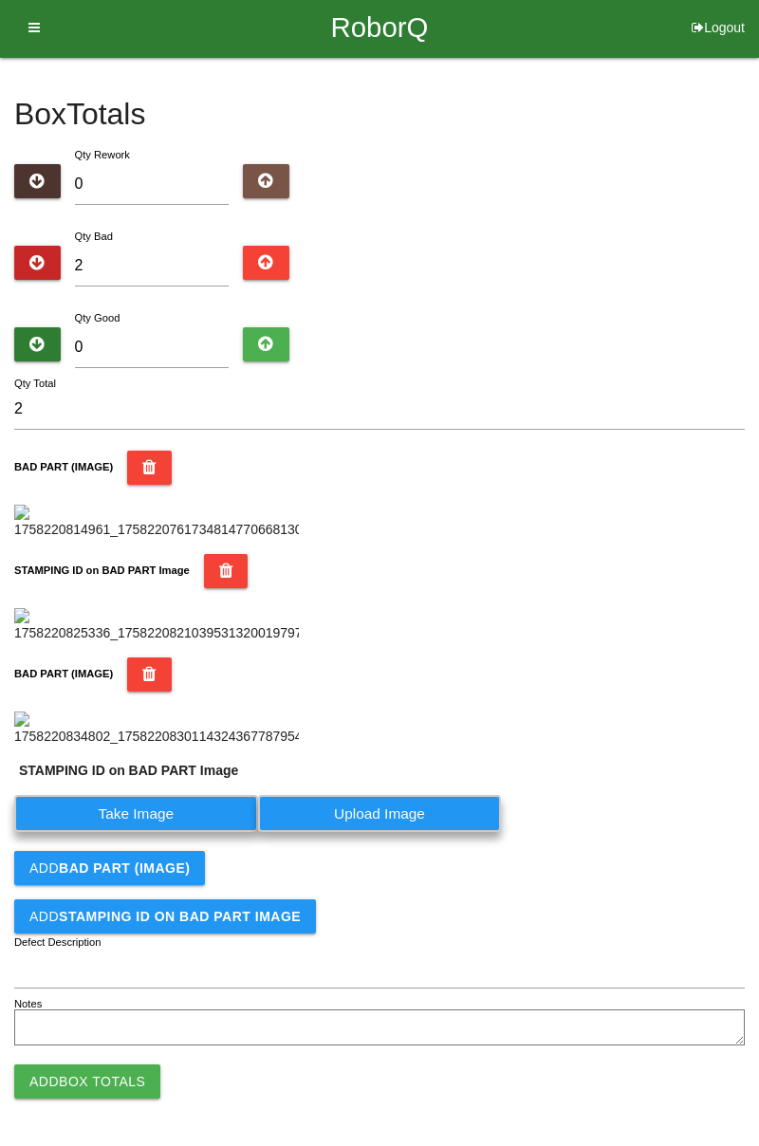
click at [182, 832] on label "Take Image" at bounding box center [136, 813] width 244 height 37
click at [0, 0] on PART "Take Image" at bounding box center [0, 0] width 0 height 0
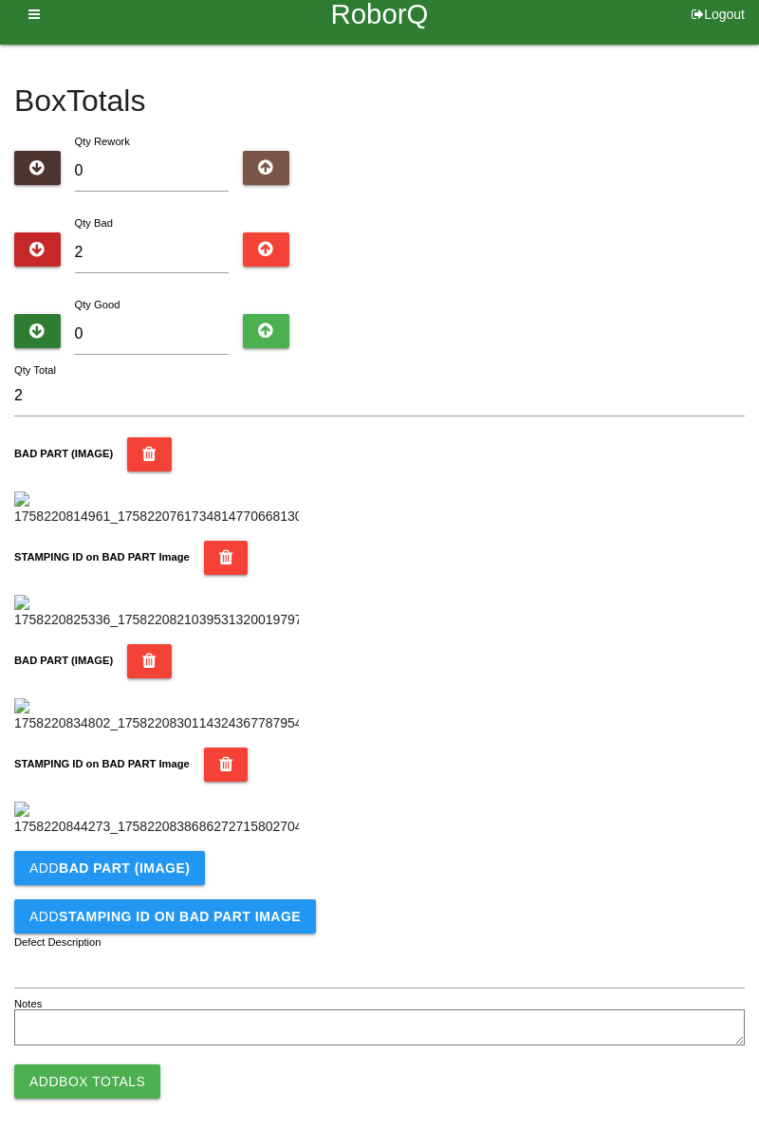
scroll to position [0, 0]
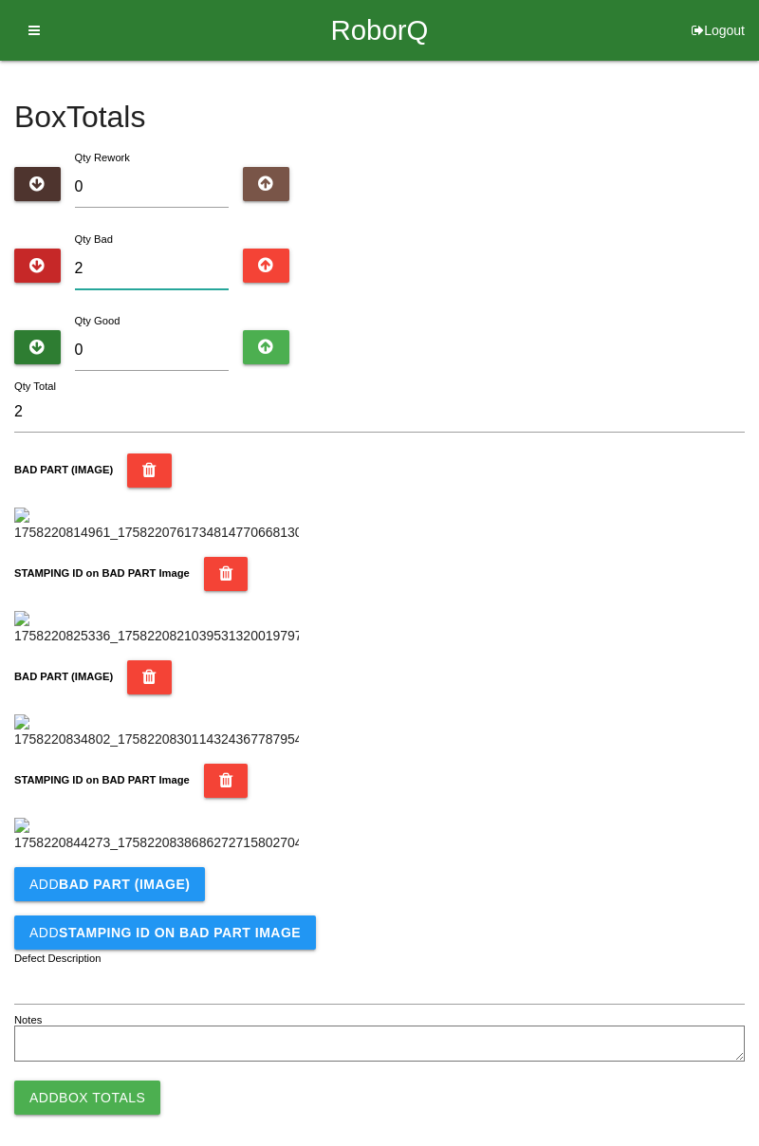
click at [152, 265] on input "2" at bounding box center [152, 269] width 155 height 41
type input "0"
type input "4"
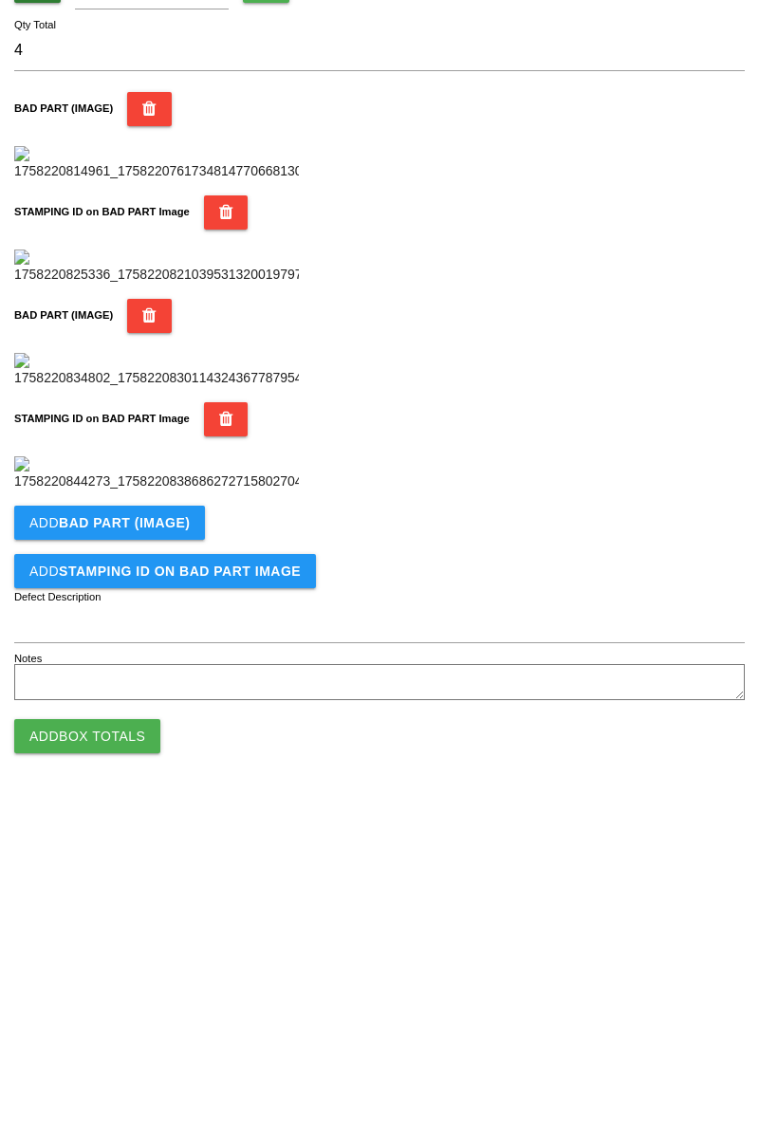
scroll to position [1040, 0]
click at [190, 880] on button "Add BAD PART (IMAGE)" at bounding box center [109, 868] width 191 height 34
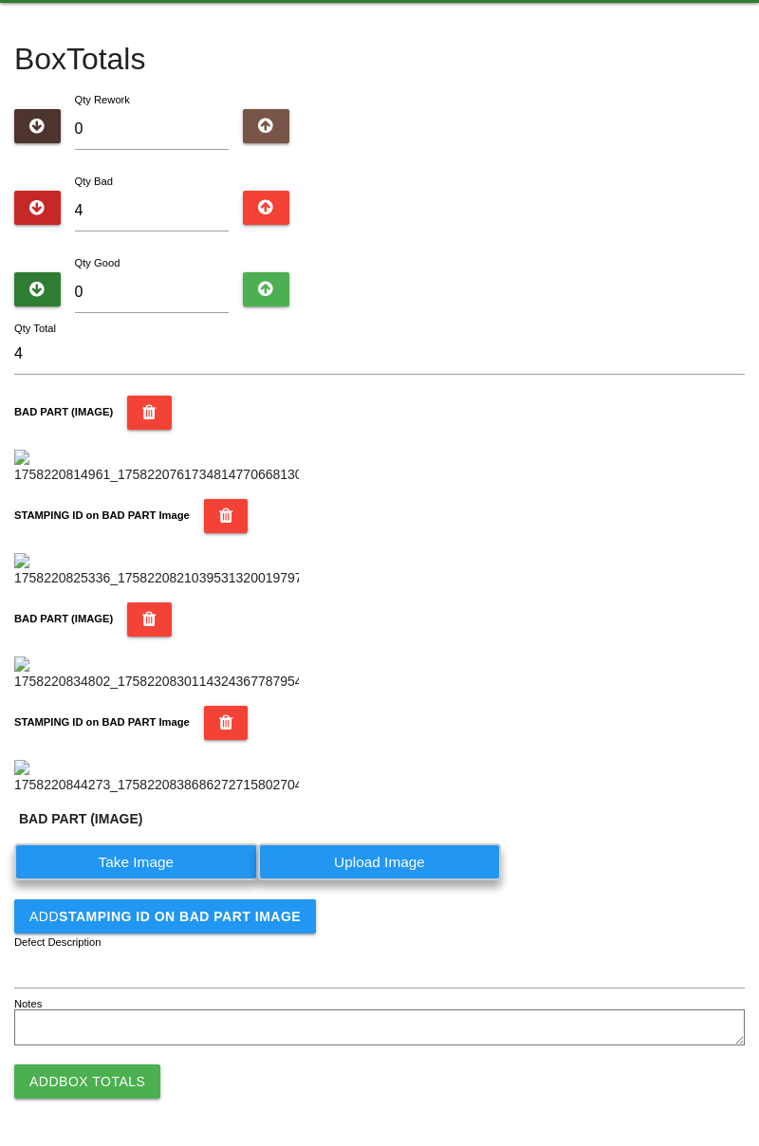
click at [186, 880] on label "Take Image" at bounding box center [136, 861] width 244 height 37
click at [0, 0] on \(IMAGE\) "Take Image" at bounding box center [0, 0] width 0 height 0
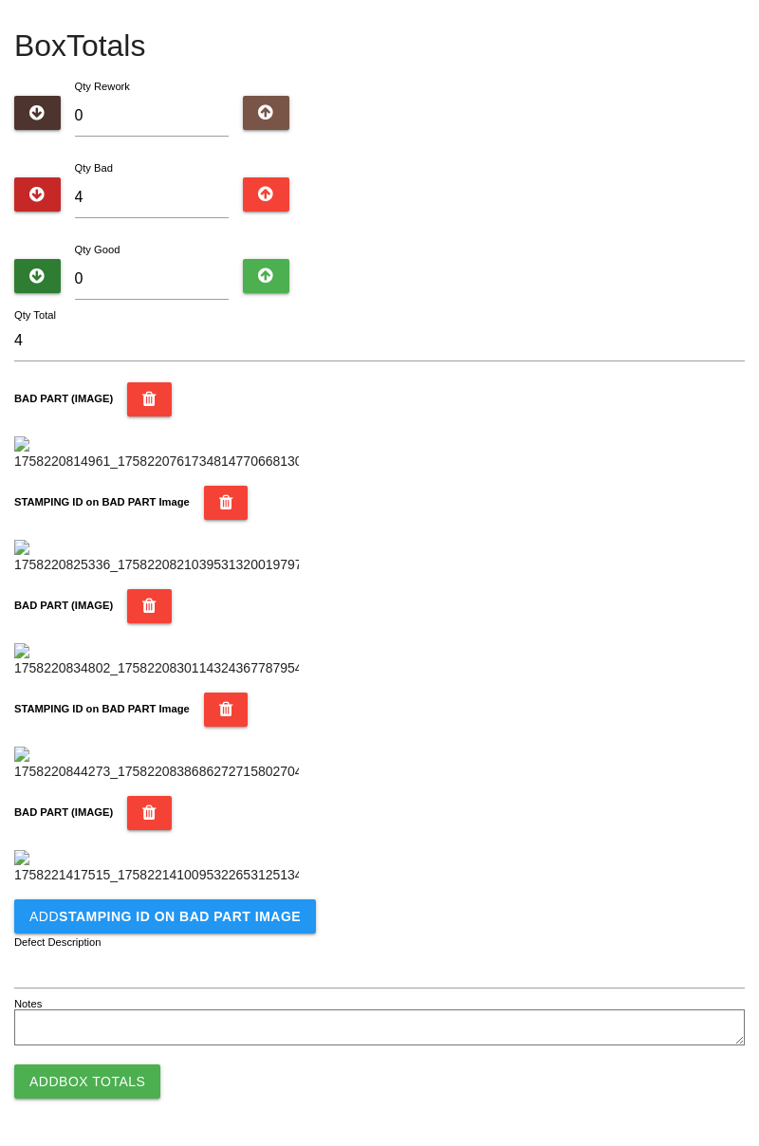
scroll to position [1351, 0]
click at [226, 918] on b "STAMPING ID on BAD PART Image" at bounding box center [180, 916] width 242 height 15
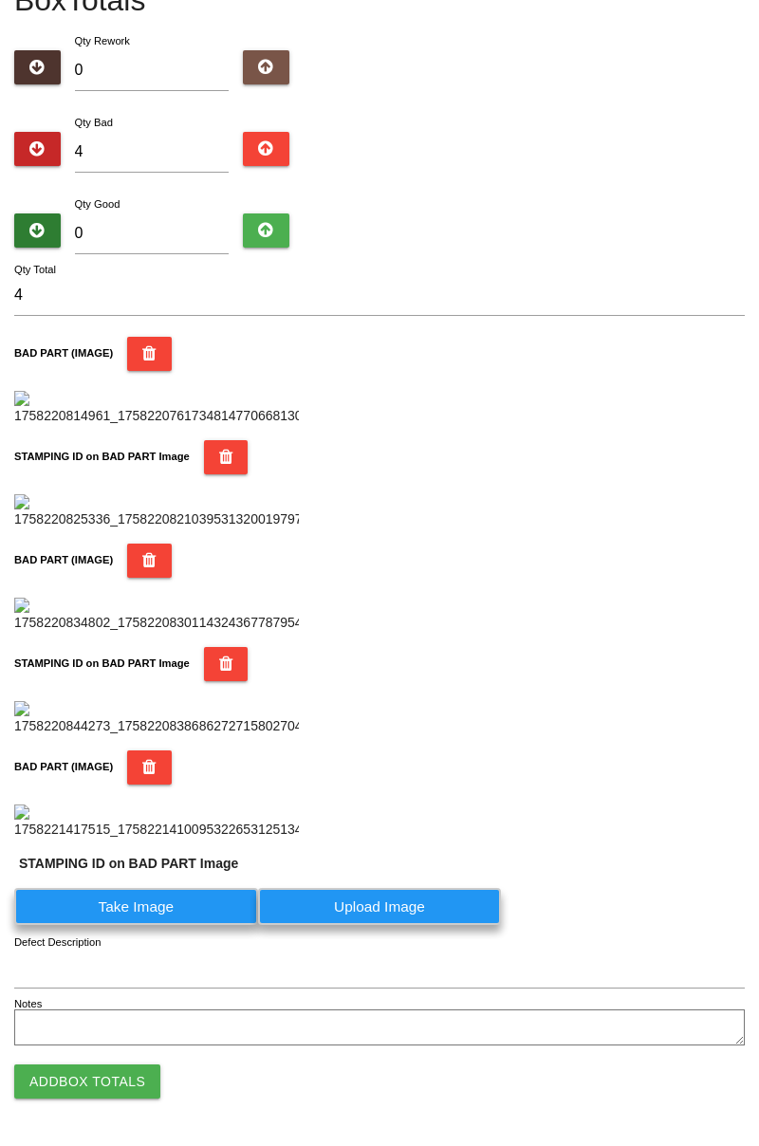
click at [201, 925] on label "Take Image" at bounding box center [136, 906] width 244 height 37
click at [0, 0] on PART "Take Image" at bounding box center [0, 0] width 0 height 0
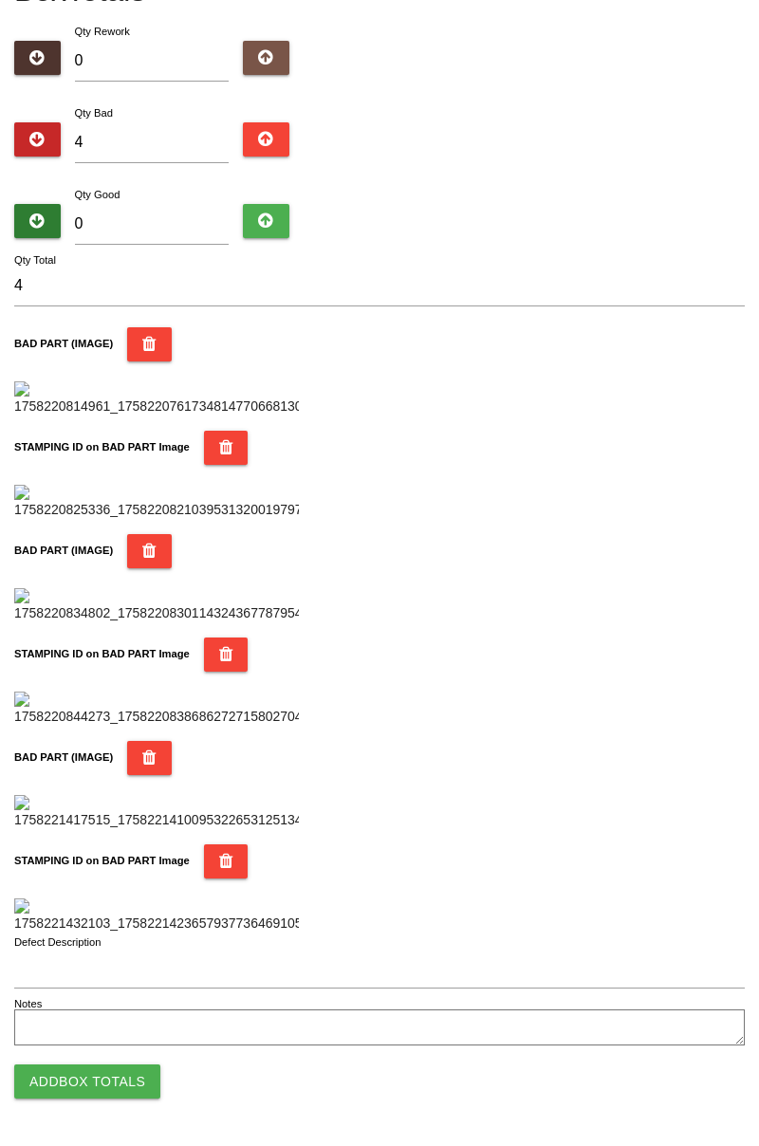
scroll to position [0, 0]
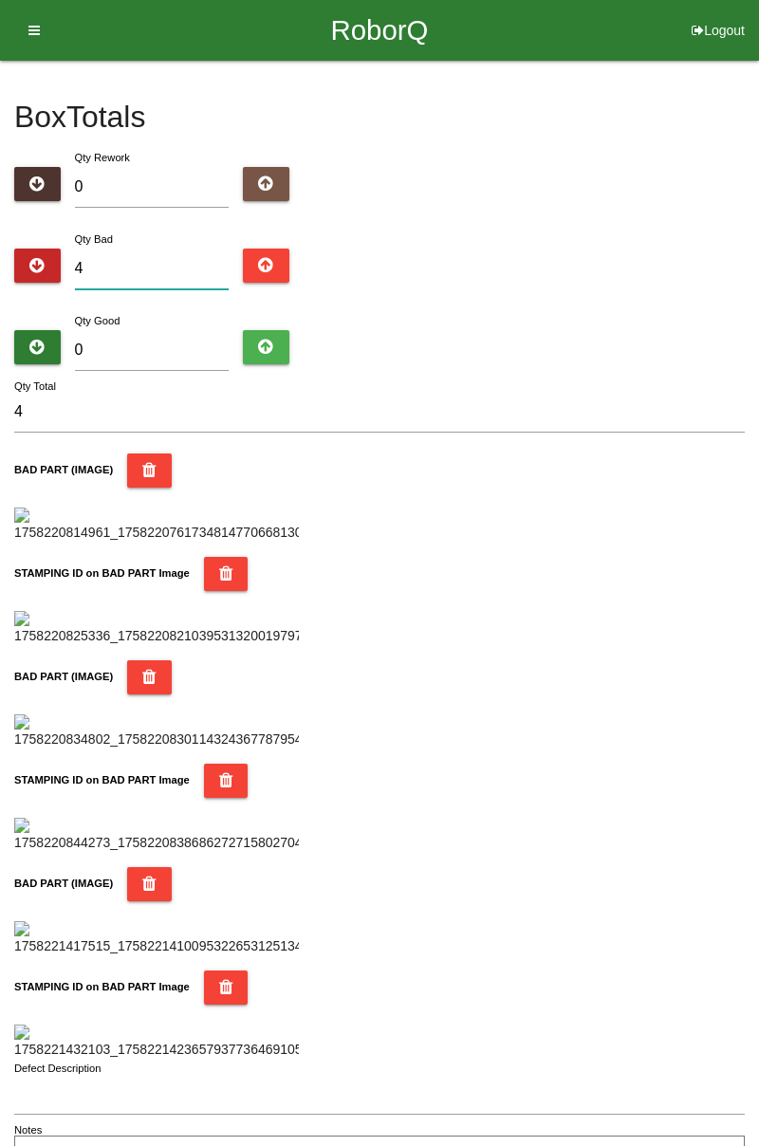
click at [159, 261] on input "4" at bounding box center [152, 269] width 155 height 41
type input "0"
type input "6"
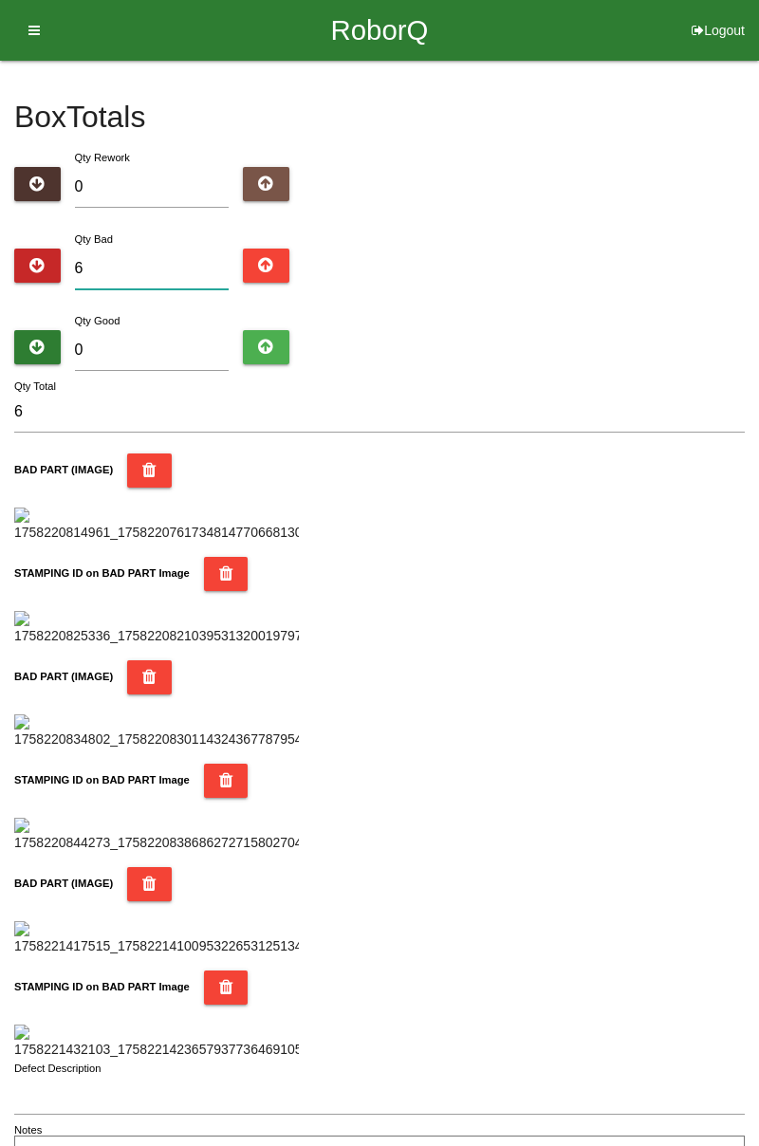
type input "0"
type input "6"
type input "0"
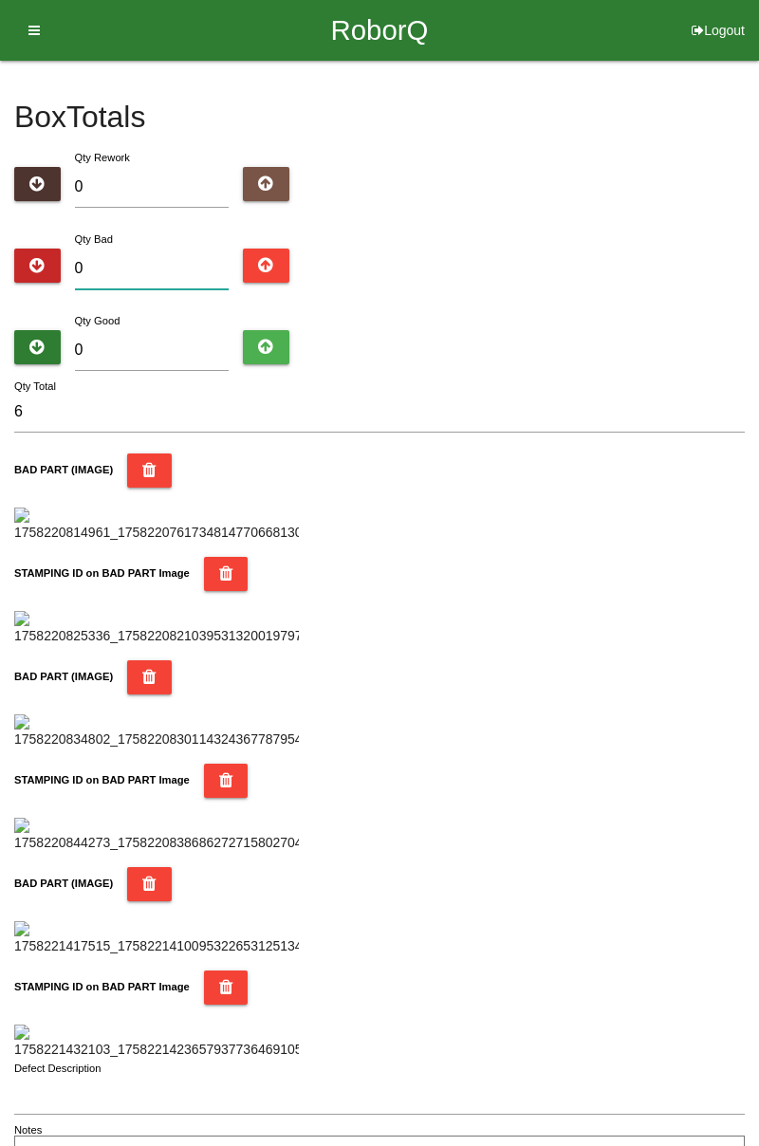
type input "0"
type input "8"
click at [169, 352] on input "0" at bounding box center [152, 350] width 155 height 41
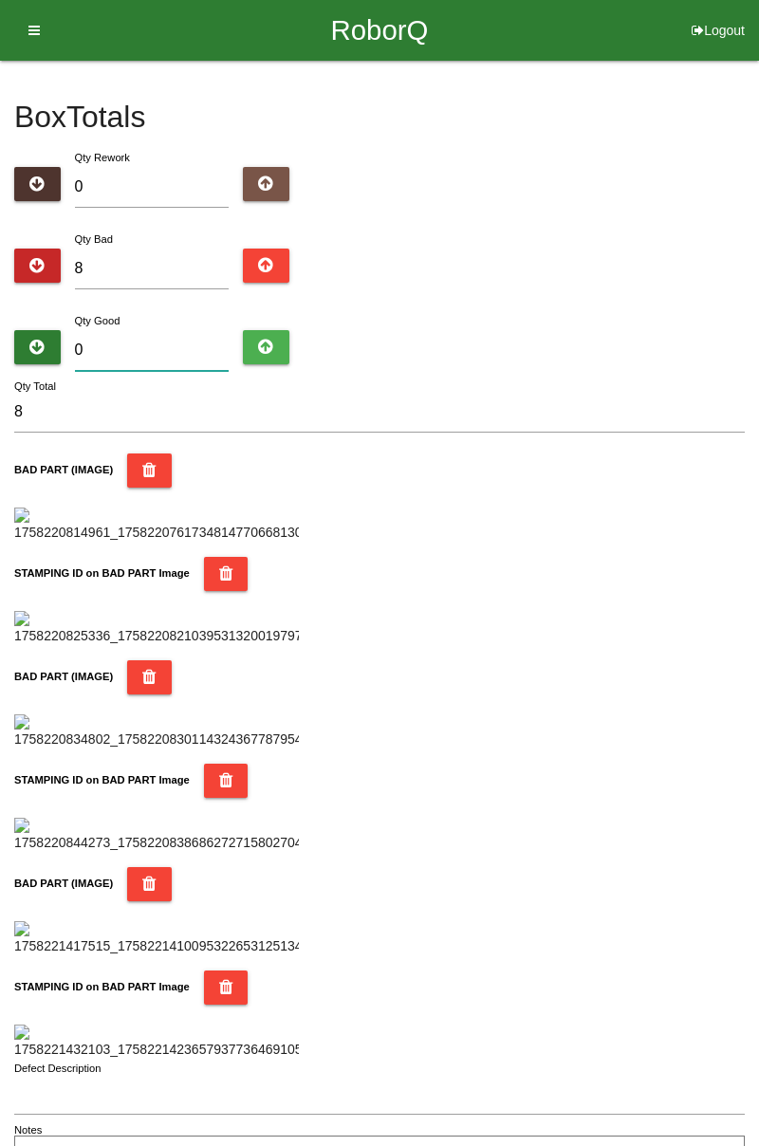
type input "7"
type input "15"
type input "72"
type input "80"
type input "7"
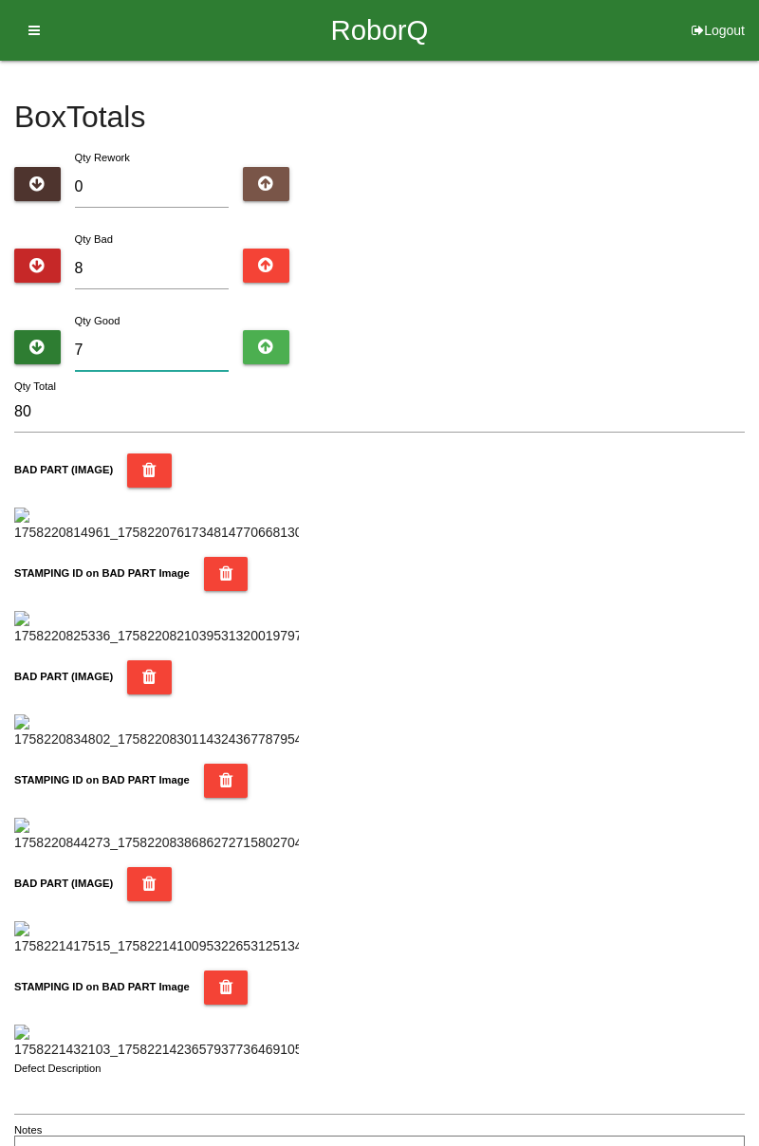
type input "15"
type input "76"
type input "84"
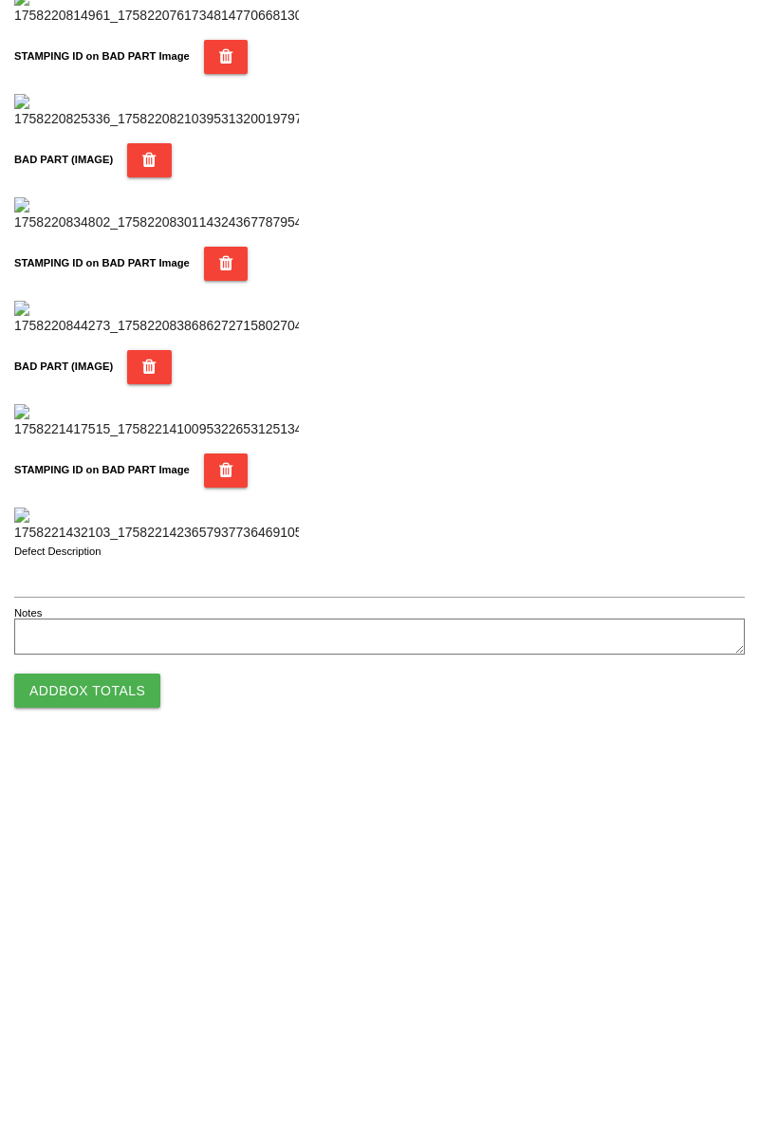
scroll to position [1662, 0]
type input "76"
click at [132, 1090] on button "Add Box Totals" at bounding box center [87, 1081] width 146 height 34
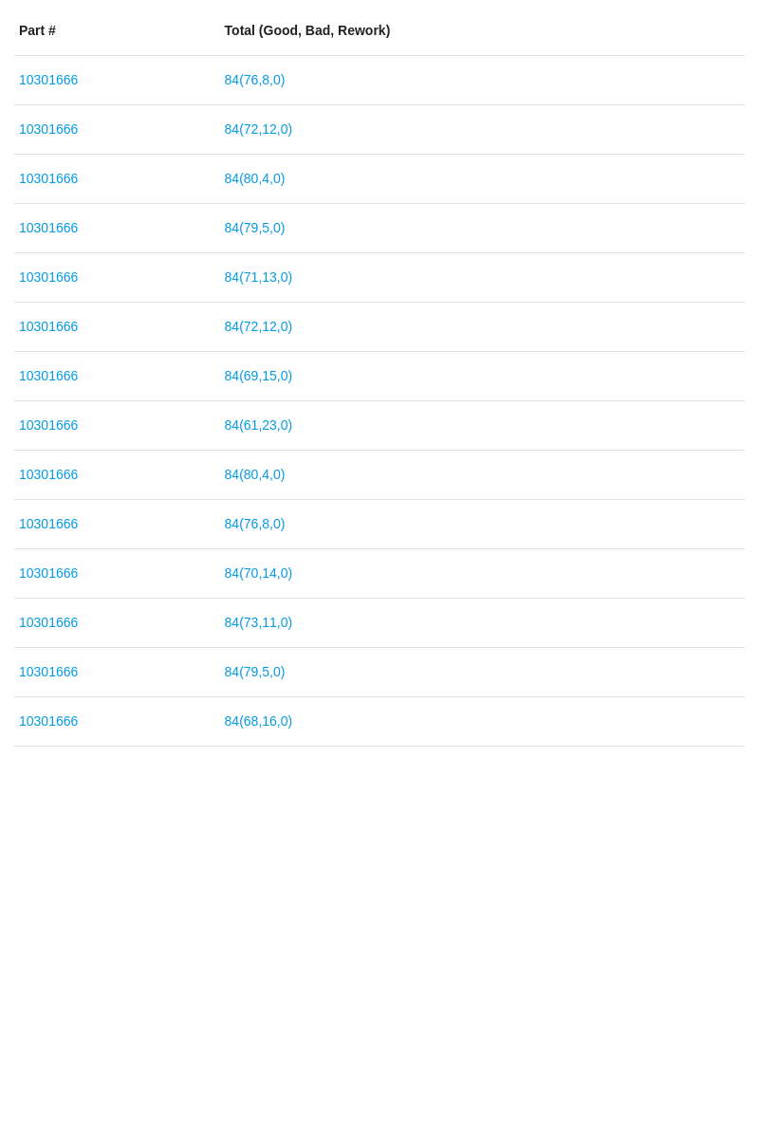
scroll to position [209, 0]
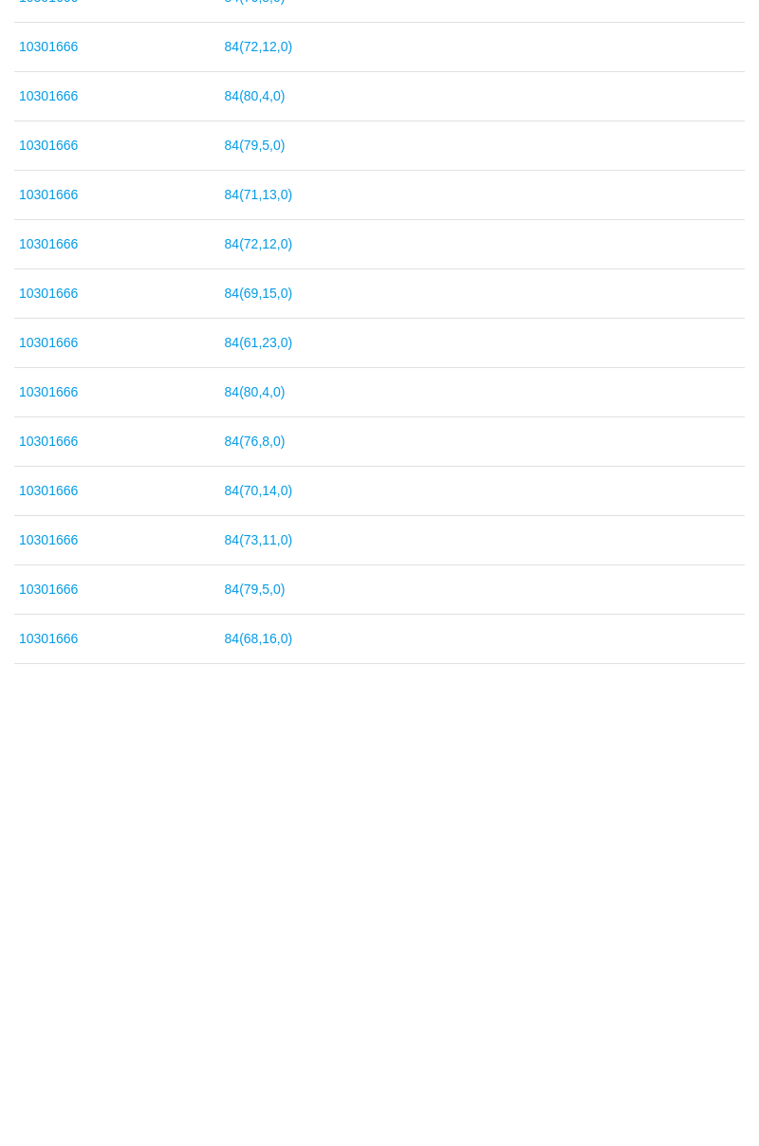
click at [685, 1069] on html "RoborQ Logout [PERSON_NAME] Dashboard Profile Add Companions Work Instructions …" at bounding box center [379, 470] width 759 height 1359
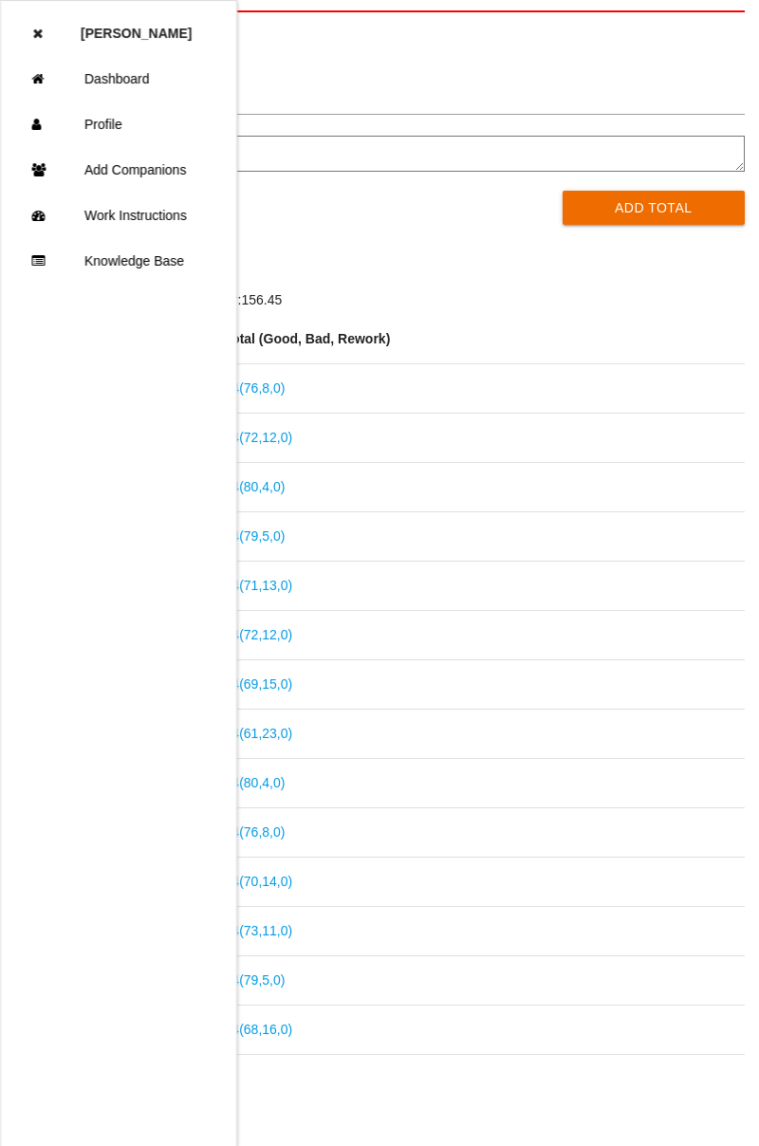
click at [745, 611] on td "84 ( 71 , 13 , 0 )" at bounding box center [482, 586] width 525 height 49
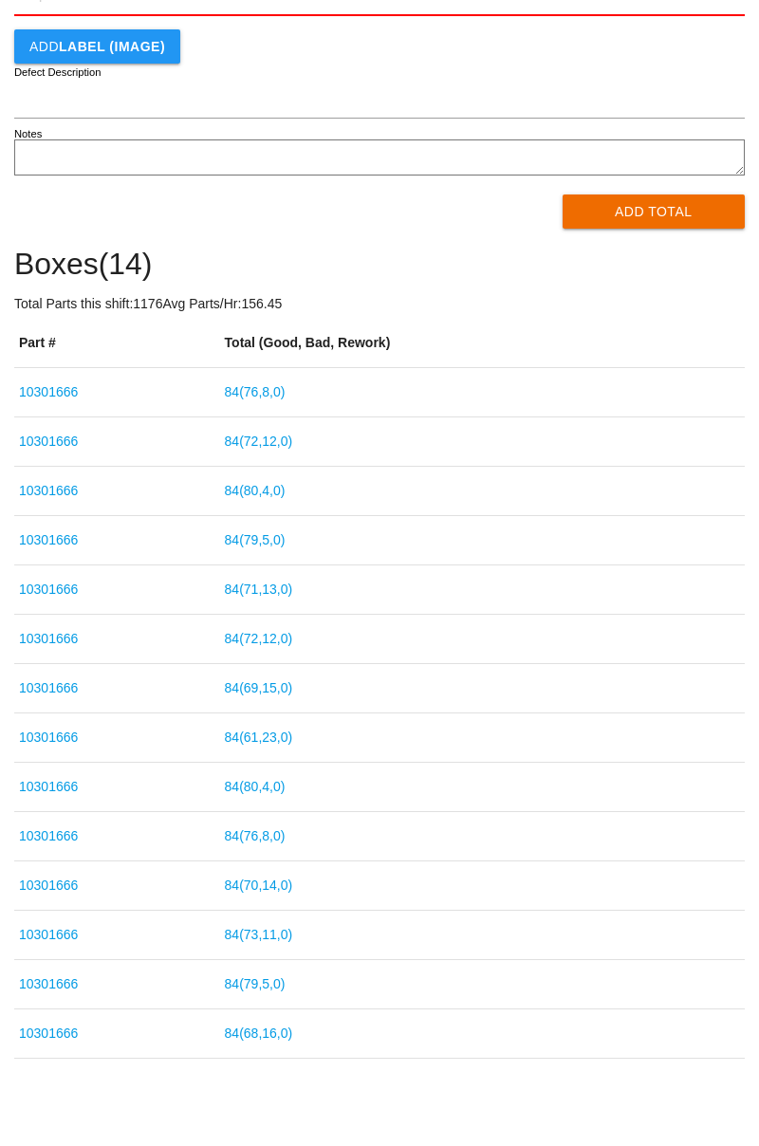
scroll to position [0, 0]
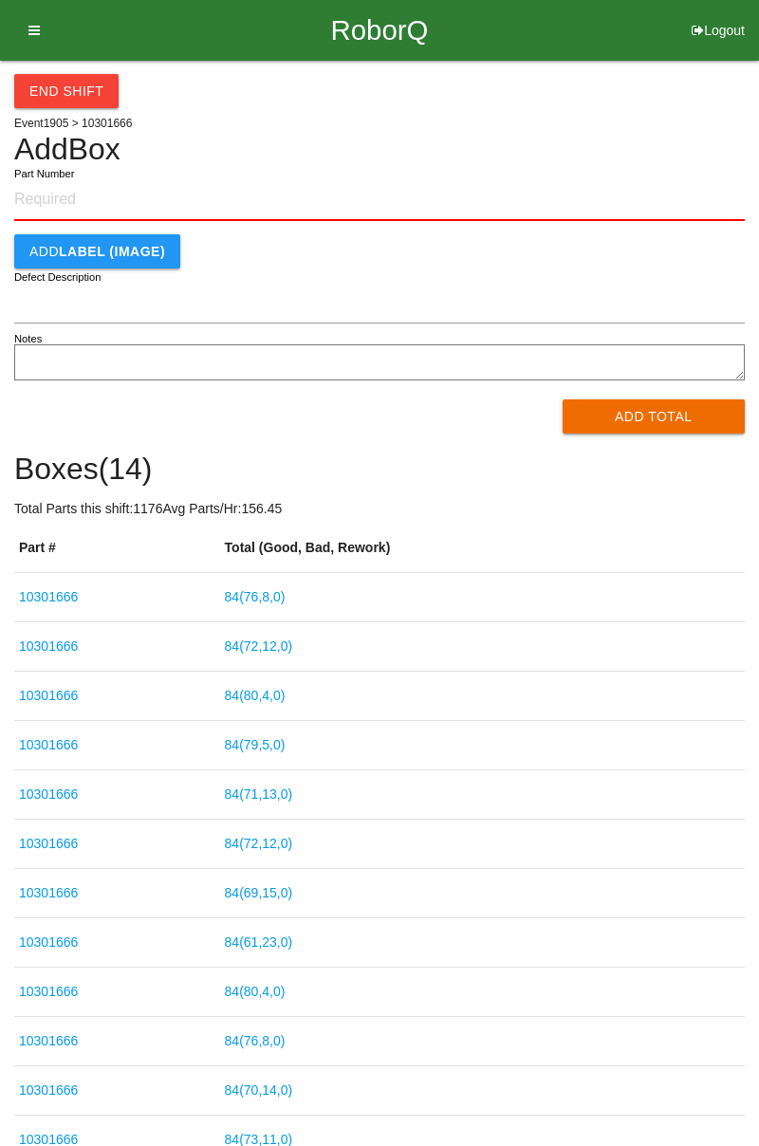
click at [85, 83] on button "End Shift" at bounding box center [66, 91] width 104 height 34
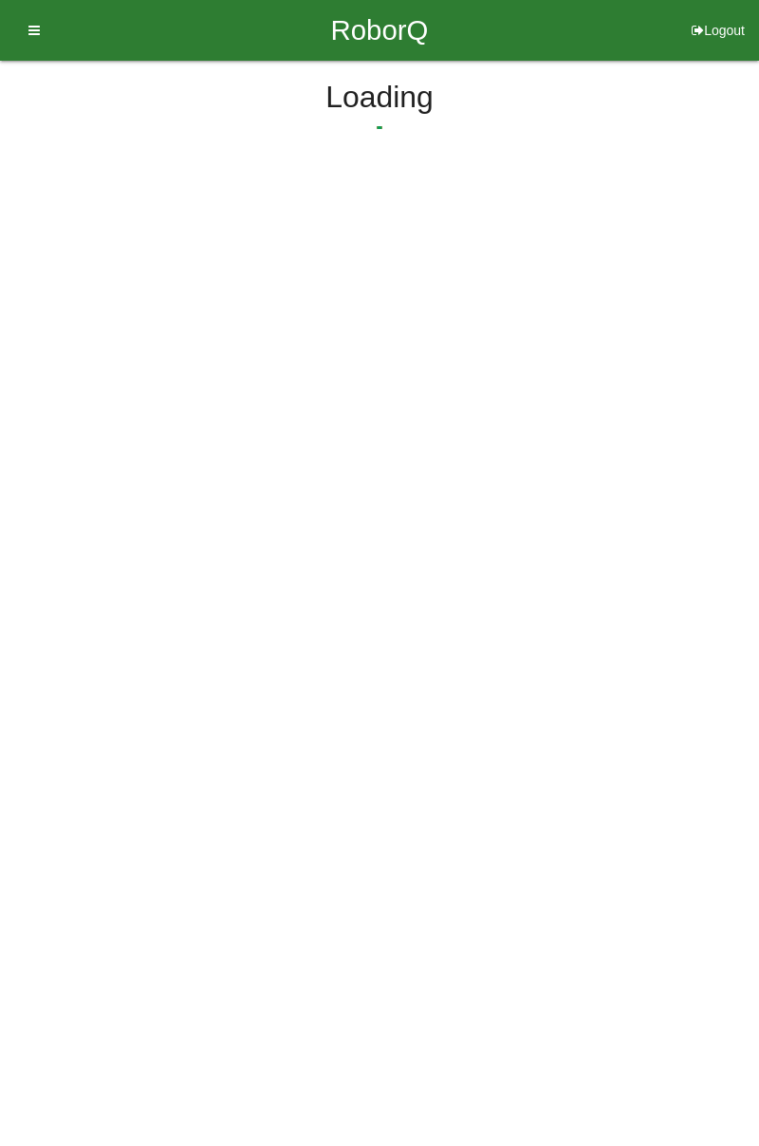
select select "3"
select select "32"
select select "2"
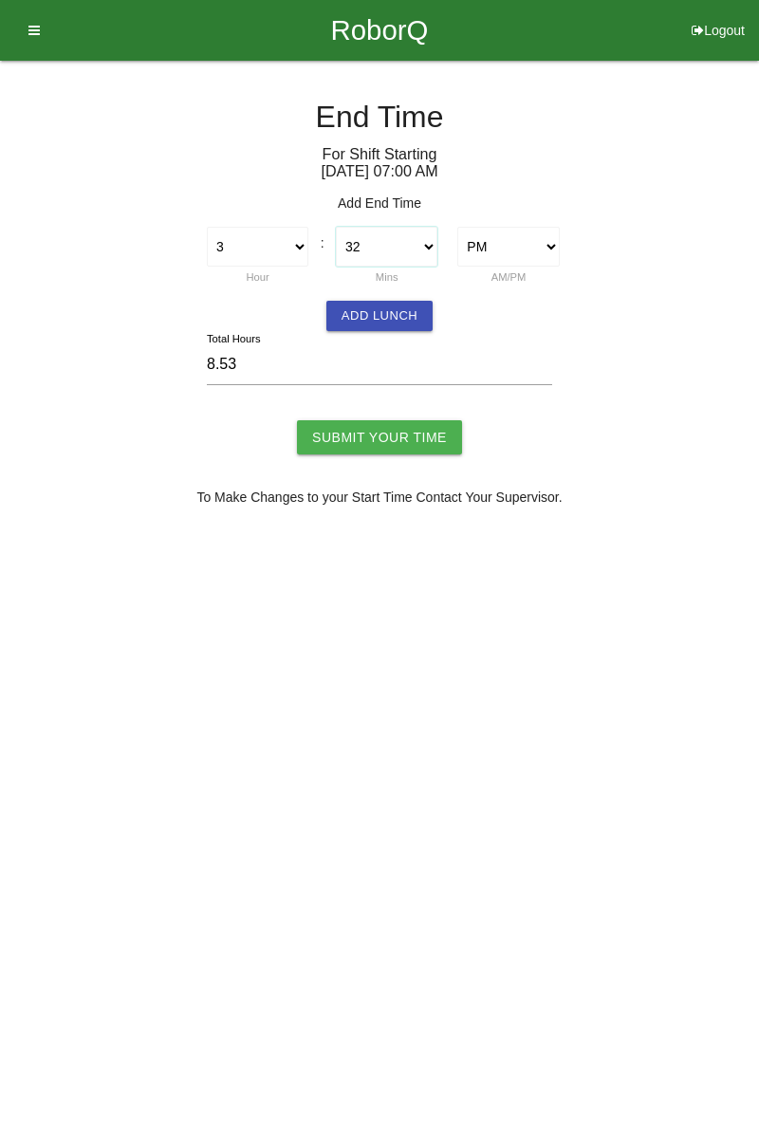
click at [437, 239] on select "00 01 02 03 04 05 06 07 08 09 10 11 12 13 14 15 16 17 18 19 20 21 22 23 24 25 2…" at bounding box center [387, 247] width 102 height 40
select select "30"
click at [336, 227] on select "00 01 02 03 04 05 06 07 08 09 10 11 12 13 14 15 16 17 18 19 20 21 22 23 24 25 2…" at bounding box center [387, 247] width 102 height 40
type input "8.50"
click at [407, 307] on button "Add Lunch" at bounding box center [379, 316] width 106 height 30
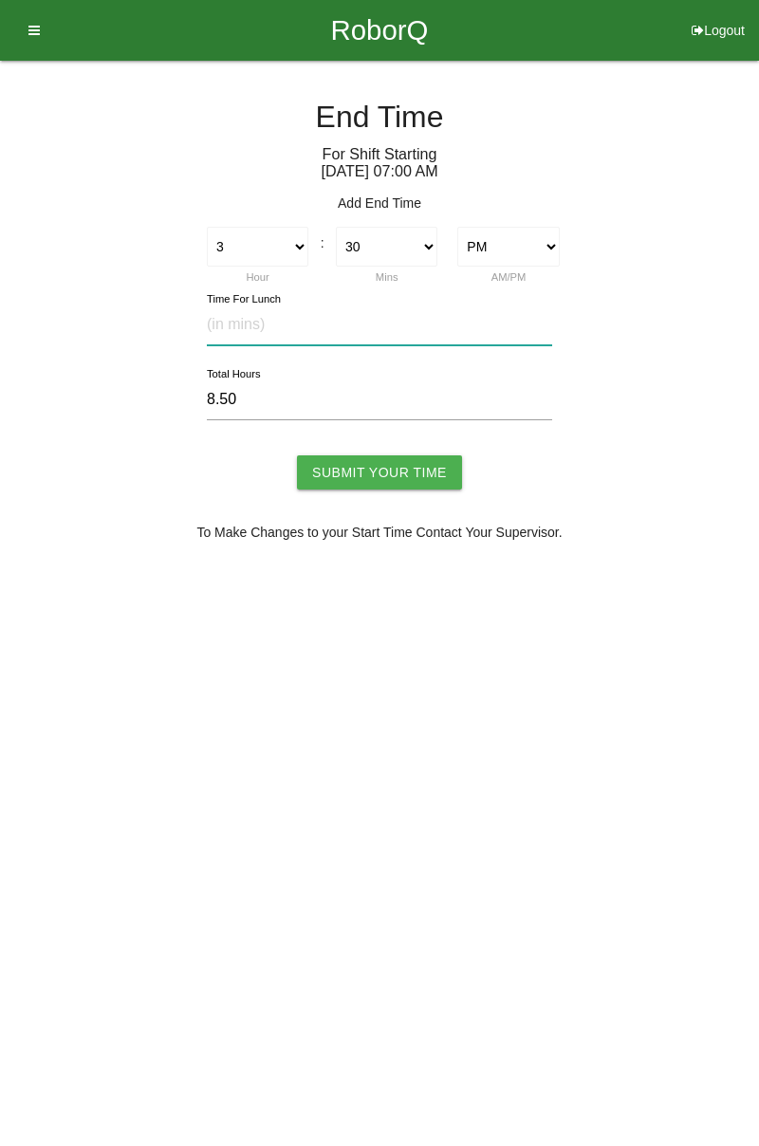
click at [284, 315] on input "text" at bounding box center [379, 325] width 345 height 41
type input "30"
type input "8.00"
click at [379, 471] on input "Submit Your Time" at bounding box center [379, 472] width 165 height 34
type input "Processing..."
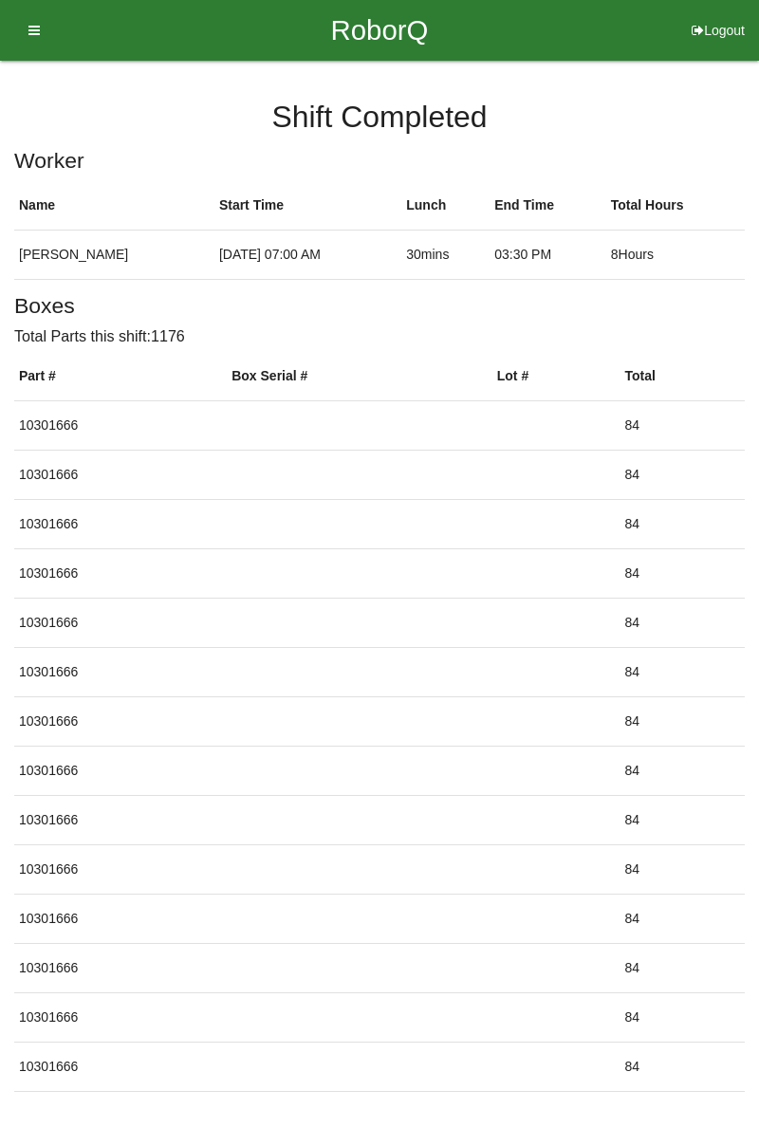
click at [723, 14] on button "Logout" at bounding box center [718, 7] width 82 height 14
select select "Worker"
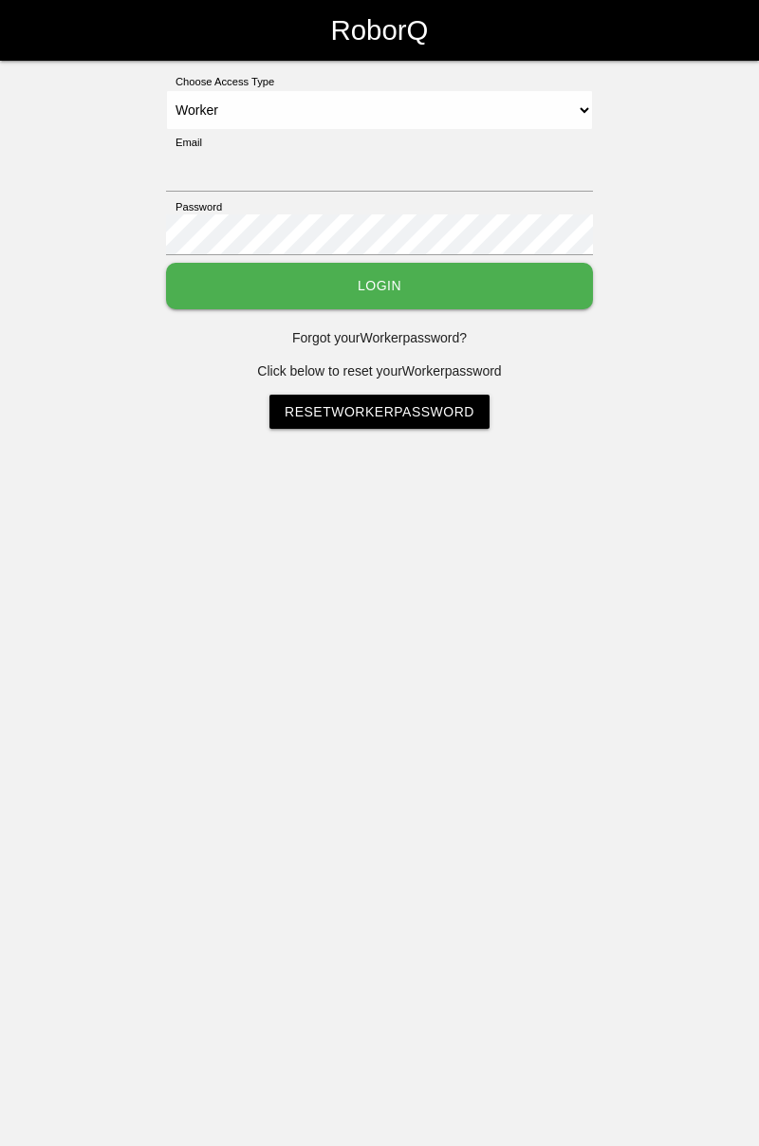
click at [735, 524] on html "RoborQ Choose Access Type Select Access Type Admin Customer Supervisor Worker E…" at bounding box center [379, 262] width 759 height 524
click at [731, 524] on html "RoborQ Choose Access Type Select Access Type Admin Customer Supervisor Worker E…" at bounding box center [379, 262] width 759 height 524
